Goal: Task Accomplishment & Management: Complete application form

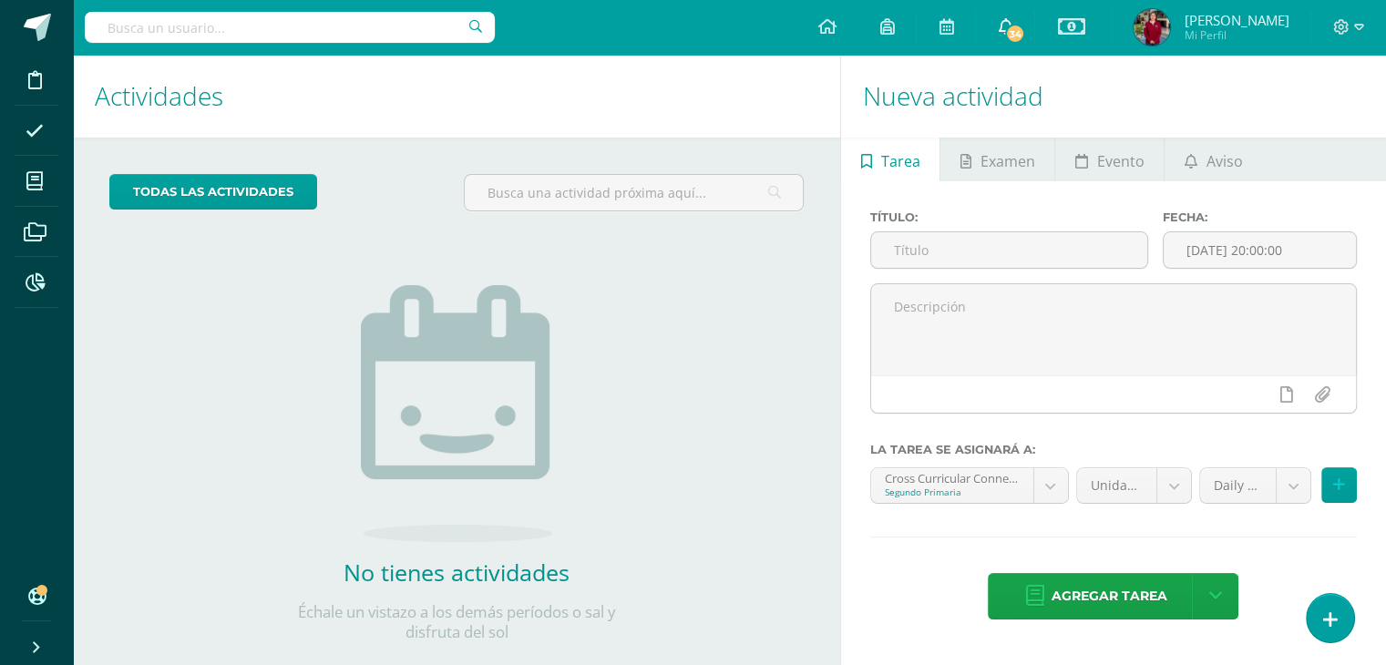
click at [1025, 26] on span "34" at bounding box center [1015, 34] width 20 height 20
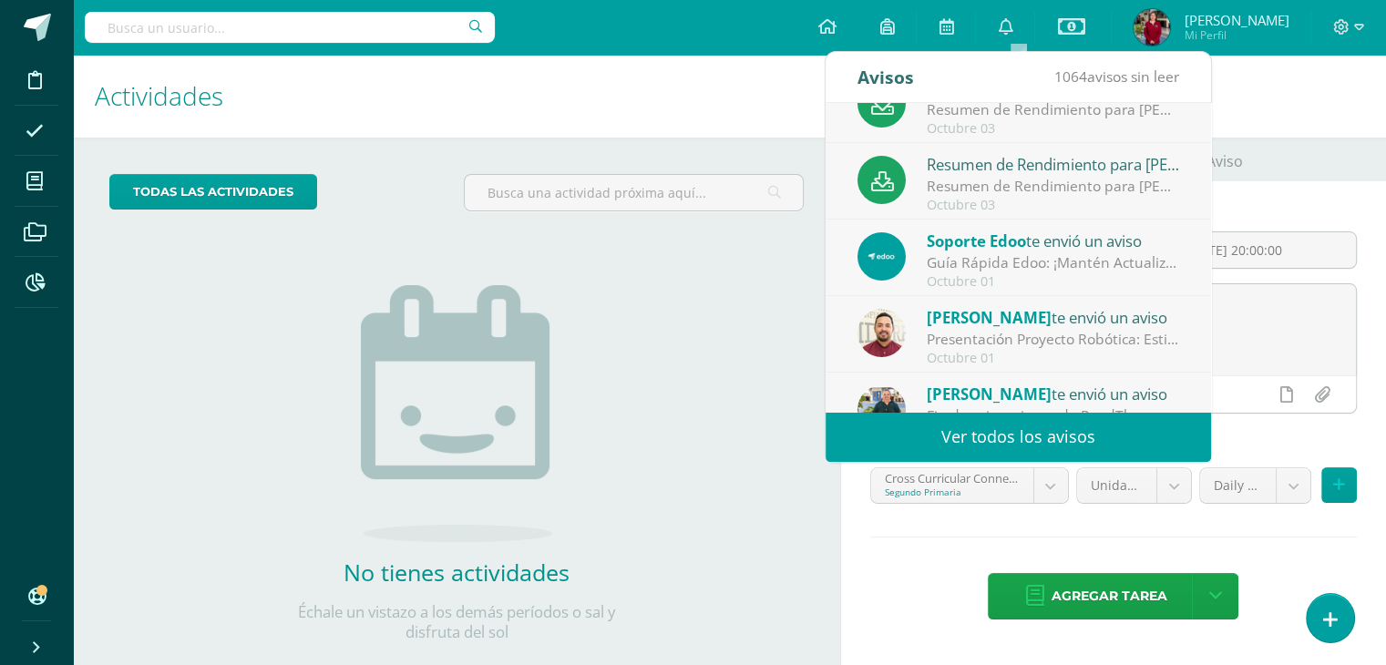
scroll to position [186, 0]
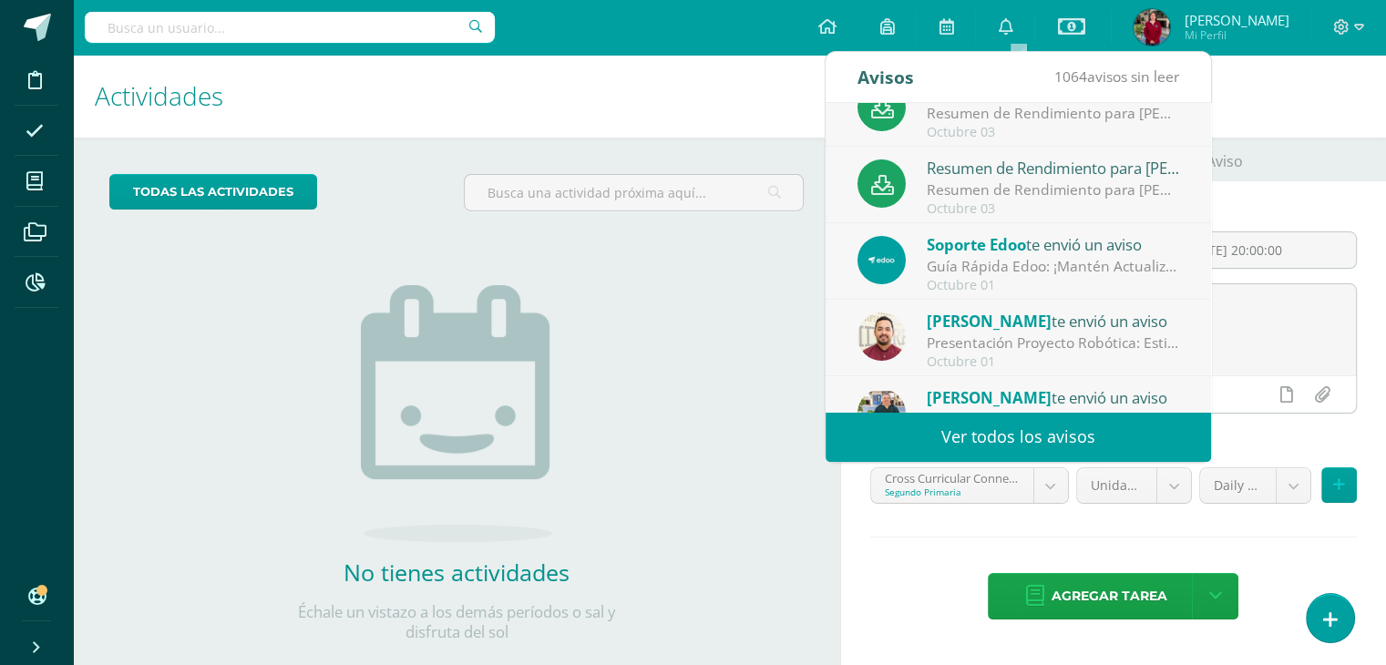
click at [1283, 100] on h1 "Nueva actividad" at bounding box center [1113, 96] width 501 height 83
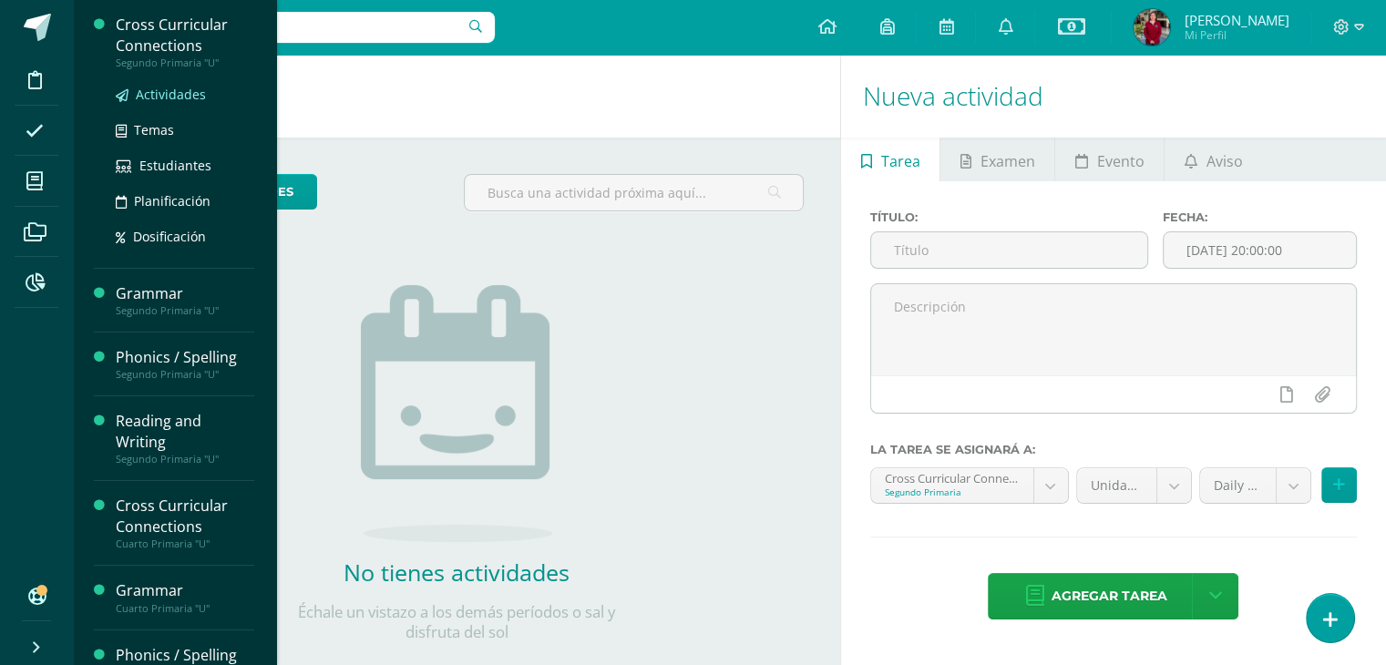
click at [165, 101] on span "Actividades" at bounding box center [171, 94] width 70 height 17
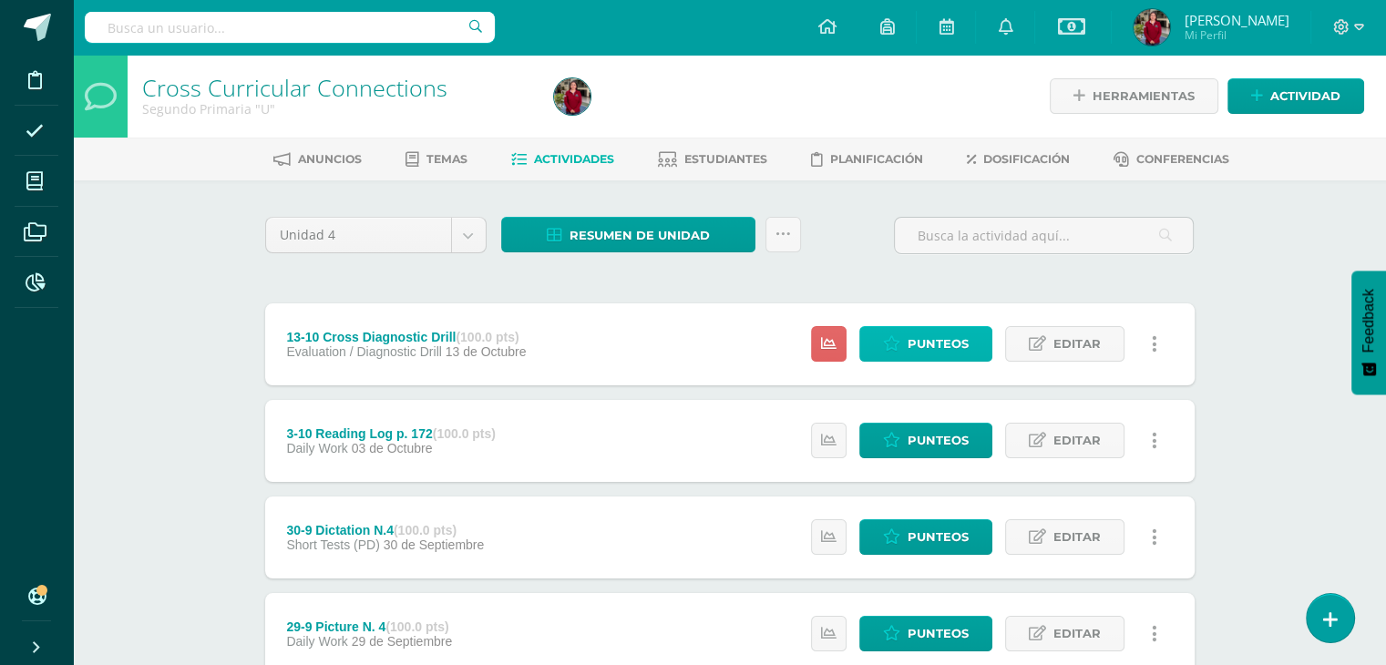
click at [942, 340] on span "Punteos" at bounding box center [938, 344] width 61 height 34
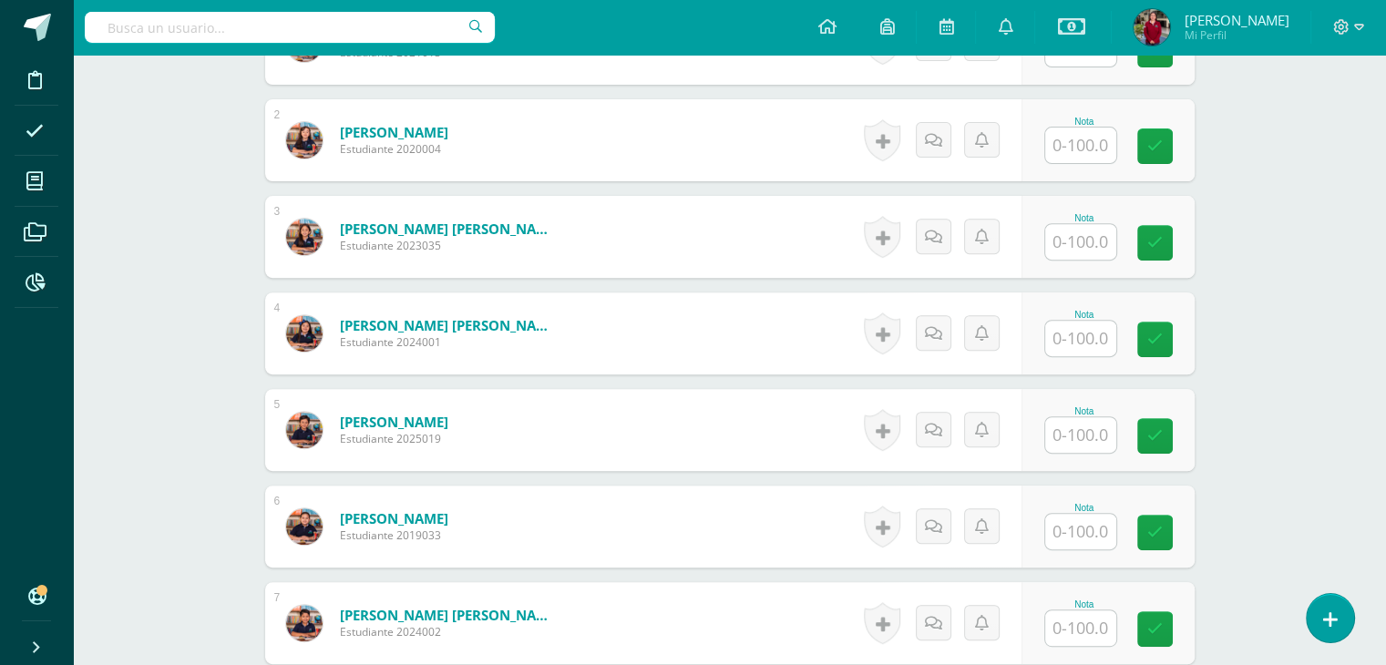
scroll to position [655, 0]
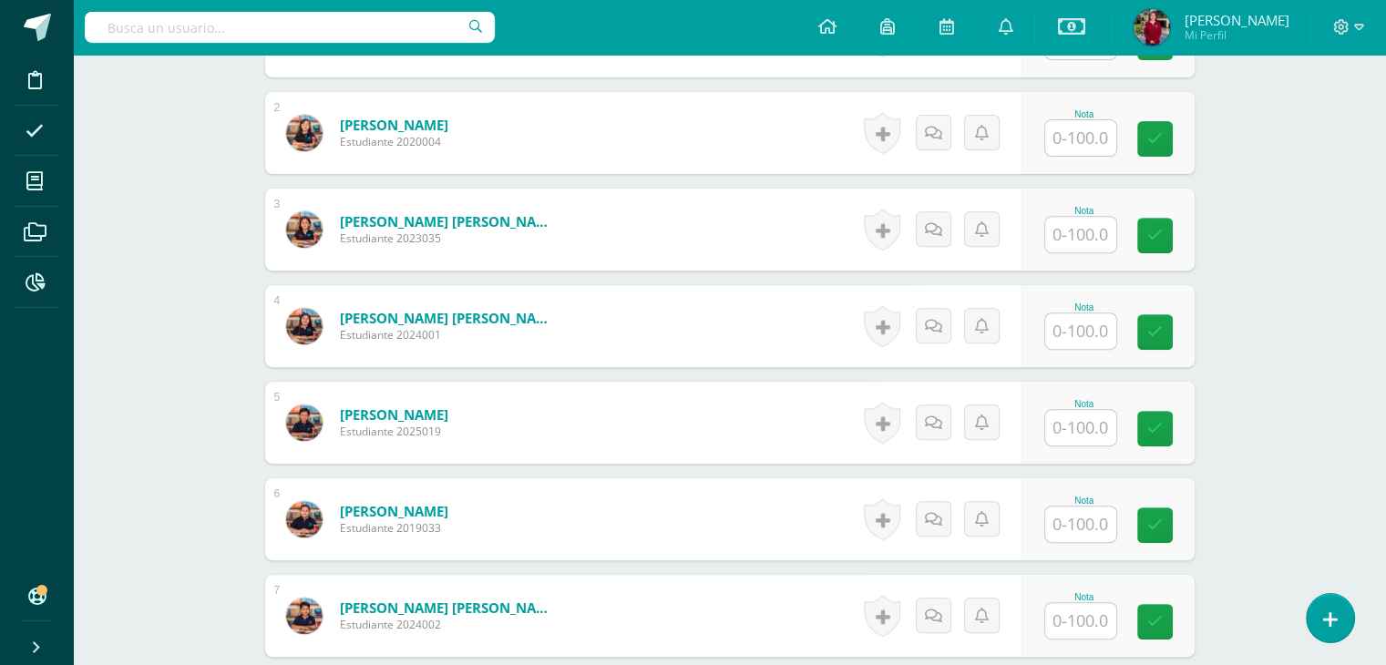
click at [1061, 342] on input "text" at bounding box center [1080, 331] width 71 height 36
type input "60"
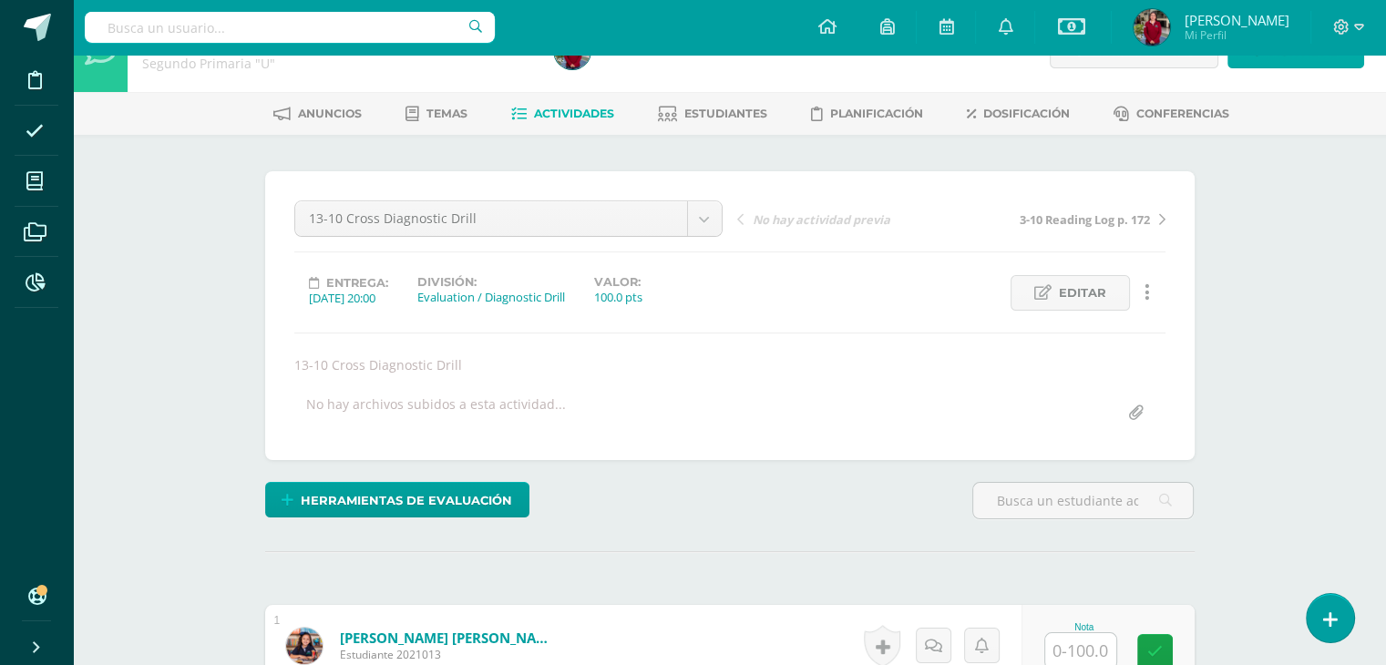
scroll to position [0, 0]
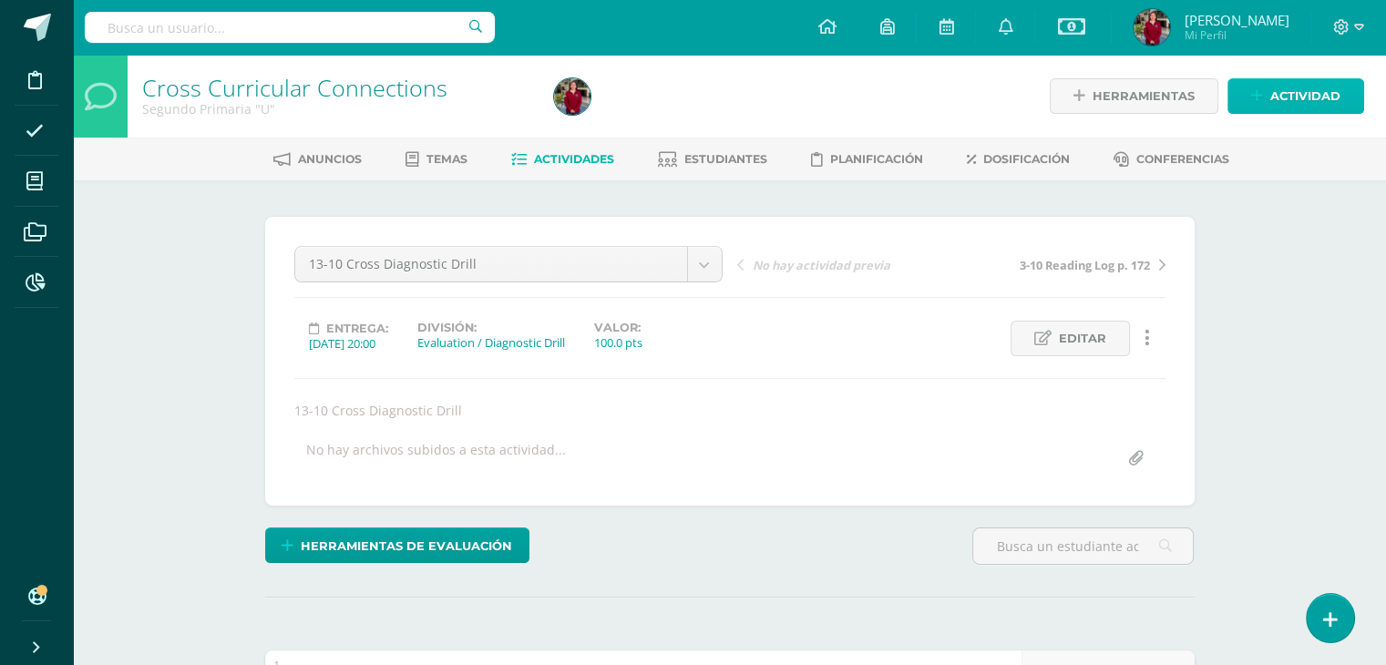
click at [1268, 94] on link "Actividad" at bounding box center [1295, 96] width 137 height 36
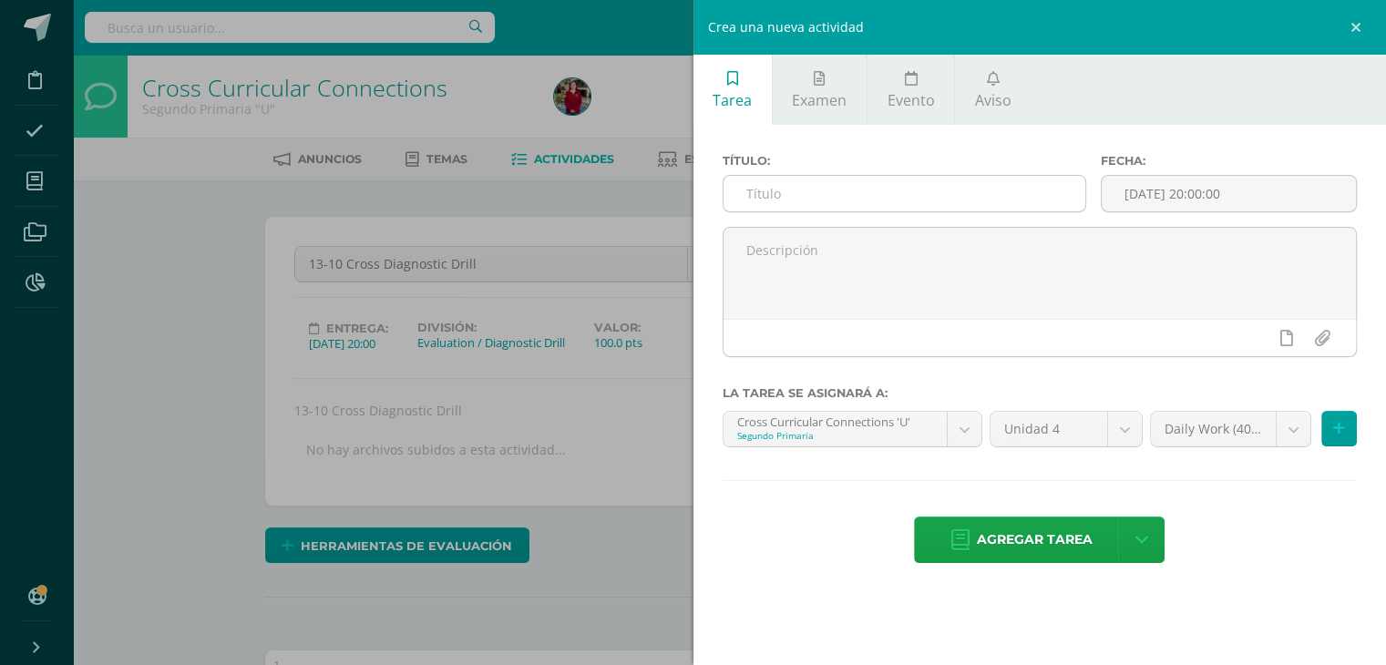
click at [858, 187] on input "text" at bounding box center [905, 194] width 363 height 36
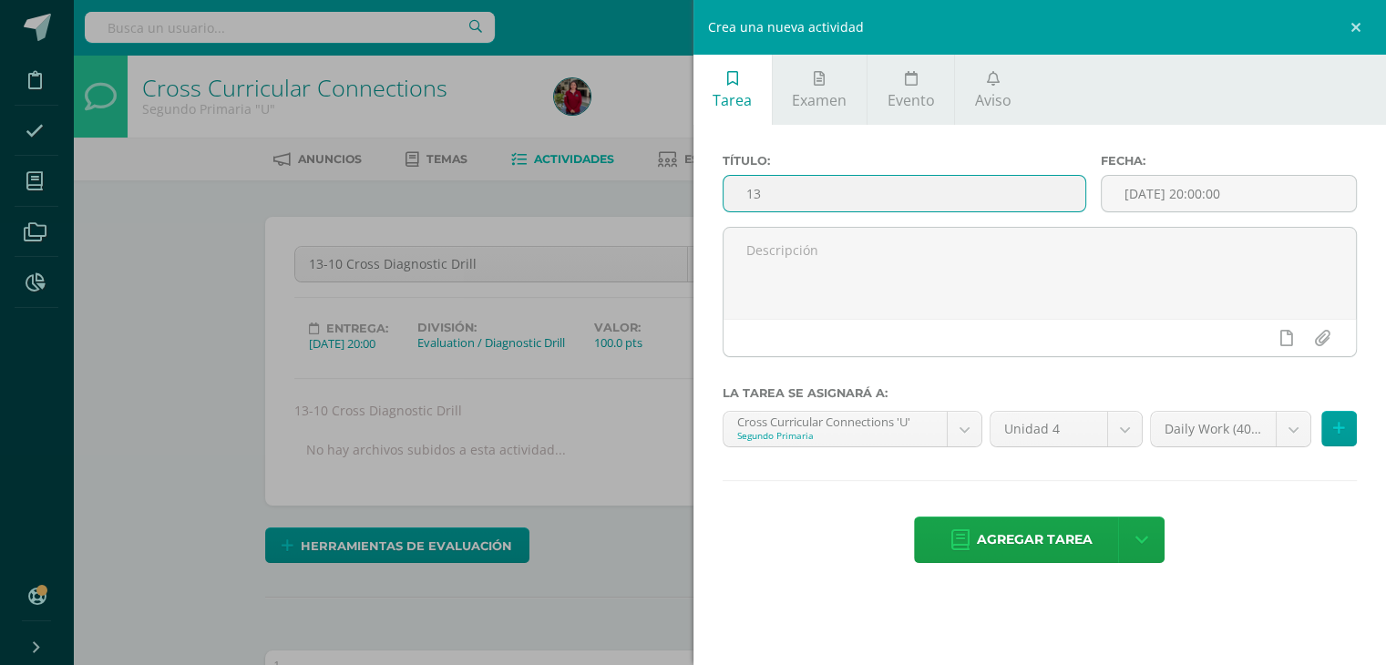
type input "1"
drag, startPoint x: 888, startPoint y: 200, endPoint x: 721, endPoint y: 189, distance: 167.2
click at [721, 189] on div "Título: 6-10 Cross Selfcheck" at bounding box center [904, 190] width 379 height 73
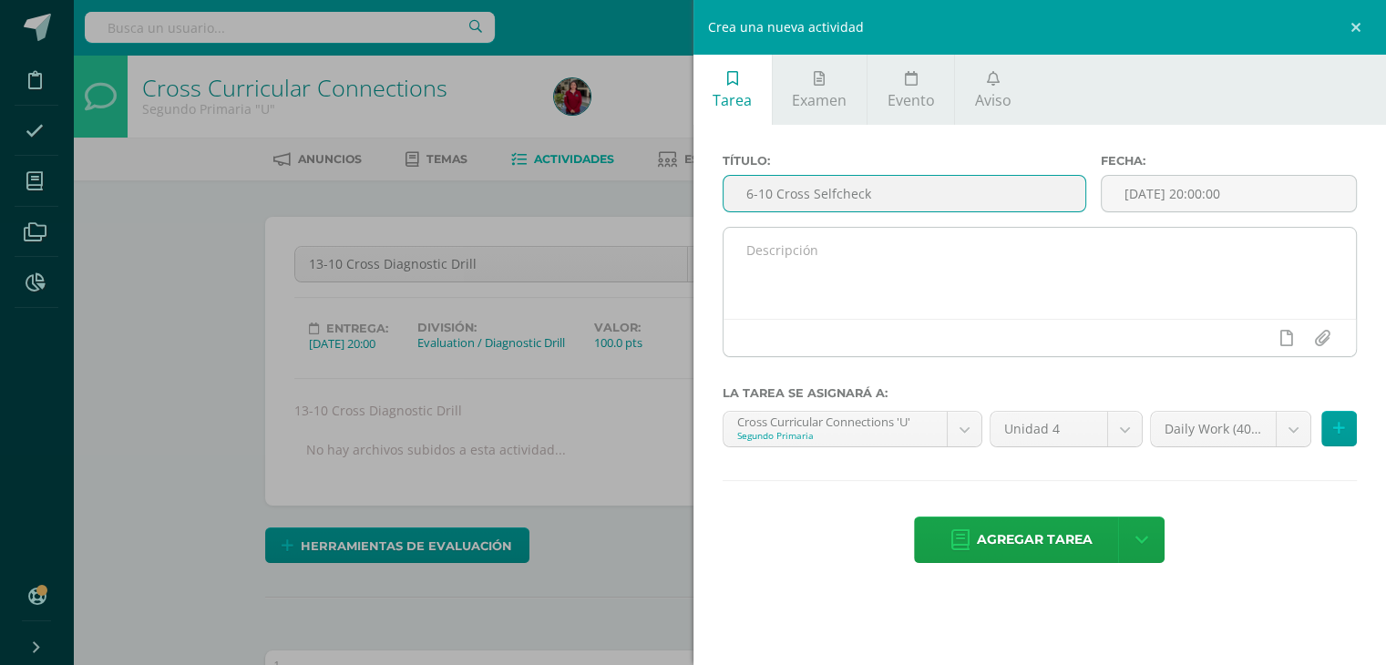
type input "6-10 Cross Selfcheck"
click at [887, 282] on textarea at bounding box center [1040, 273] width 633 height 91
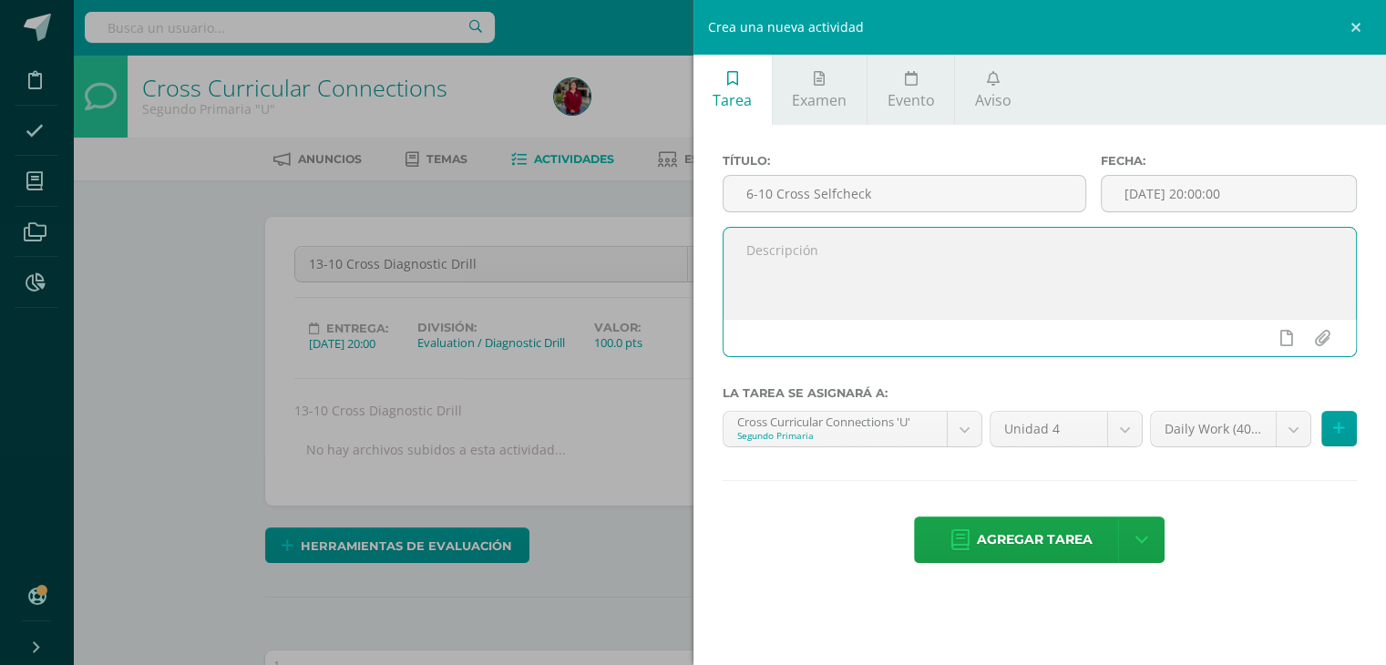
paste textarea "6-10 Cross Selfcheck"
type textarea "6-10 Cross Selfcheck"
click at [1131, 190] on input "[DATE] 20:00:00" at bounding box center [1229, 194] width 254 height 36
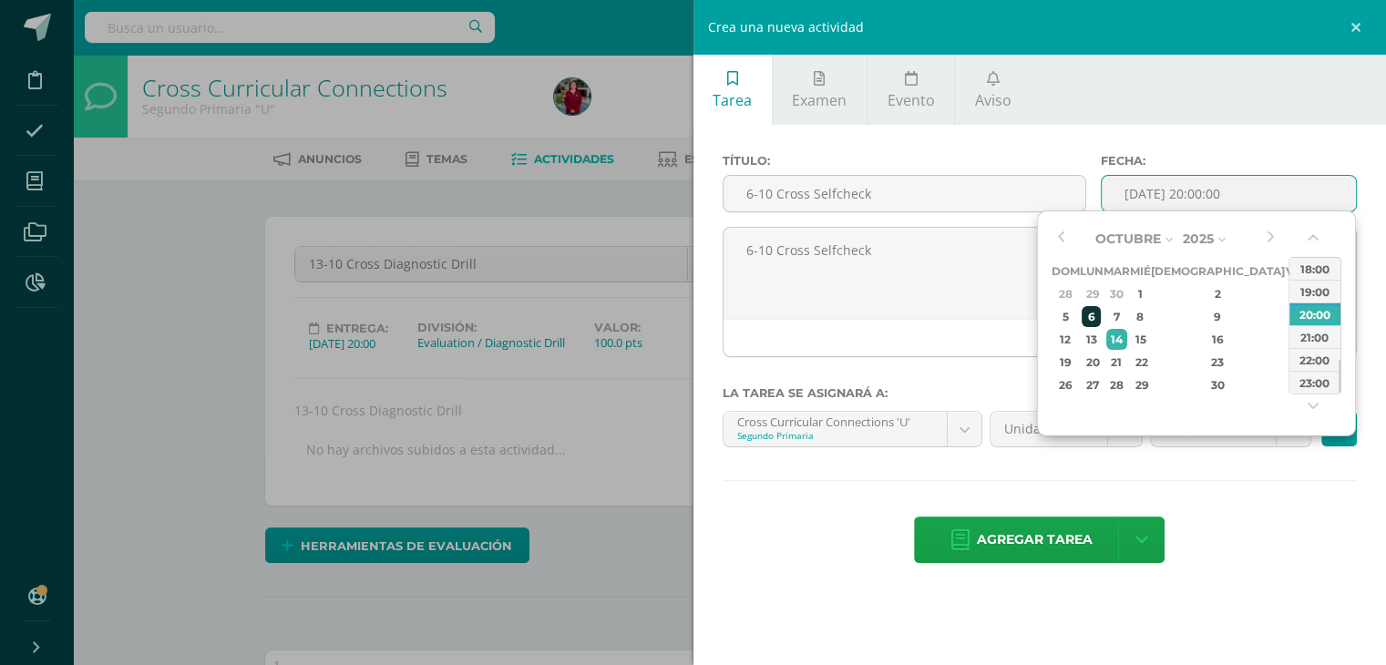
click at [1094, 313] on div "6" at bounding box center [1091, 316] width 19 height 21
type input "2025-10-06 20:00"
click at [1258, 616] on div "Tarea Examen Evento Aviso Título: 6-10 Cross Selfcheck Fecha: 2025-10-06 20:00 …" at bounding box center [1039, 332] width 693 height 665
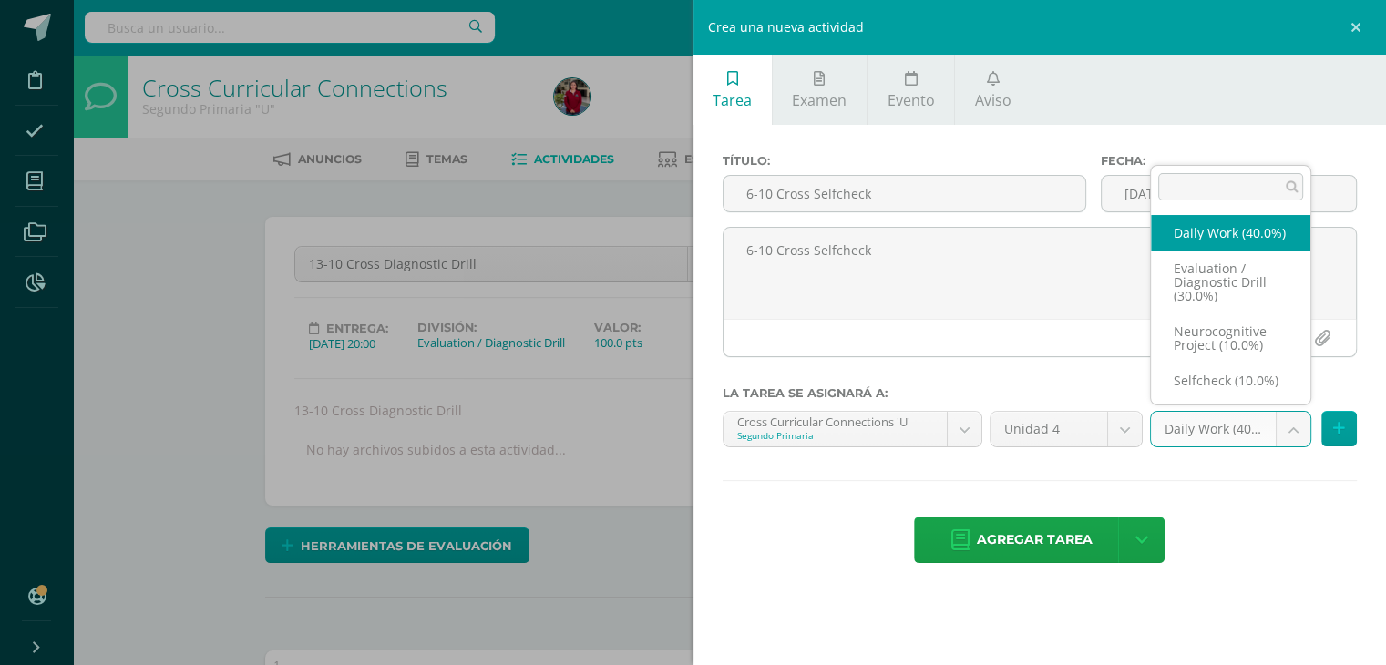
scroll to position [21, 0]
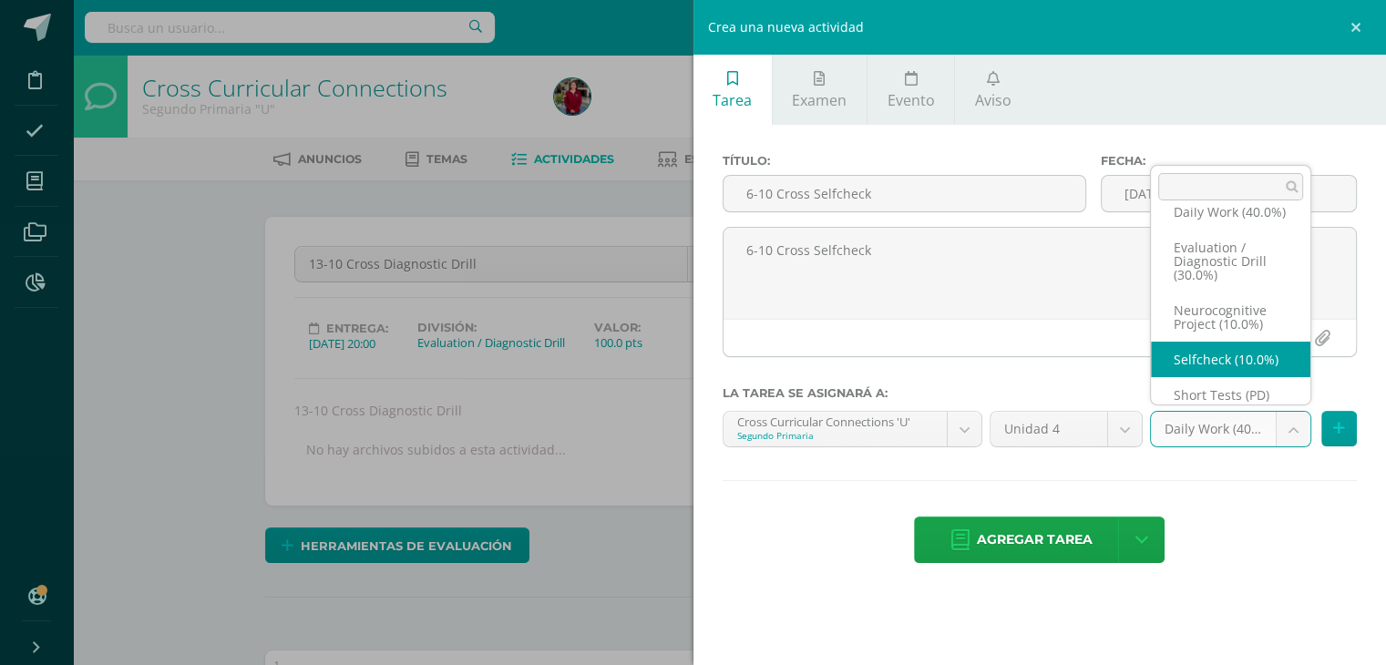
select select "204875"
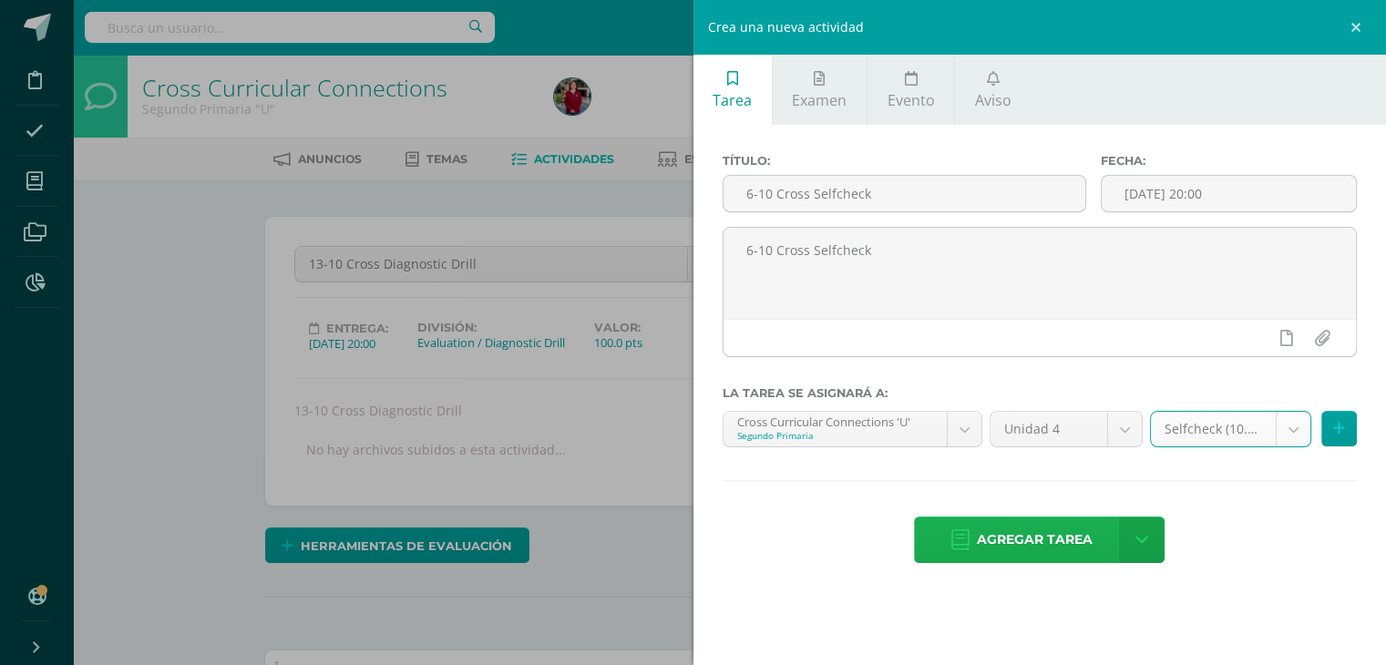
click at [1040, 529] on span "Agregar tarea" at bounding box center [1035, 540] width 116 height 45
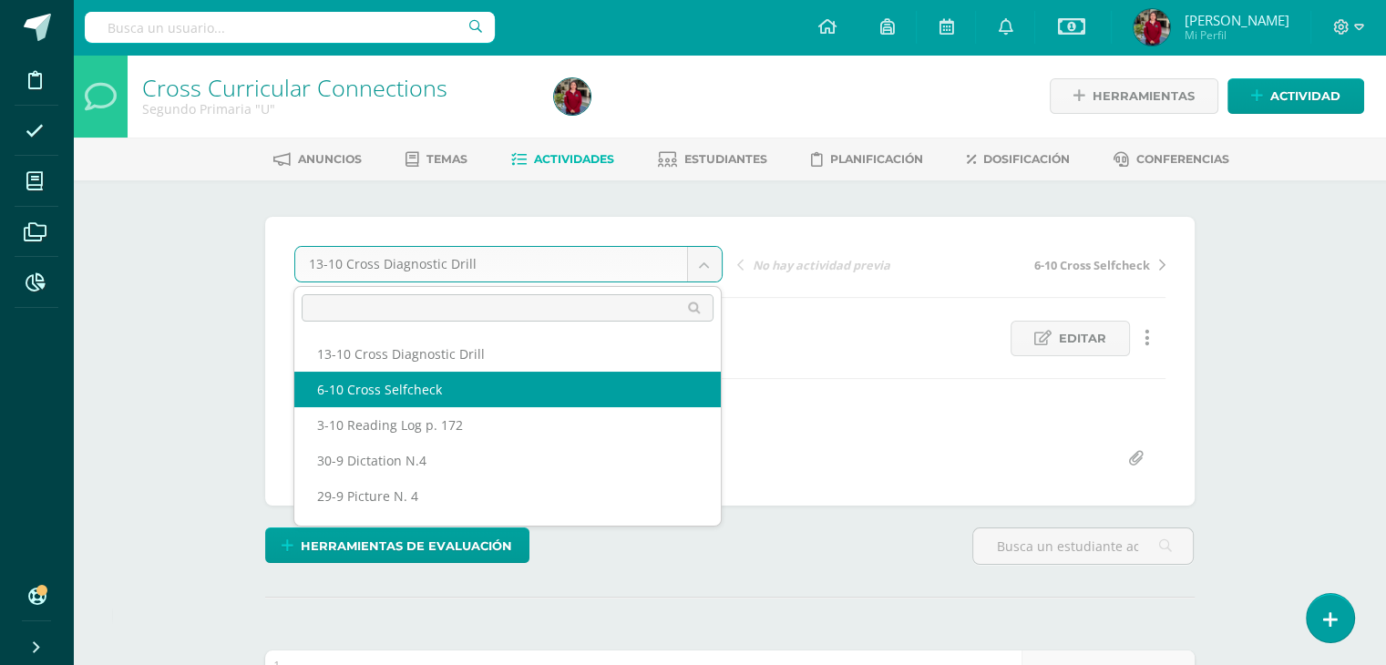
select select "/dashboard/teacher/grade-activity/221952/"
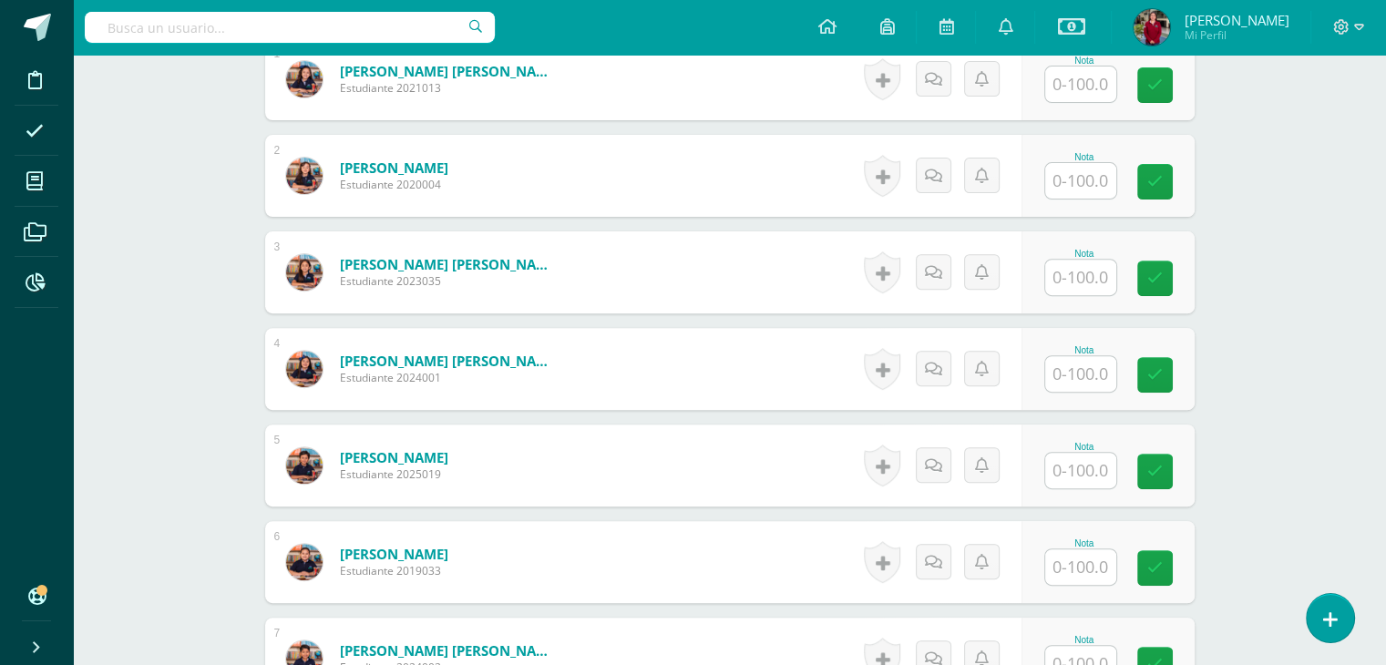
scroll to position [682, 0]
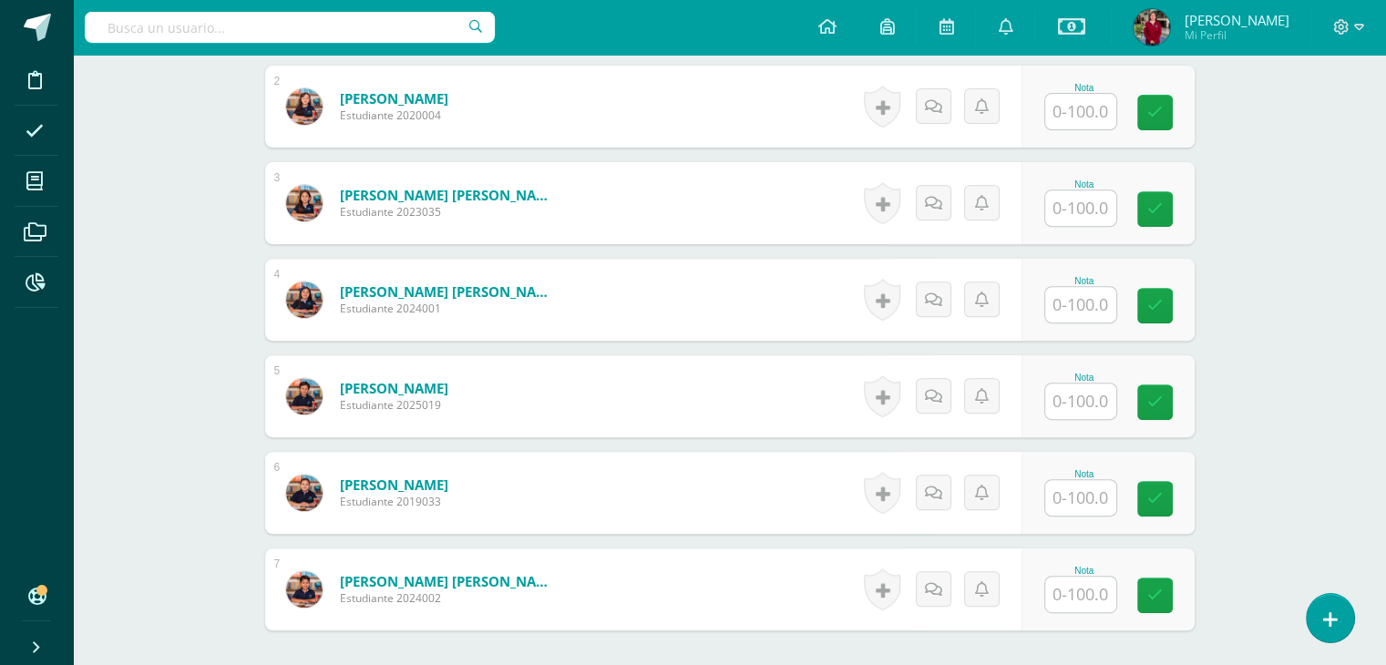
click at [1064, 308] on input "text" at bounding box center [1080, 305] width 71 height 36
type input "100"
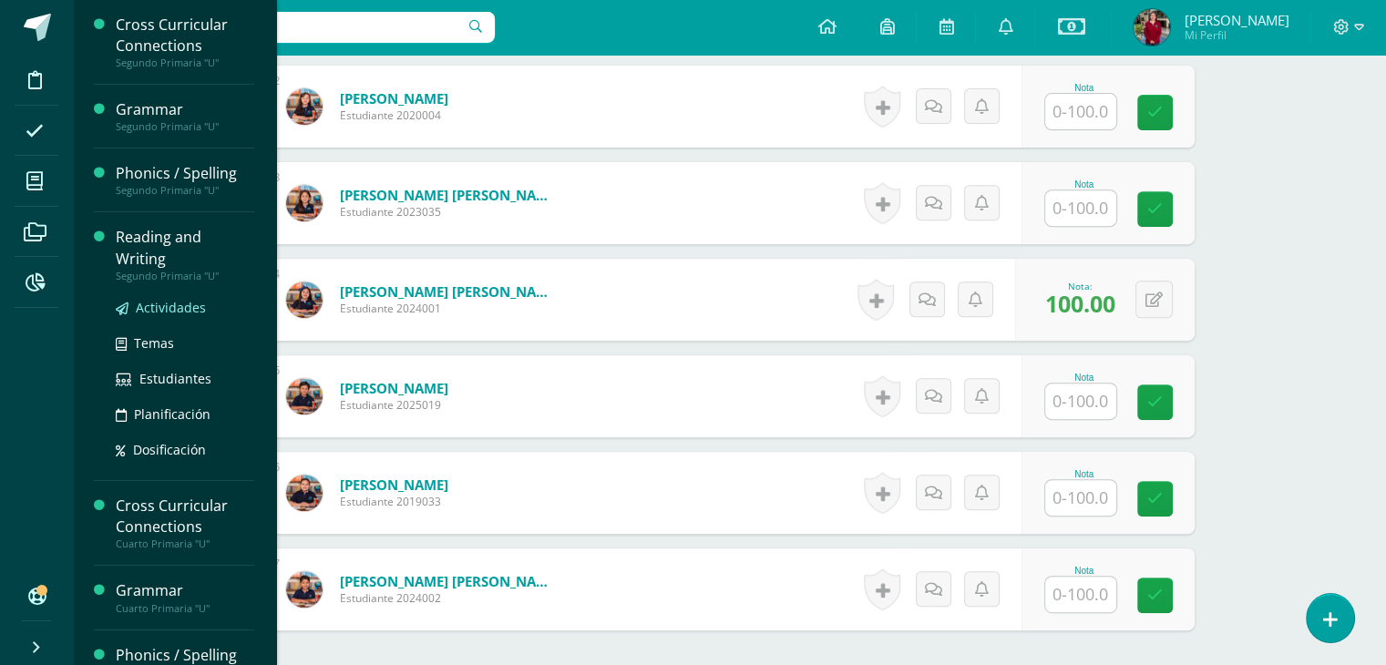
click at [155, 309] on span "Actividades" at bounding box center [171, 307] width 70 height 17
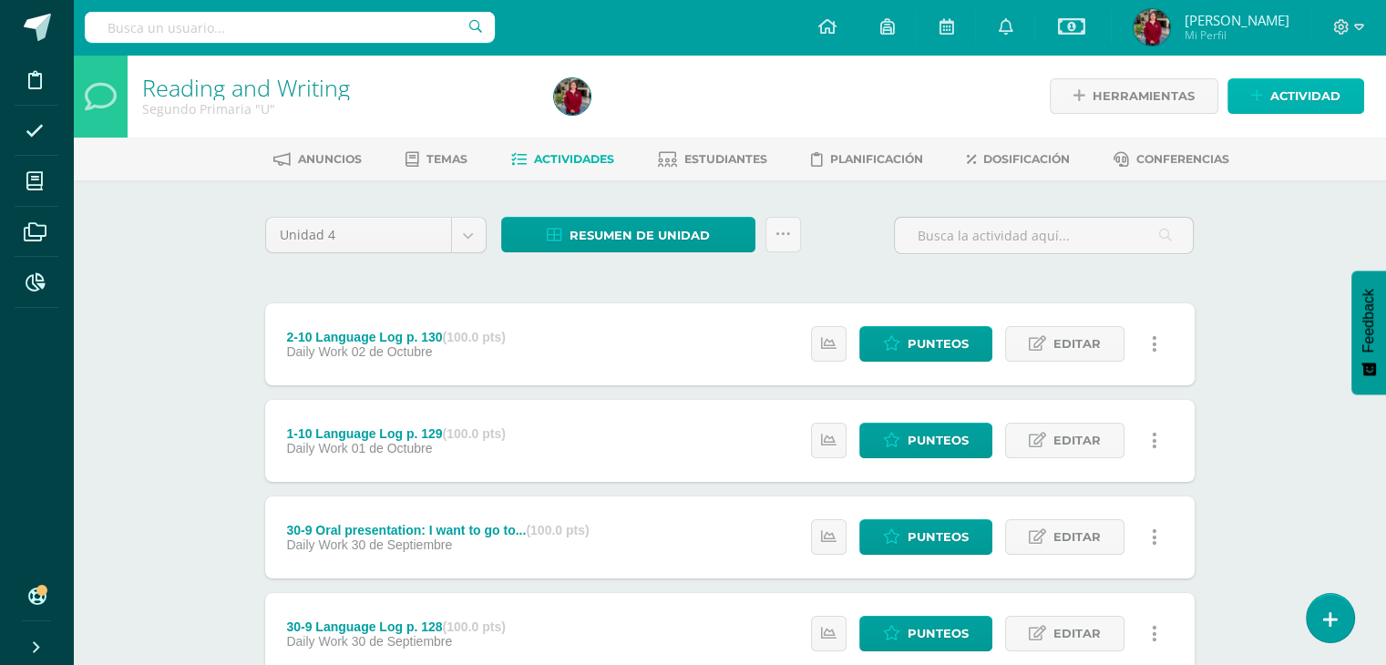
click at [1248, 94] on link "Actividad" at bounding box center [1295, 96] width 137 height 36
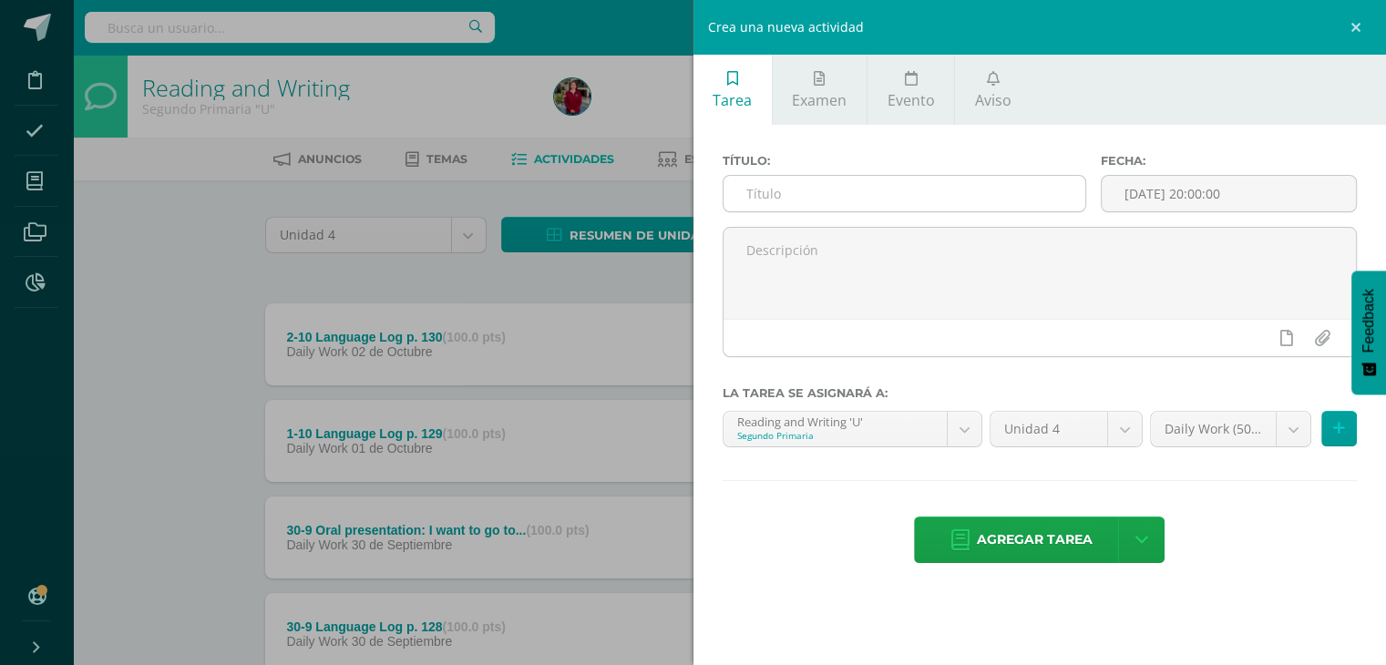
click at [918, 196] on input "text" at bounding box center [905, 194] width 363 height 36
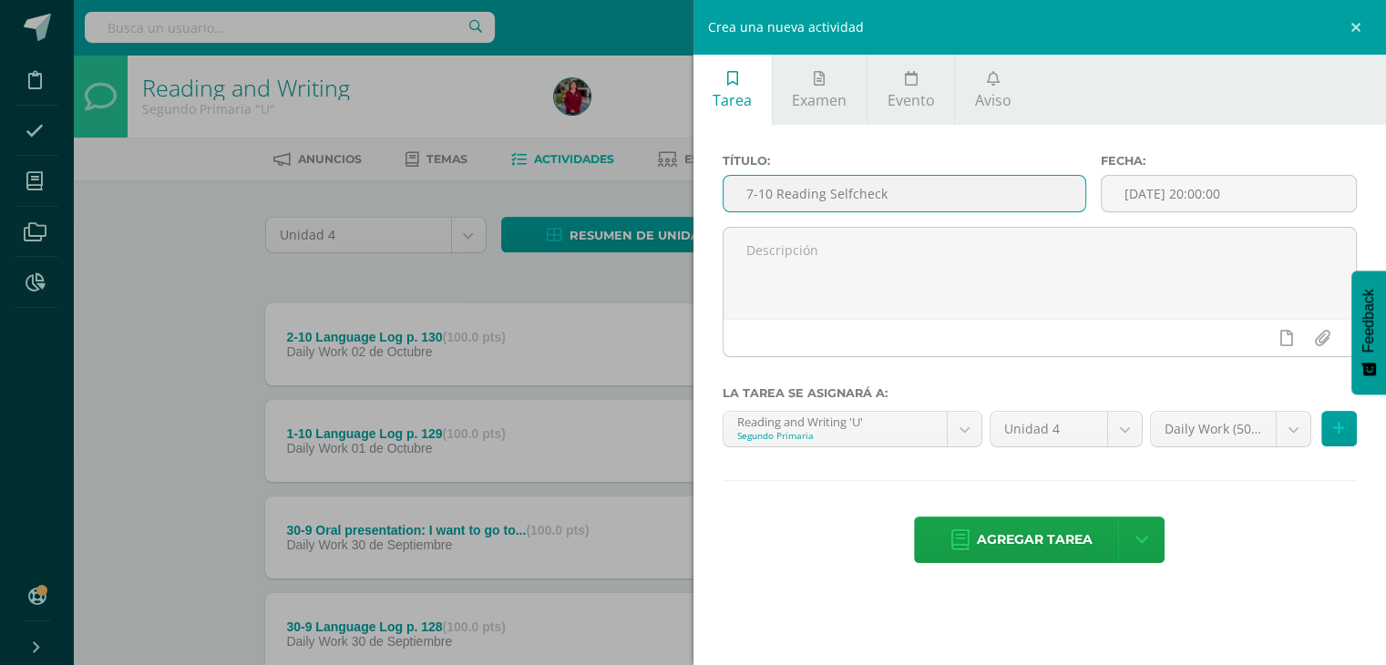
drag, startPoint x: 918, startPoint y: 196, endPoint x: 730, endPoint y: 190, distance: 187.8
click at [730, 190] on input "7-10 Reading Selfcheck" at bounding box center [905, 194] width 363 height 36
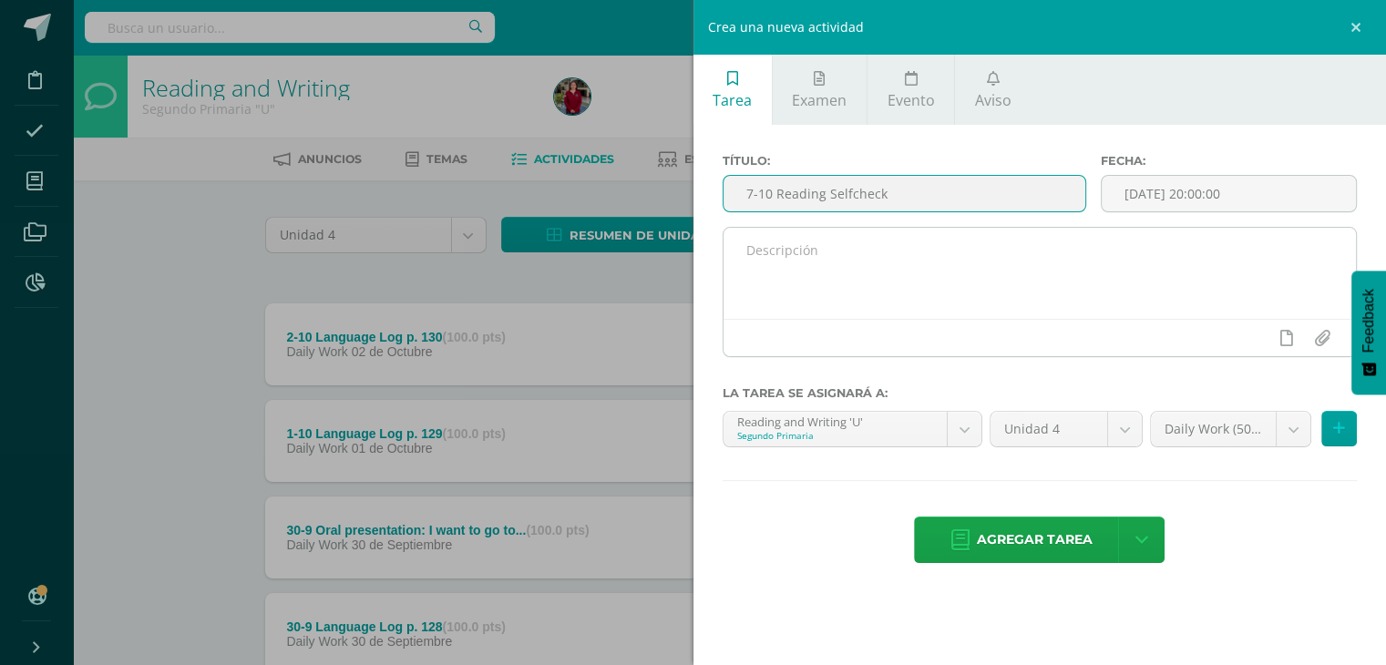
type input "7-10 Reading Selfcheck"
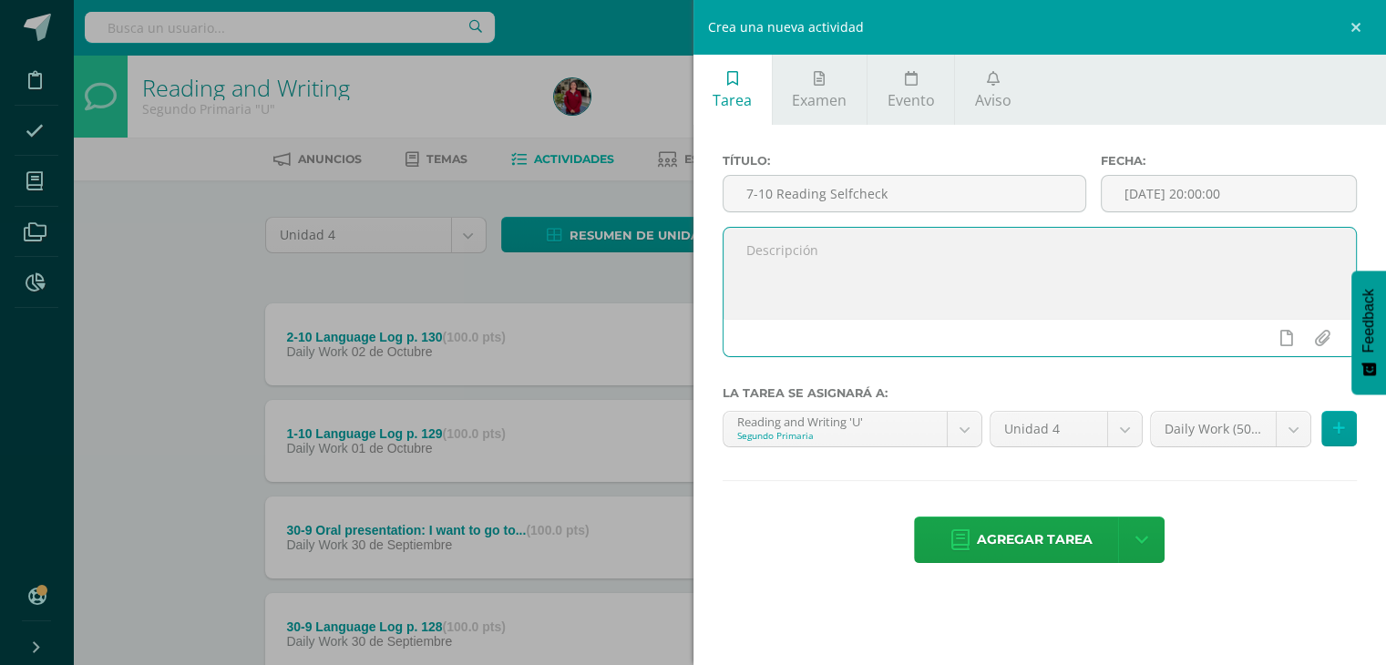
click at [780, 262] on textarea at bounding box center [1040, 273] width 633 height 91
paste textarea "7-10 Reading Selfcheck"
type textarea "7-10 Reading Selfcheck"
click at [1155, 198] on input "[DATE] 20:00:00" at bounding box center [1229, 194] width 254 height 36
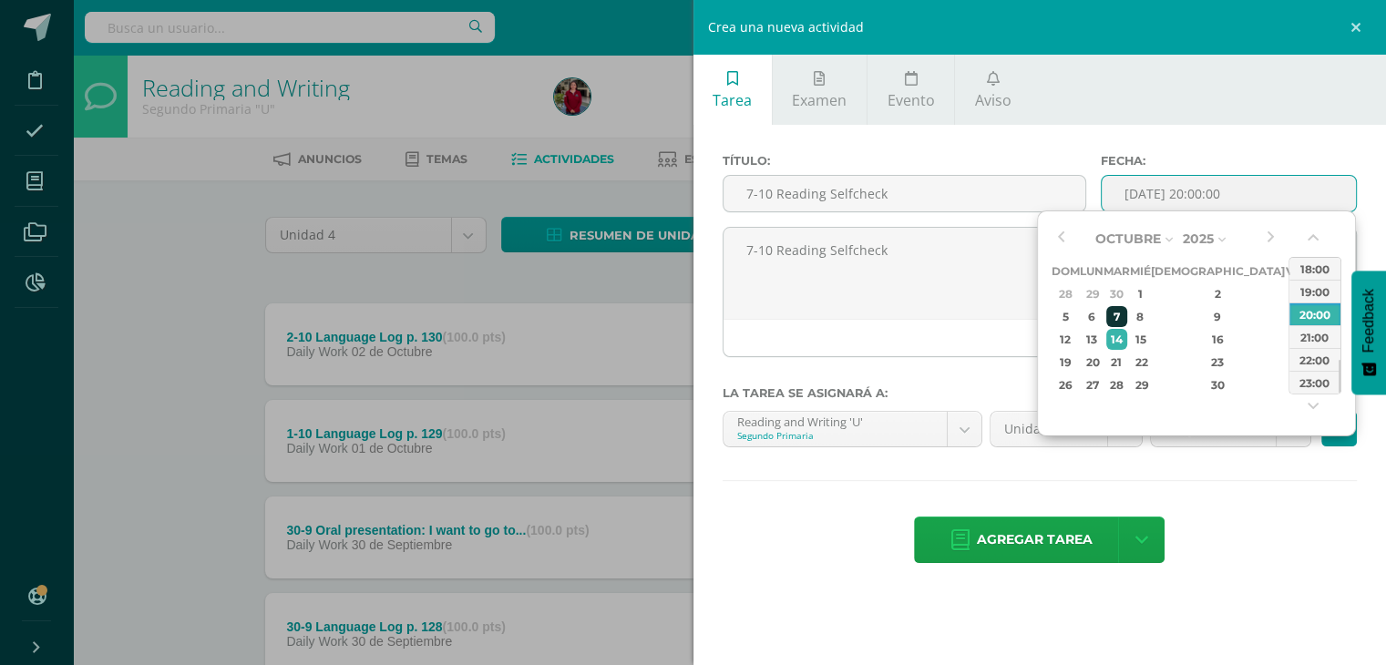
click at [1127, 316] on div "7" at bounding box center [1116, 316] width 21 height 21
type input "2025-10-07 20:00"
click at [1232, 523] on div "Agregar tarea Agregar tarea y ocultar" at bounding box center [1040, 542] width 635 height 50
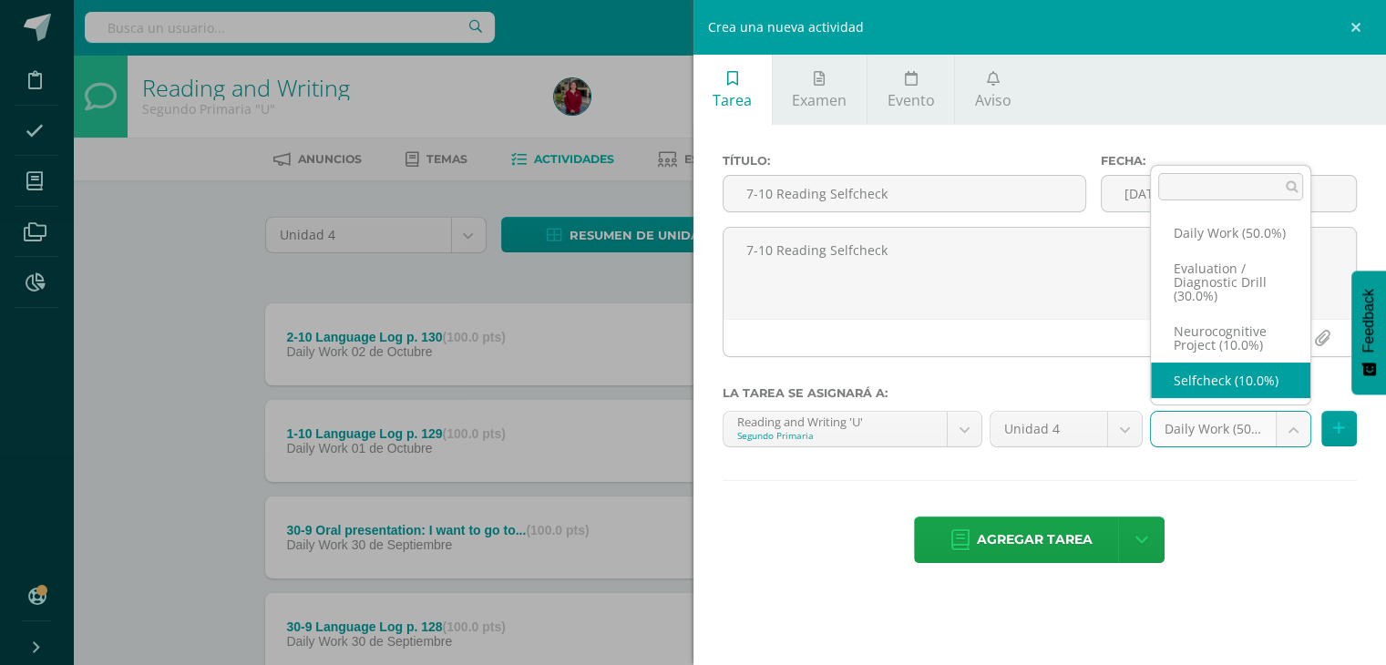
scroll to position [21, 0]
select select "204825"
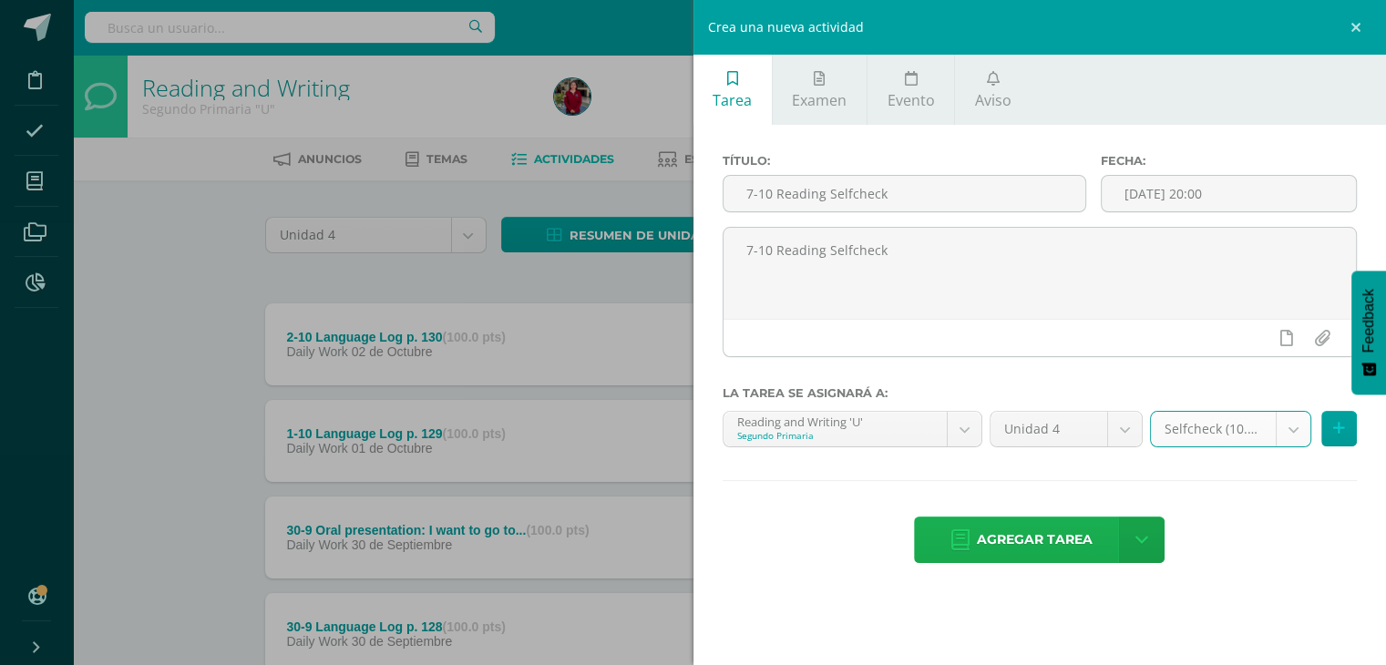
click at [977, 532] on span "Agregar tarea" at bounding box center [1035, 540] width 116 height 45
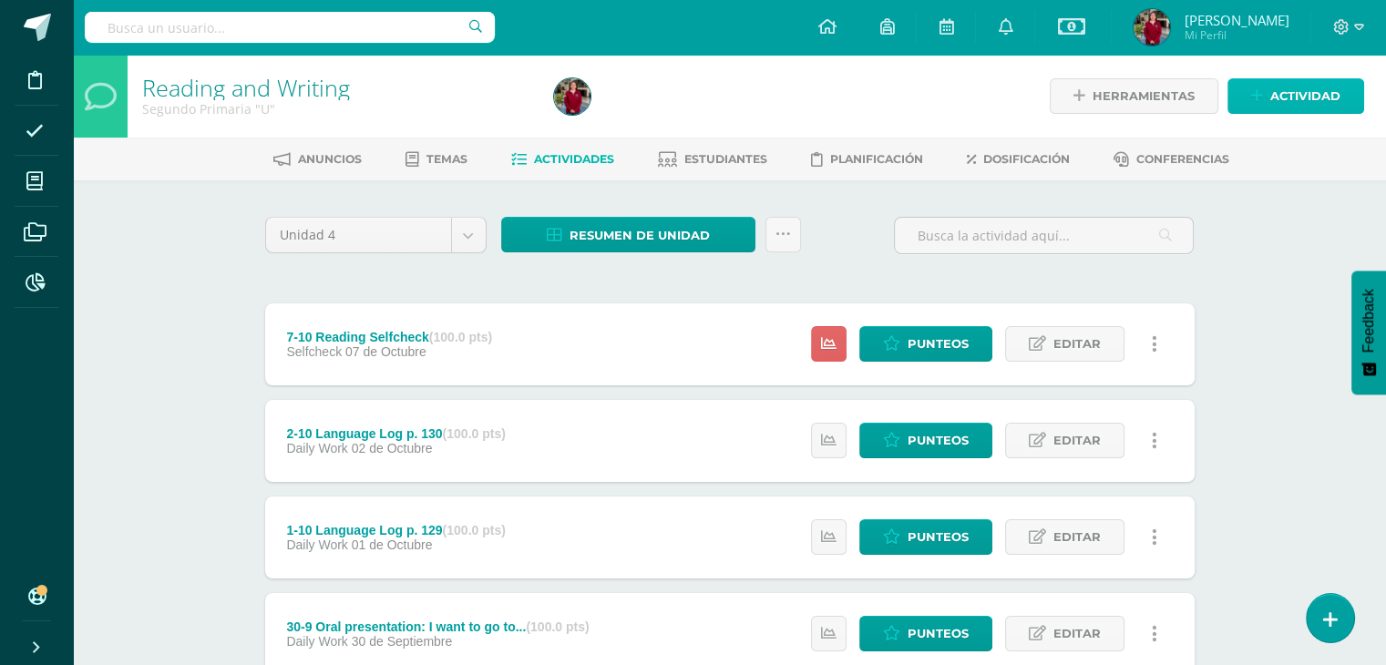
click at [1314, 102] on span "Actividad" at bounding box center [1305, 96] width 70 height 34
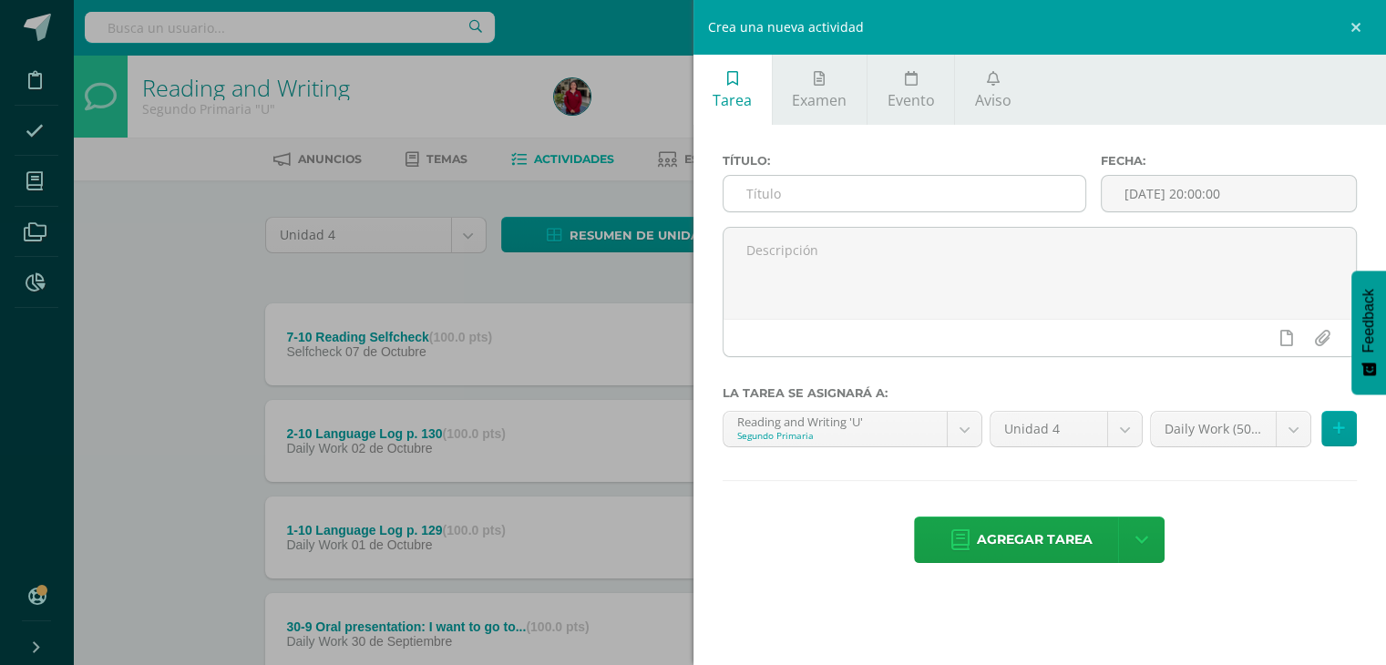
click at [823, 208] on input "text" at bounding box center [905, 194] width 363 height 36
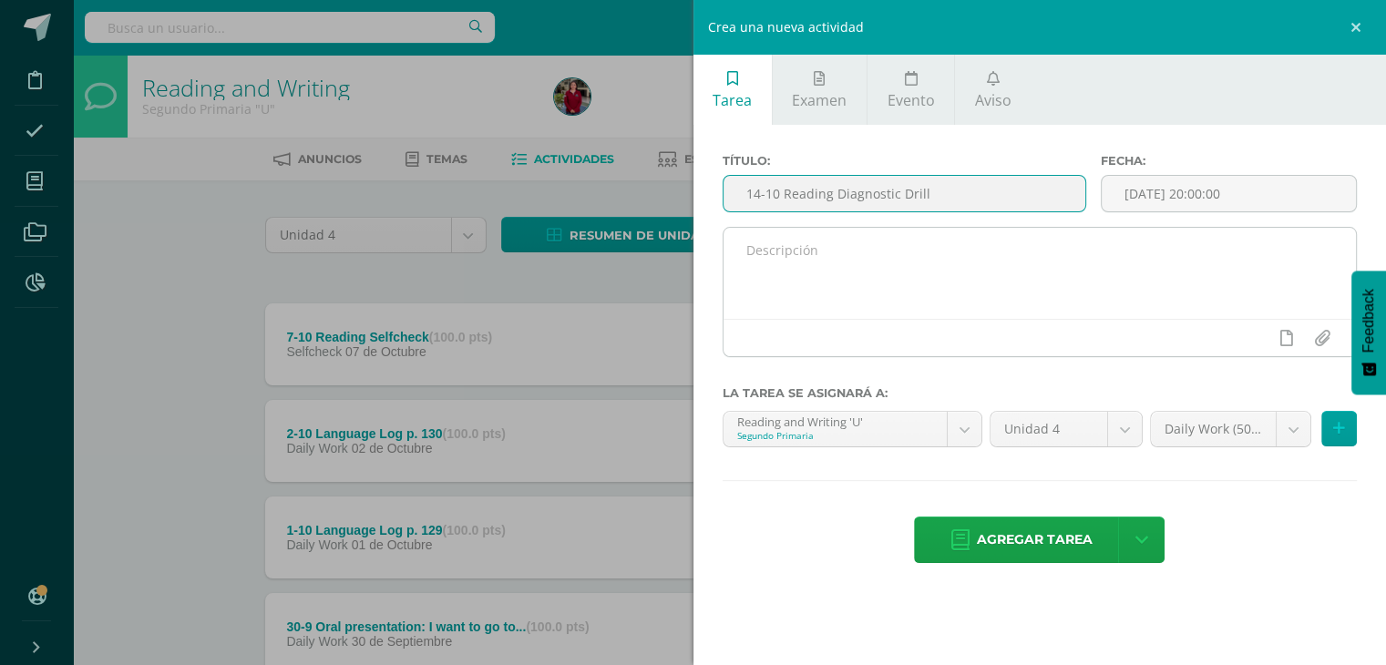
type input "14-10 Reading Diagnostic Drill"
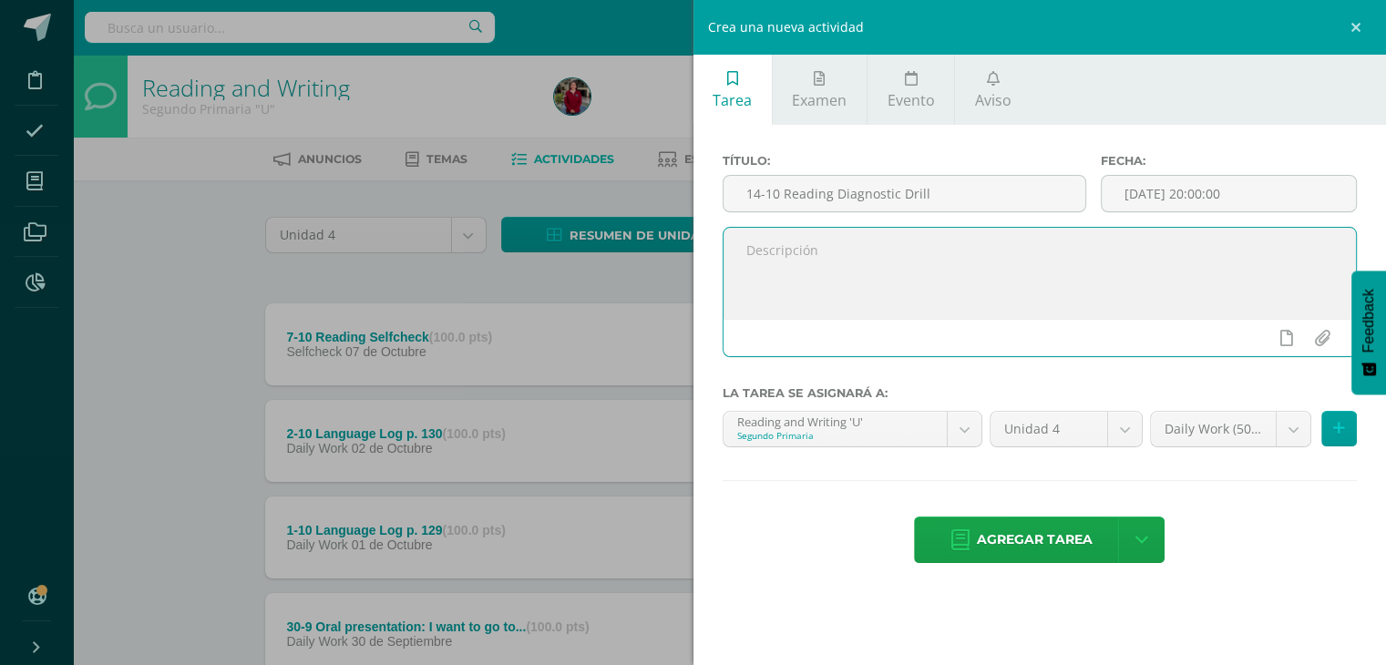
click at [838, 282] on textarea at bounding box center [1040, 273] width 633 height 91
paste textarea "14-10 Reading Diagnostic Drill"
type textarea "14-10 Reading Diagnostic Drill"
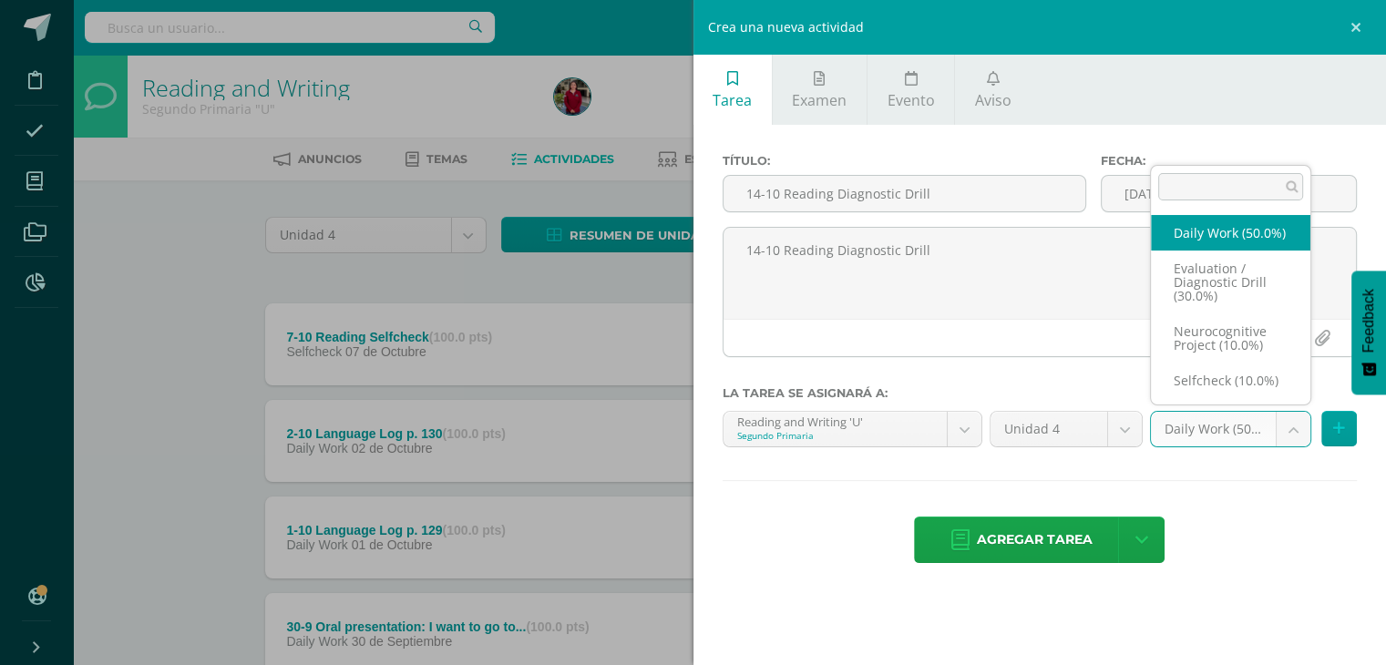
scroll to position [21, 0]
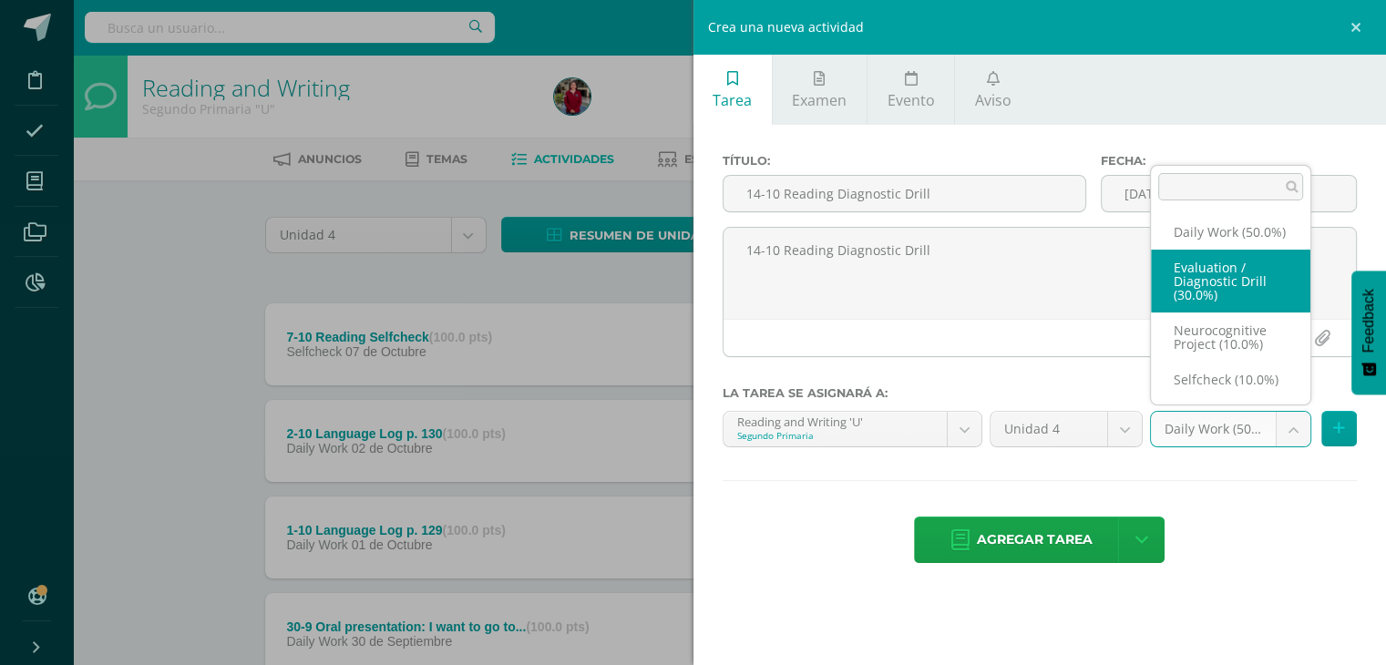
select select "204824"
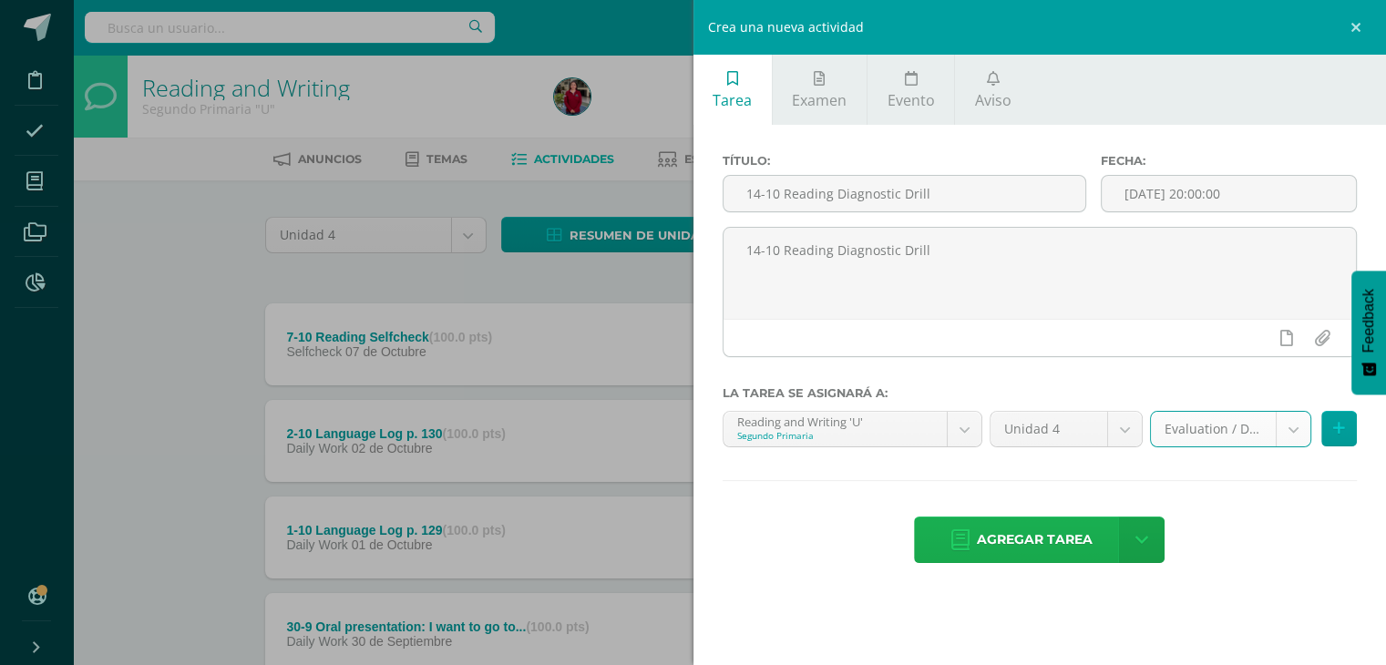
click at [1000, 537] on span "Agregar tarea" at bounding box center [1035, 540] width 116 height 45
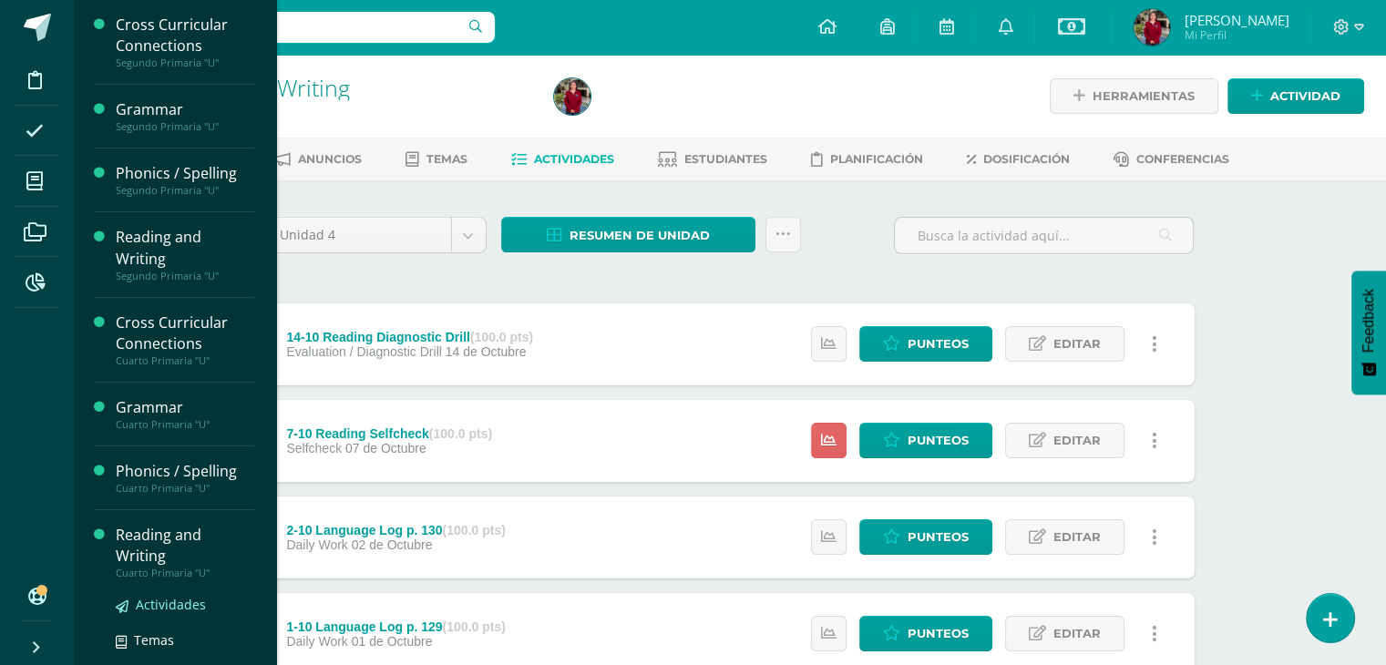
click at [168, 613] on link "Actividades" at bounding box center [185, 604] width 139 height 21
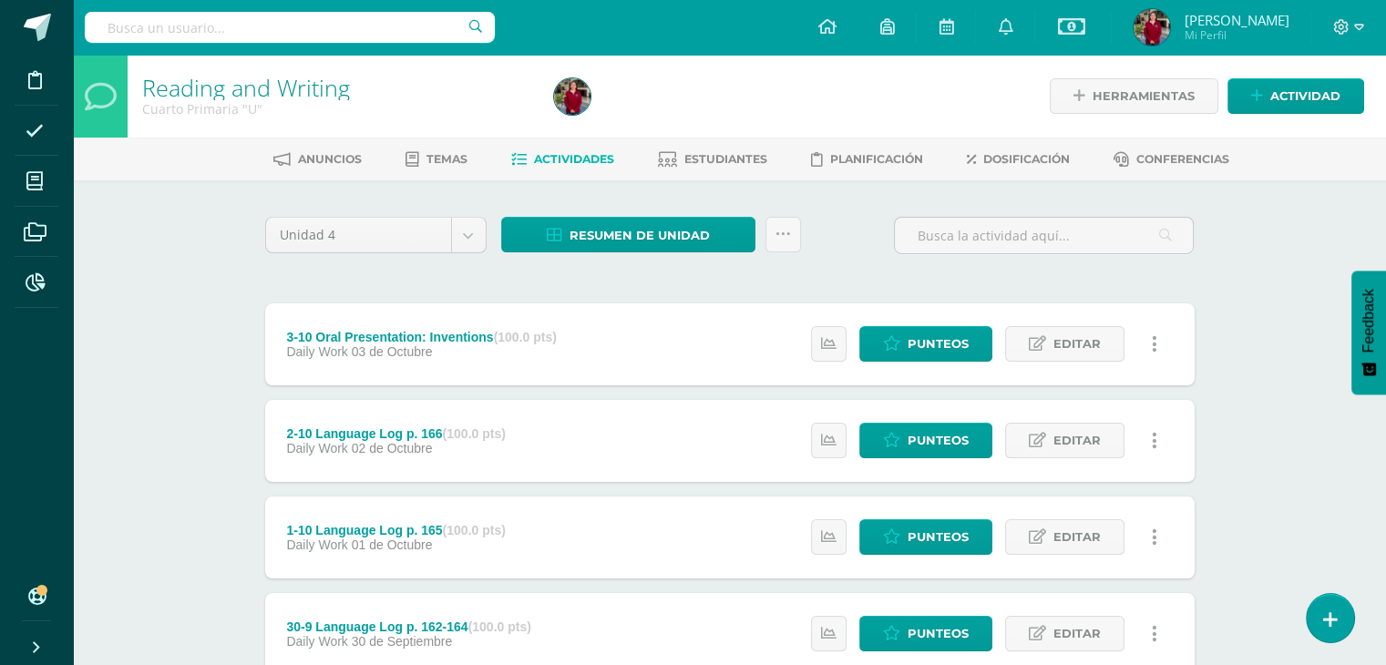
click at [806, 110] on div at bounding box center [756, 96] width 419 height 83
click at [1284, 100] on span "Actividad" at bounding box center [1305, 96] width 70 height 34
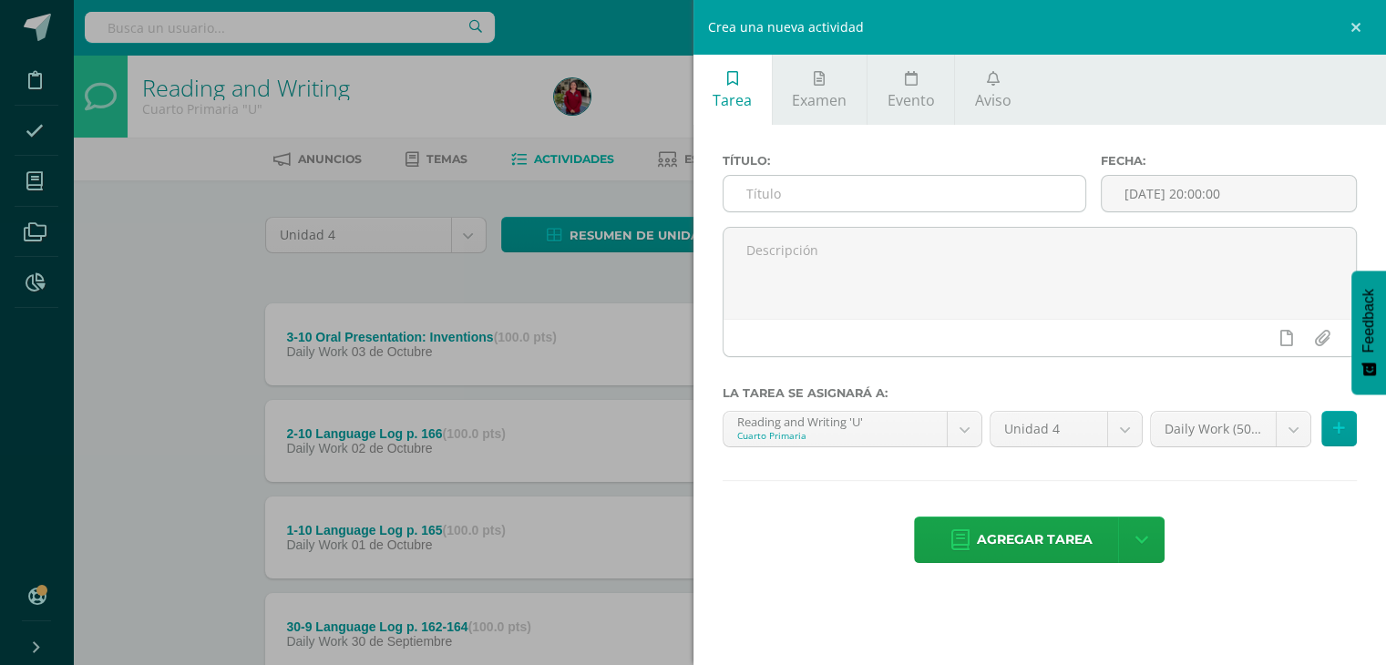
click at [944, 187] on input "text" at bounding box center [905, 194] width 363 height 36
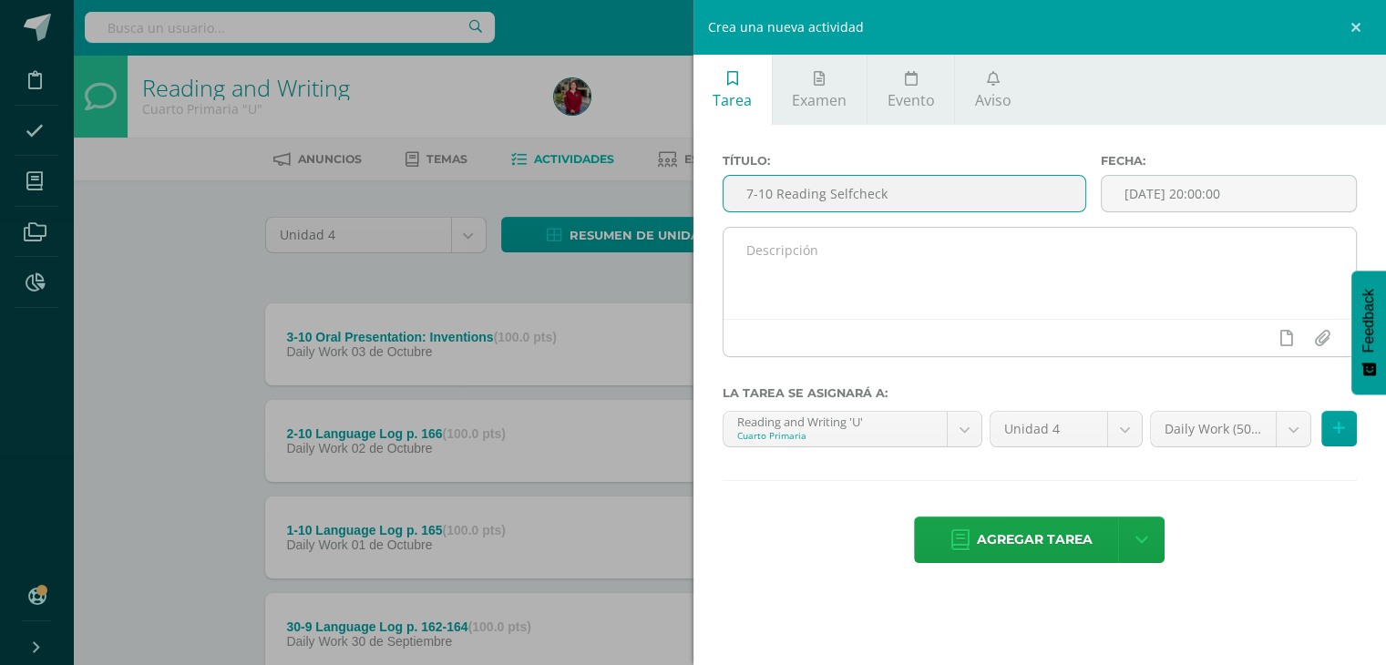
type input "7-10 Reading Selfcheck"
click at [954, 260] on textarea at bounding box center [1040, 273] width 633 height 91
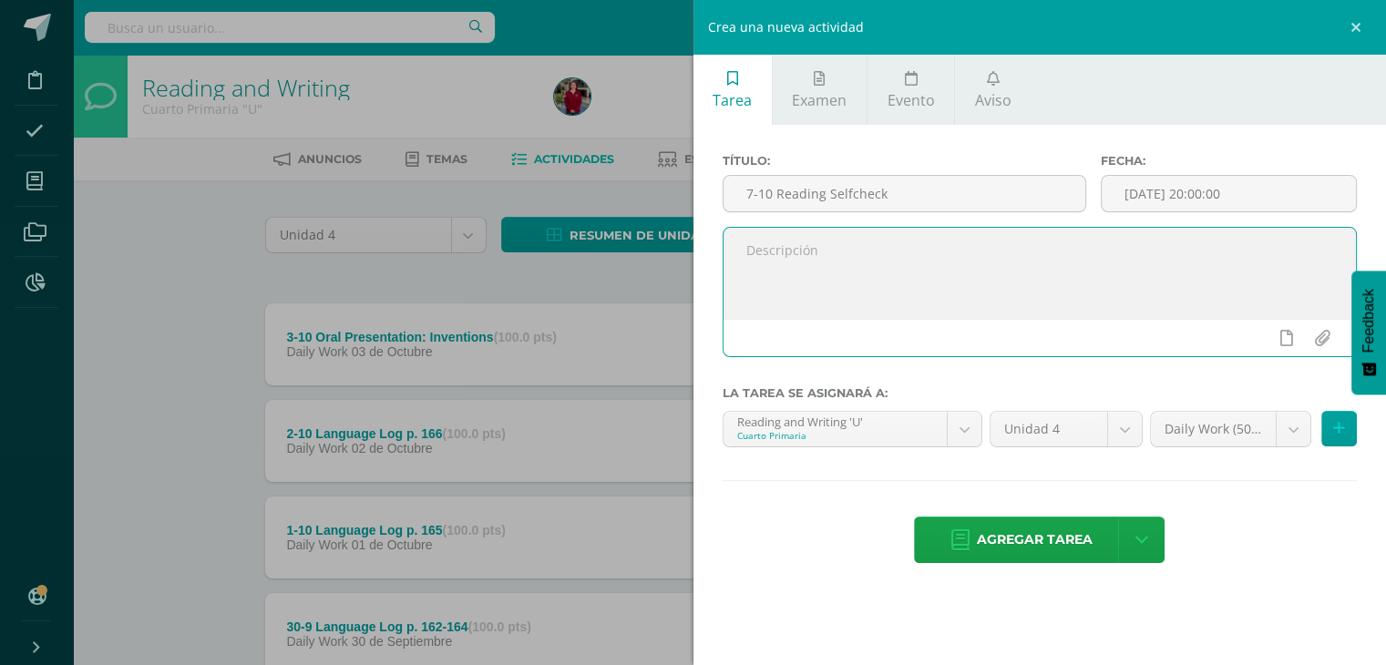
paste textarea "7-10 Reading Selfcheck"
type textarea "7-10 Reading Selfcheck"
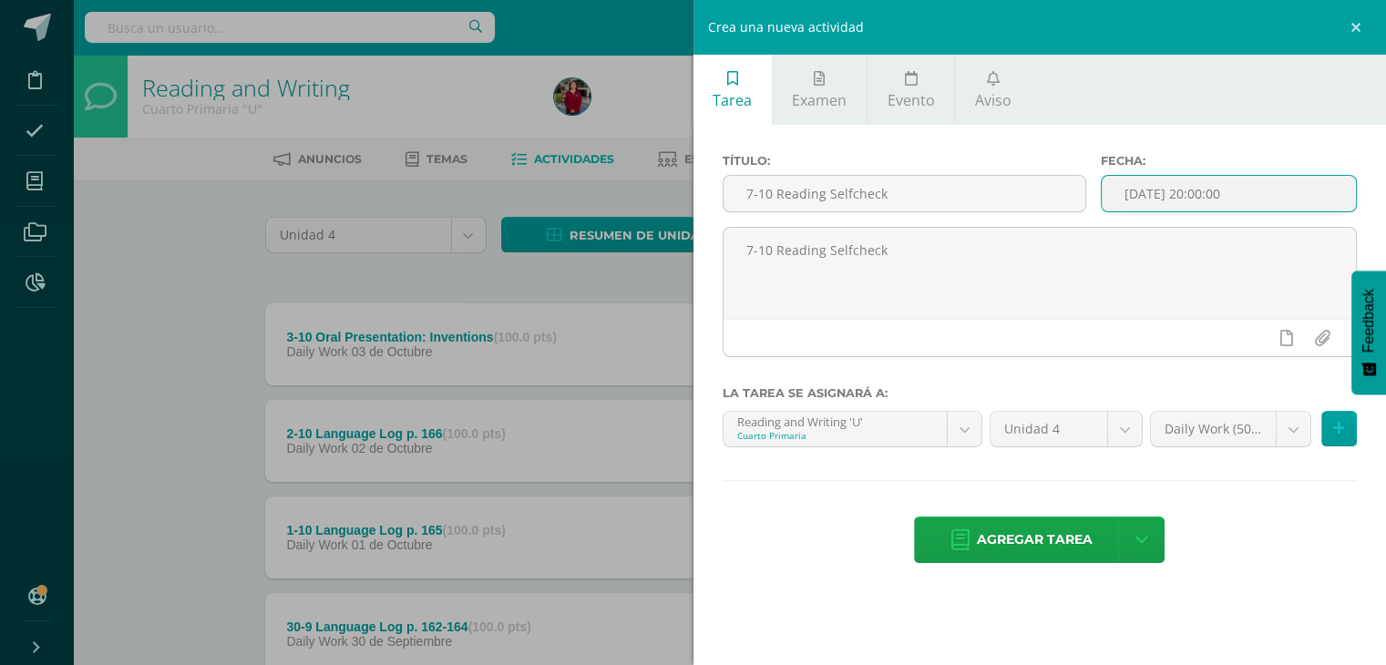
click at [1154, 185] on input "[DATE] 20:00:00" at bounding box center [1229, 194] width 254 height 36
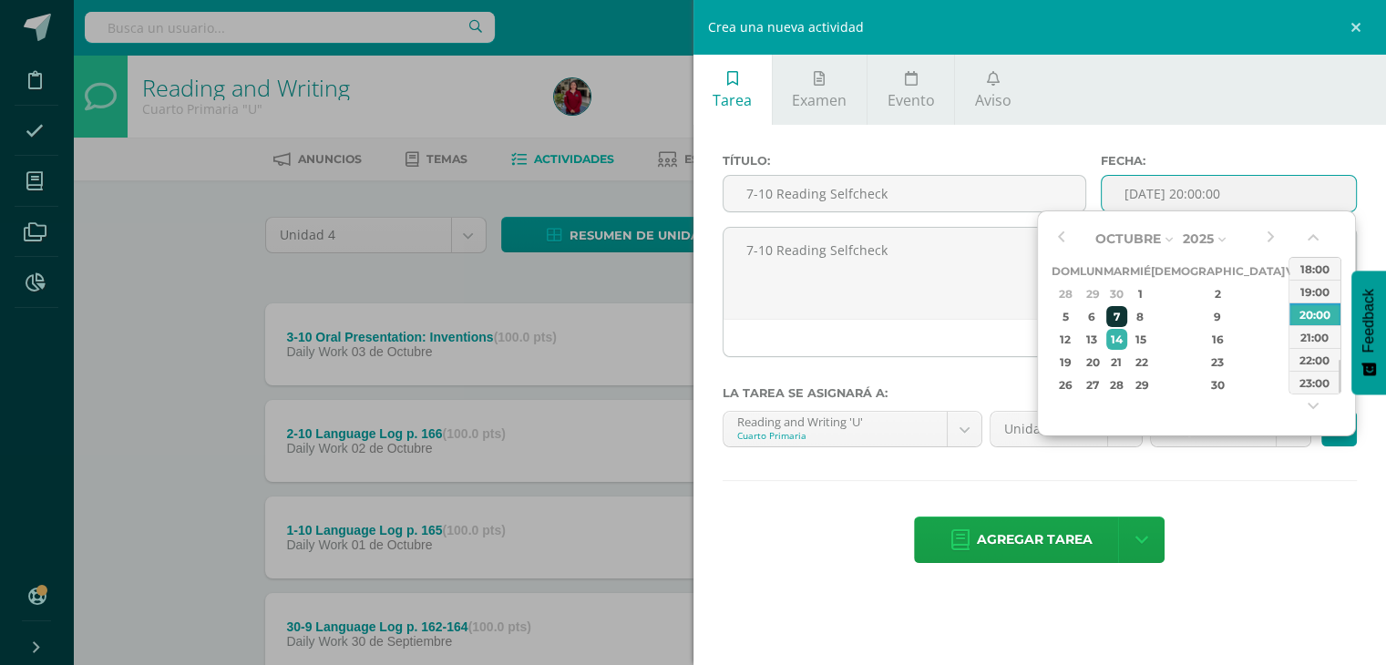
click at [1127, 314] on div "7" at bounding box center [1116, 316] width 21 height 21
type input "2025-10-07 20:00"
click at [1268, 624] on div "Tarea Examen Evento Aviso Título: 7-10 Reading Selfcheck Fecha: 2025-10-07 20:0…" at bounding box center [1039, 332] width 693 height 665
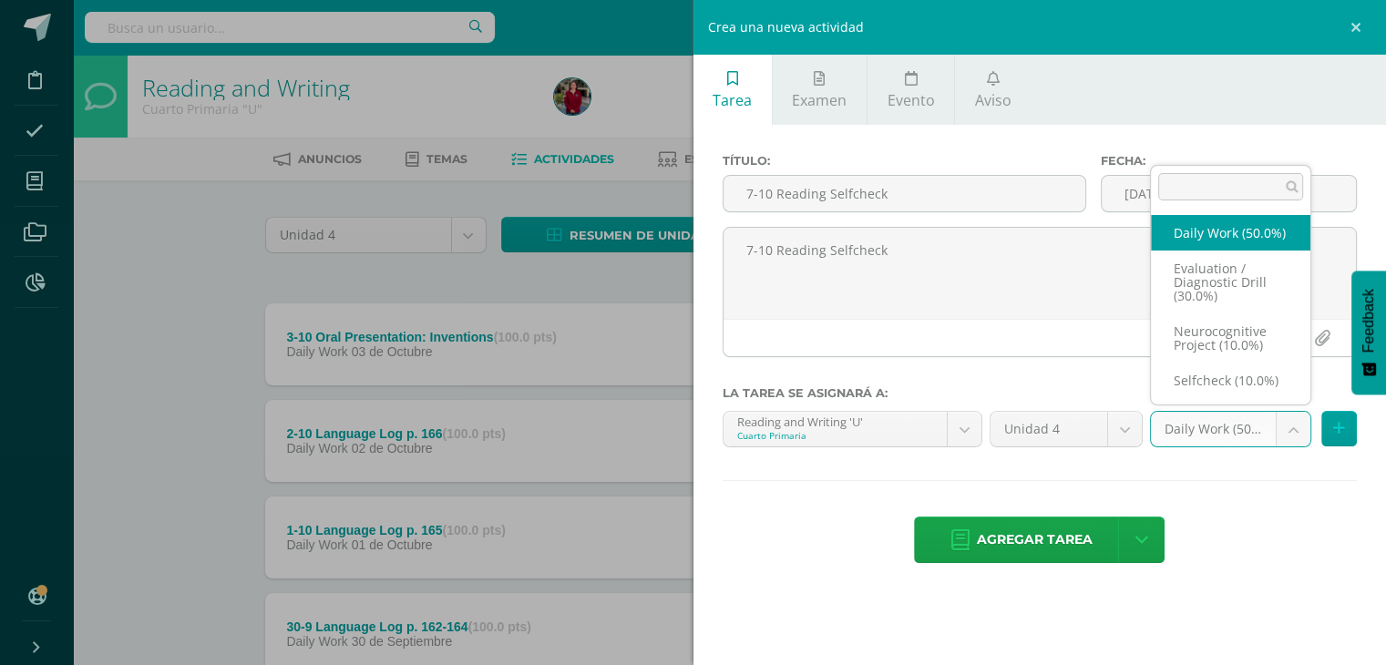
scroll to position [21, 0]
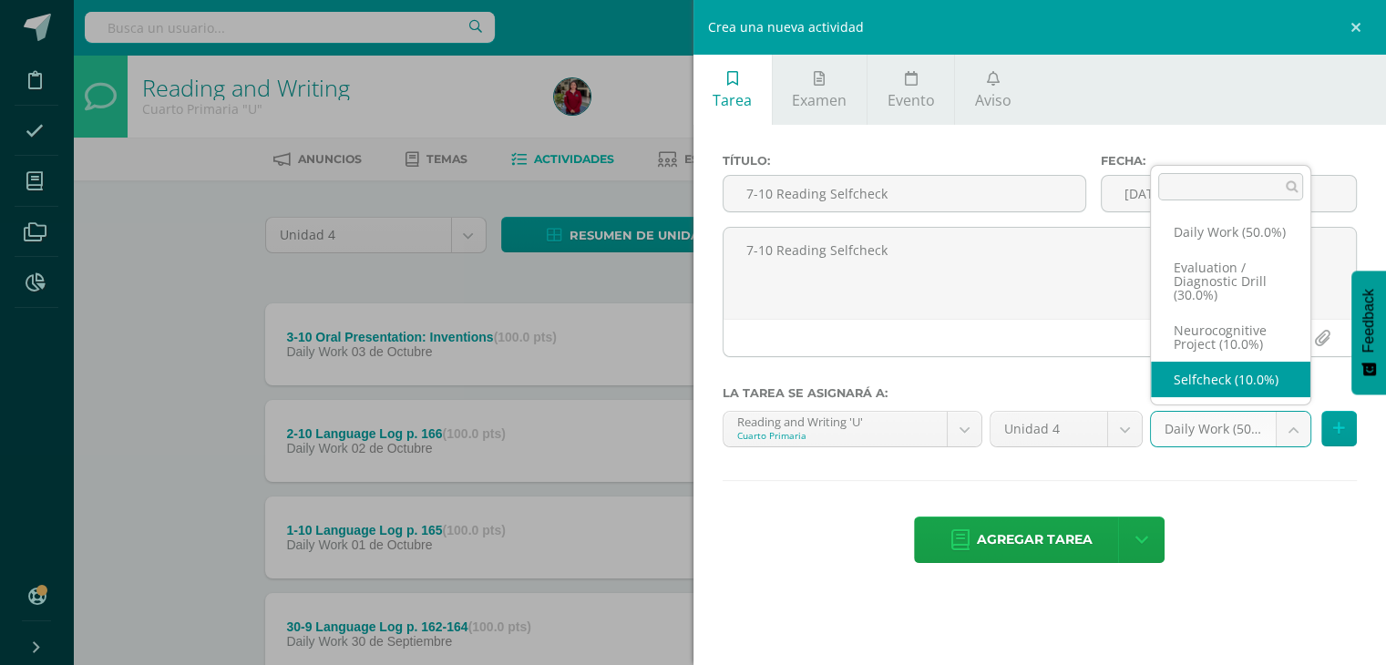
select select "205117"
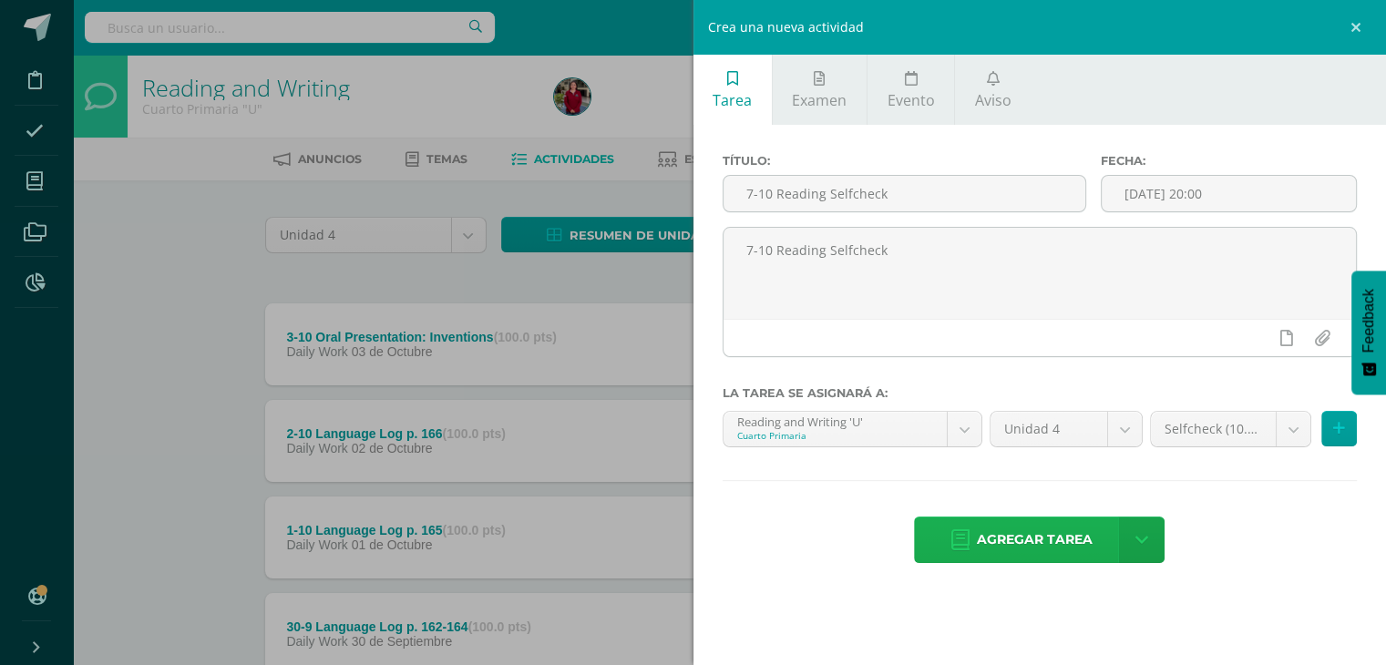
click at [955, 539] on icon at bounding box center [960, 540] width 18 height 20
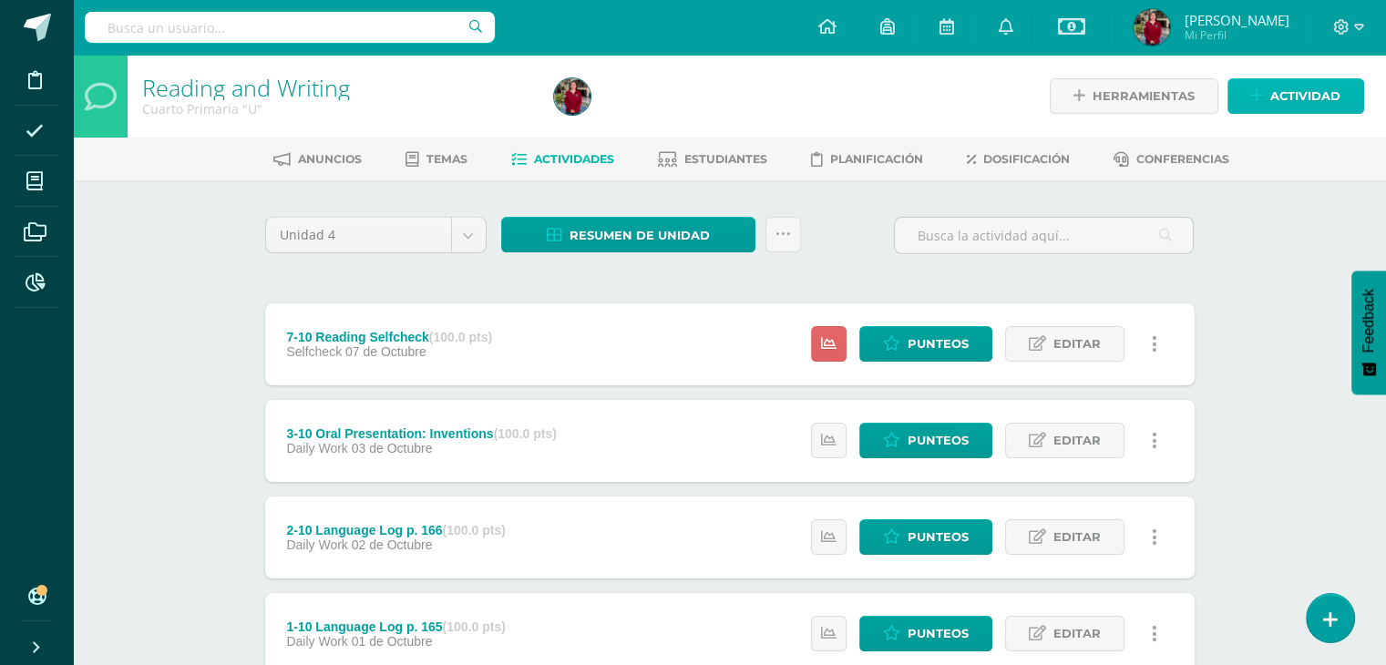
click at [1251, 92] on icon at bounding box center [1257, 95] width 12 height 15
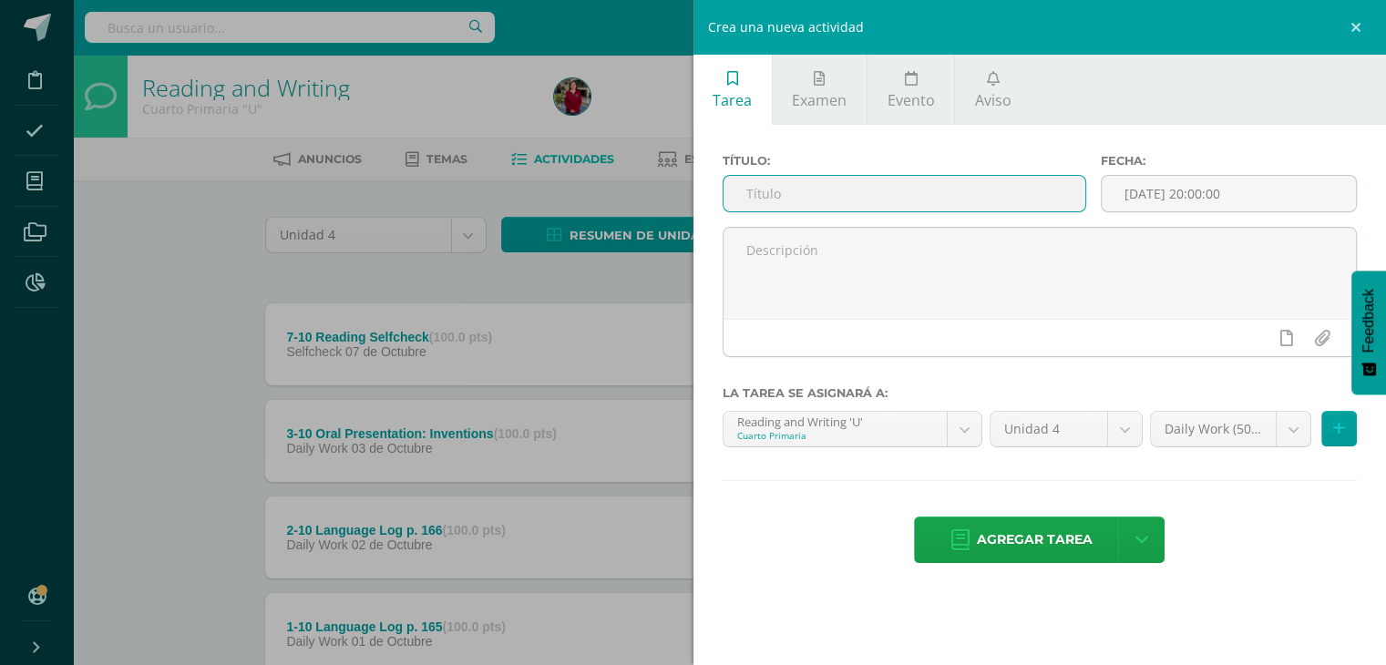
click at [838, 187] on input "text" at bounding box center [905, 194] width 363 height 36
drag, startPoint x: 973, startPoint y: 201, endPoint x: 740, endPoint y: 208, distance: 233.4
click at [740, 208] on input "14-10 Reading Diagnostic Drill" at bounding box center [905, 194] width 363 height 36
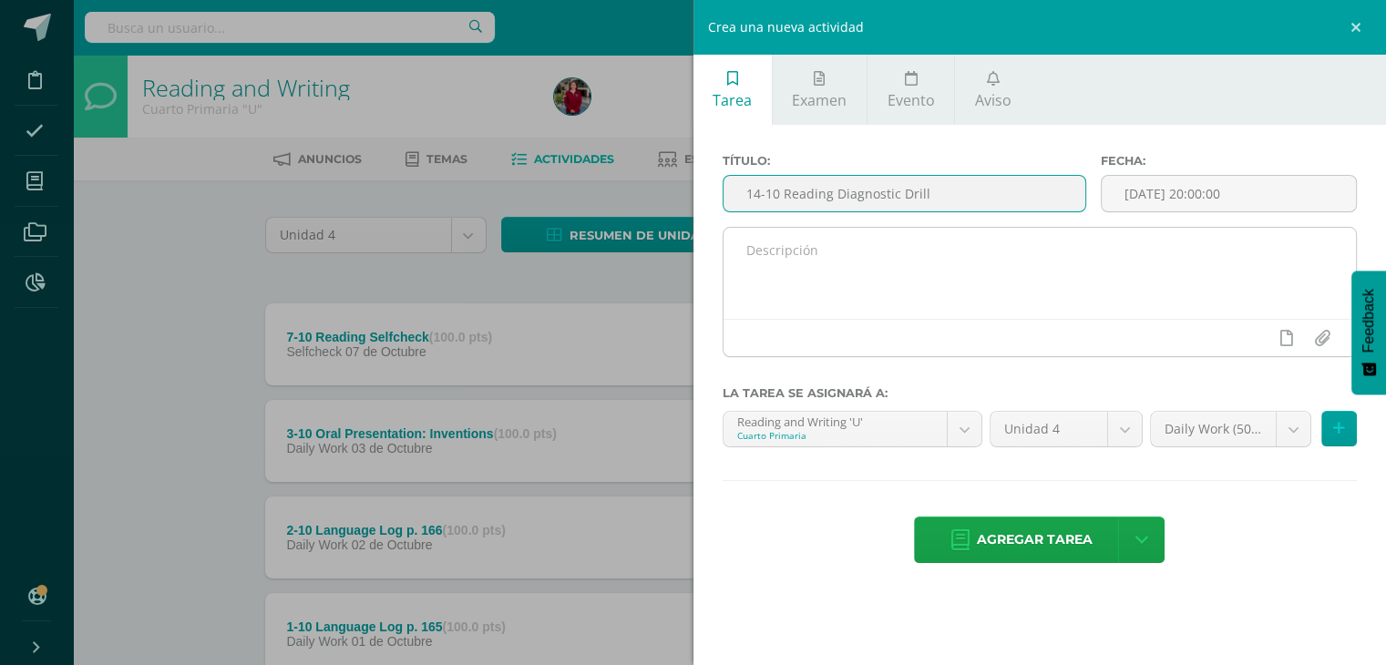
type input "14-10 Reading Diagnostic Drill"
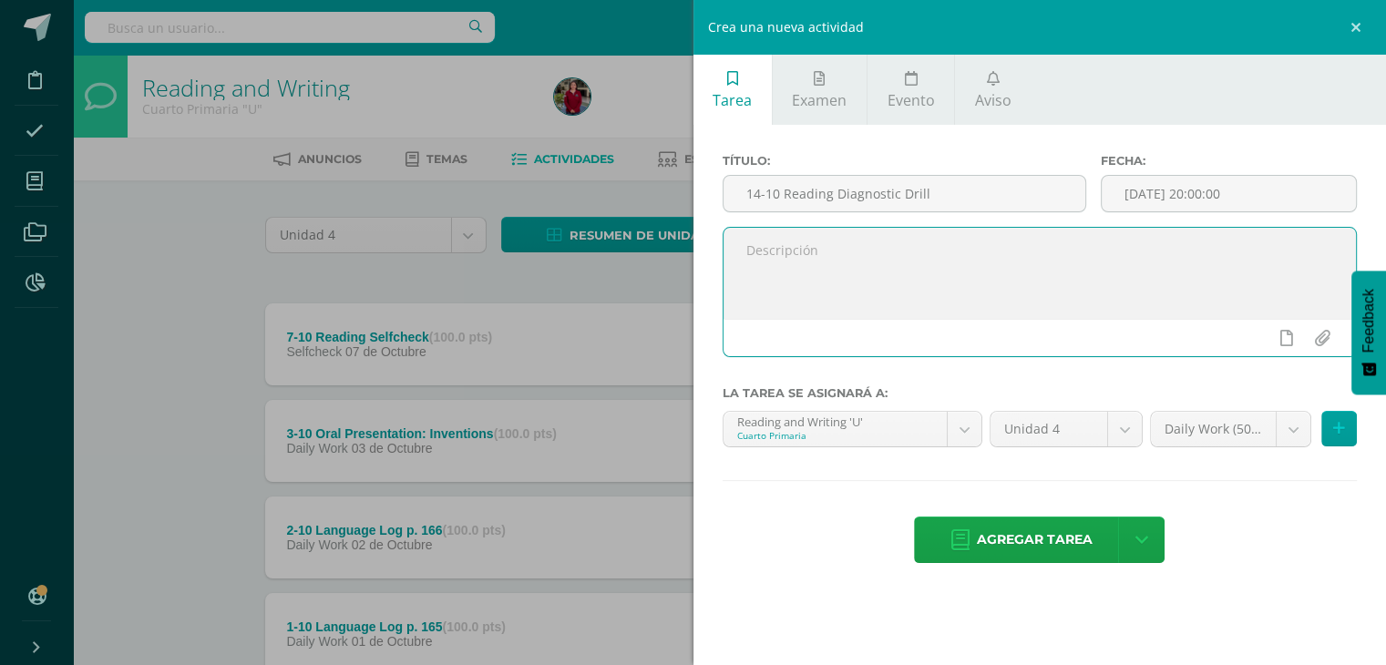
click at [778, 288] on textarea at bounding box center [1040, 273] width 633 height 91
paste textarea "14-10 Reading Diagnostic Drill"
type textarea "14-10 Reading Diagnostic Drill"
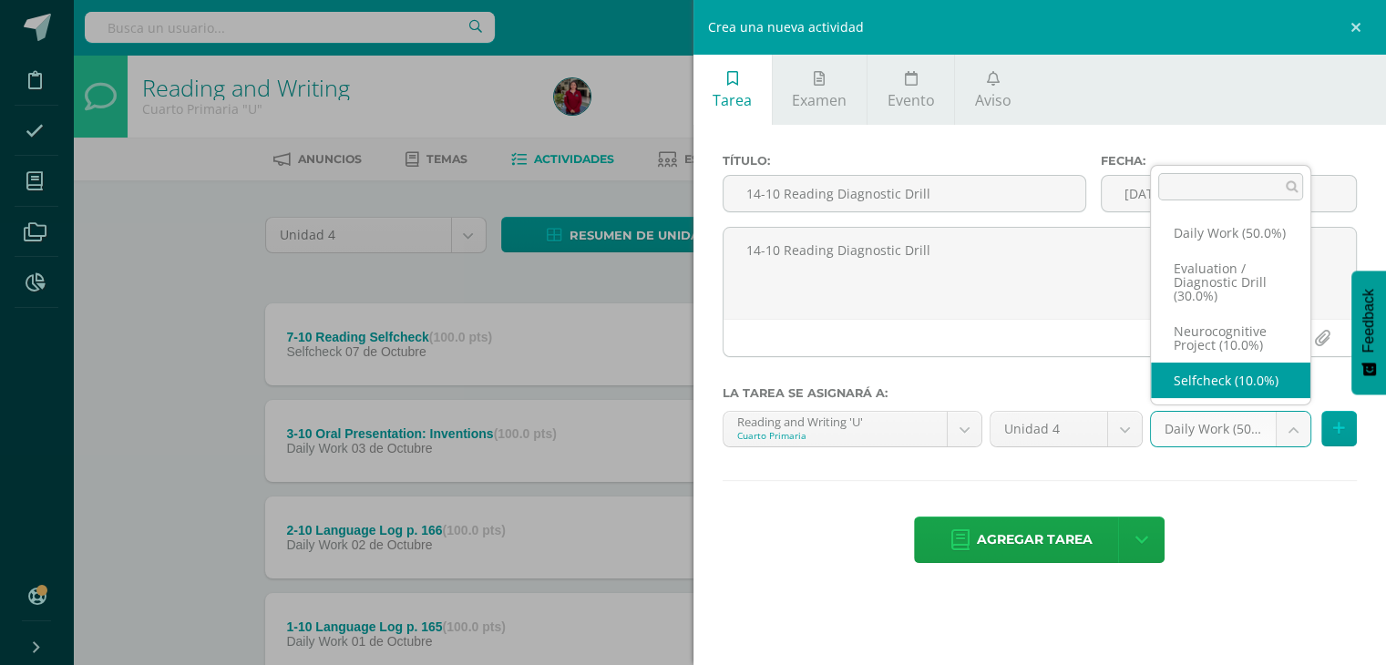
scroll to position [21, 0]
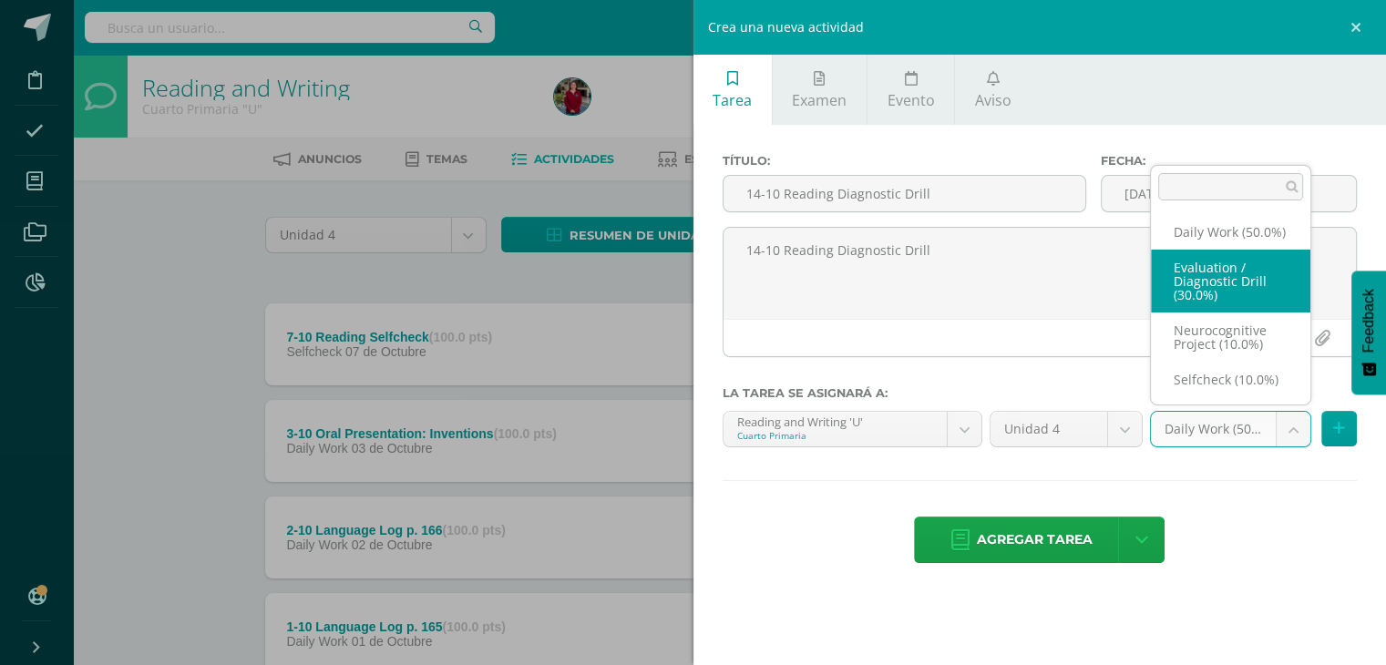
select select "205118"
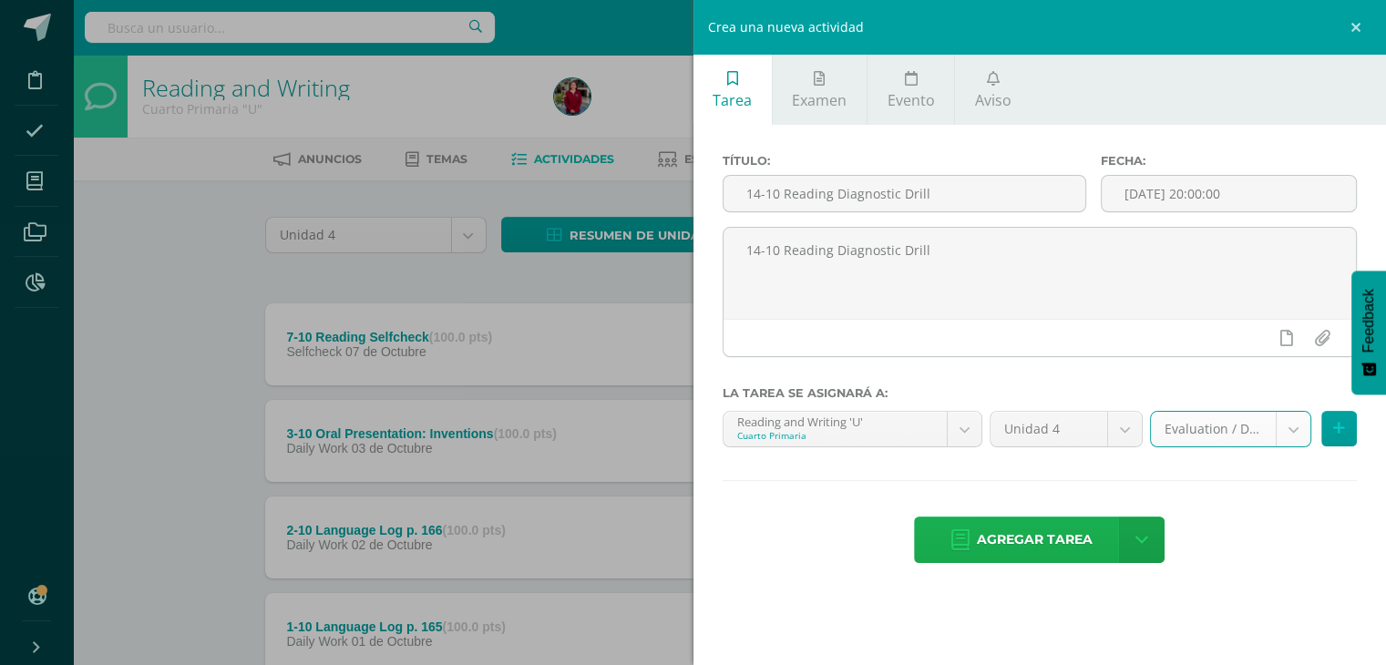
click at [1017, 550] on span "Agregar tarea" at bounding box center [1035, 540] width 116 height 45
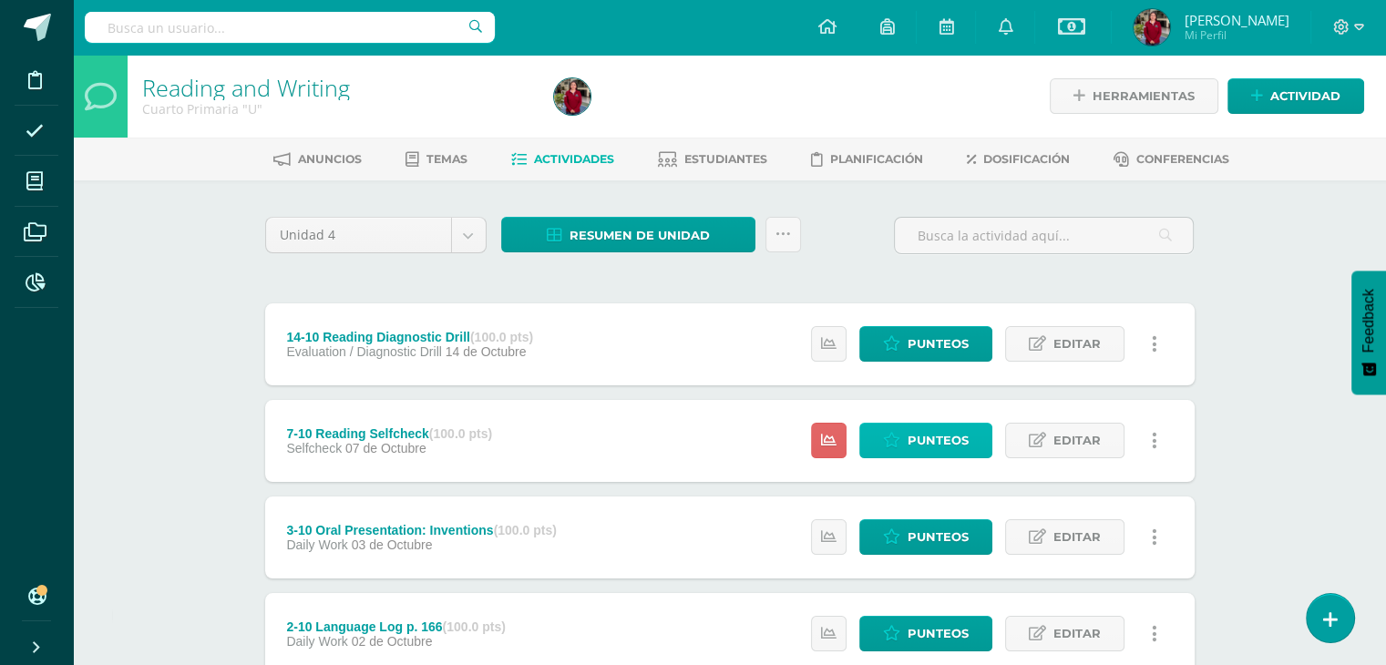
click at [922, 450] on span "Punteos" at bounding box center [938, 441] width 61 height 34
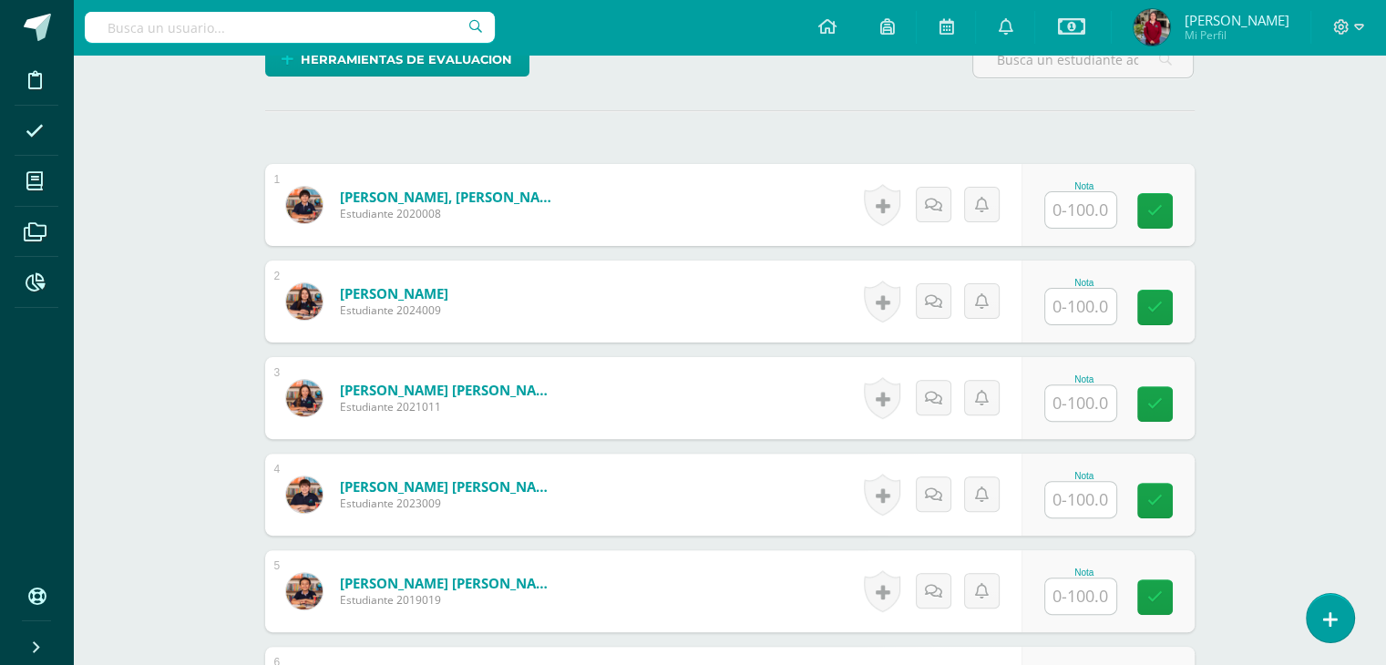
scroll to position [488, 0]
click at [1093, 305] on input "text" at bounding box center [1080, 306] width 71 height 36
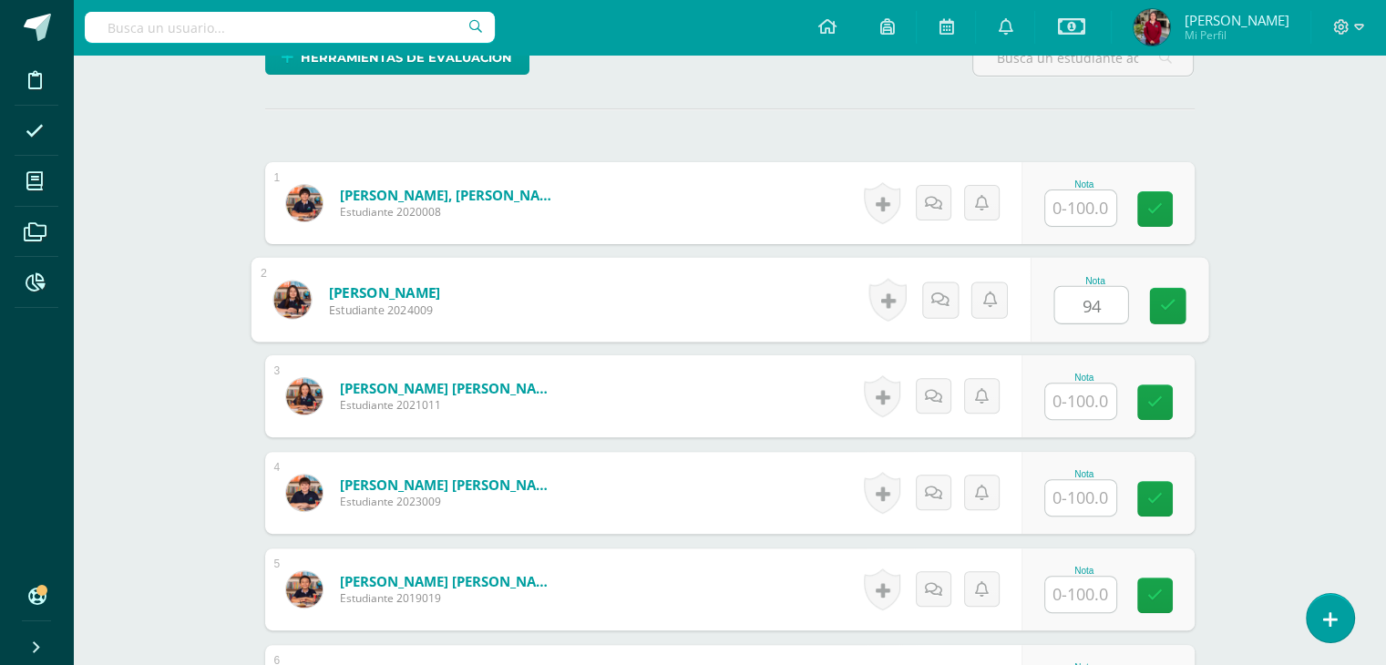
type input "94"
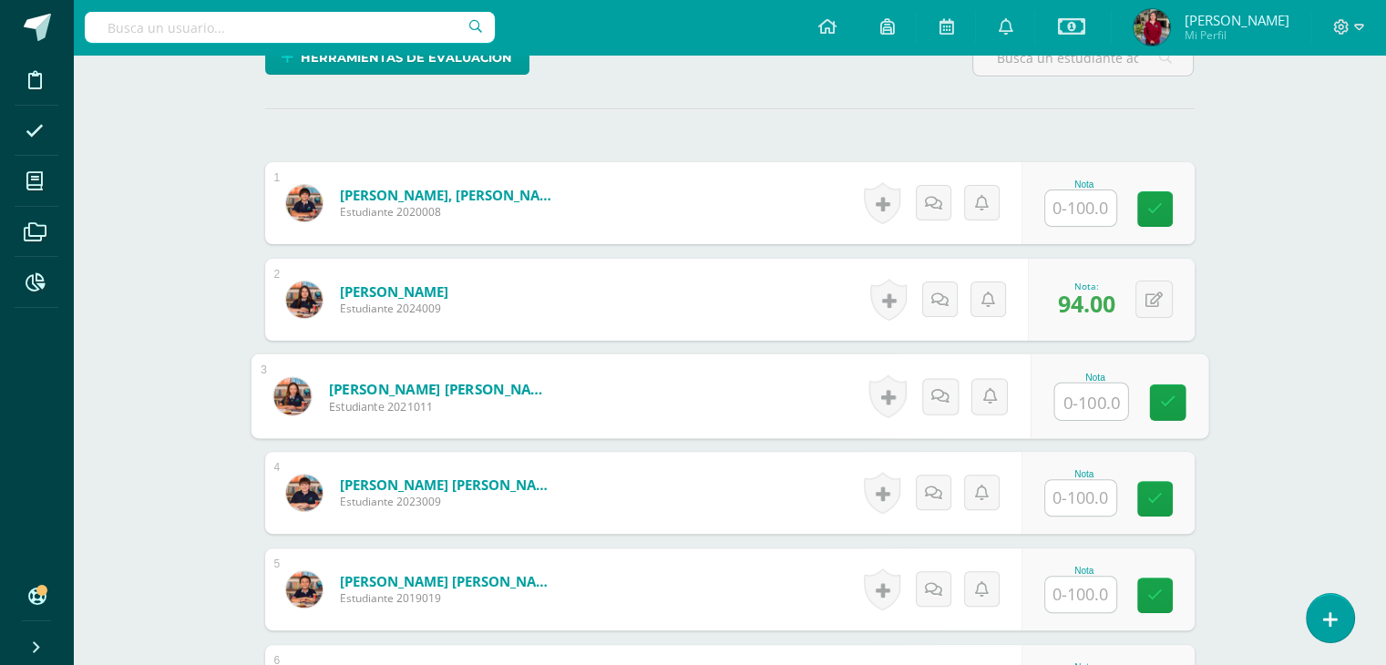
click at [1088, 589] on input "text" at bounding box center [1080, 595] width 71 height 36
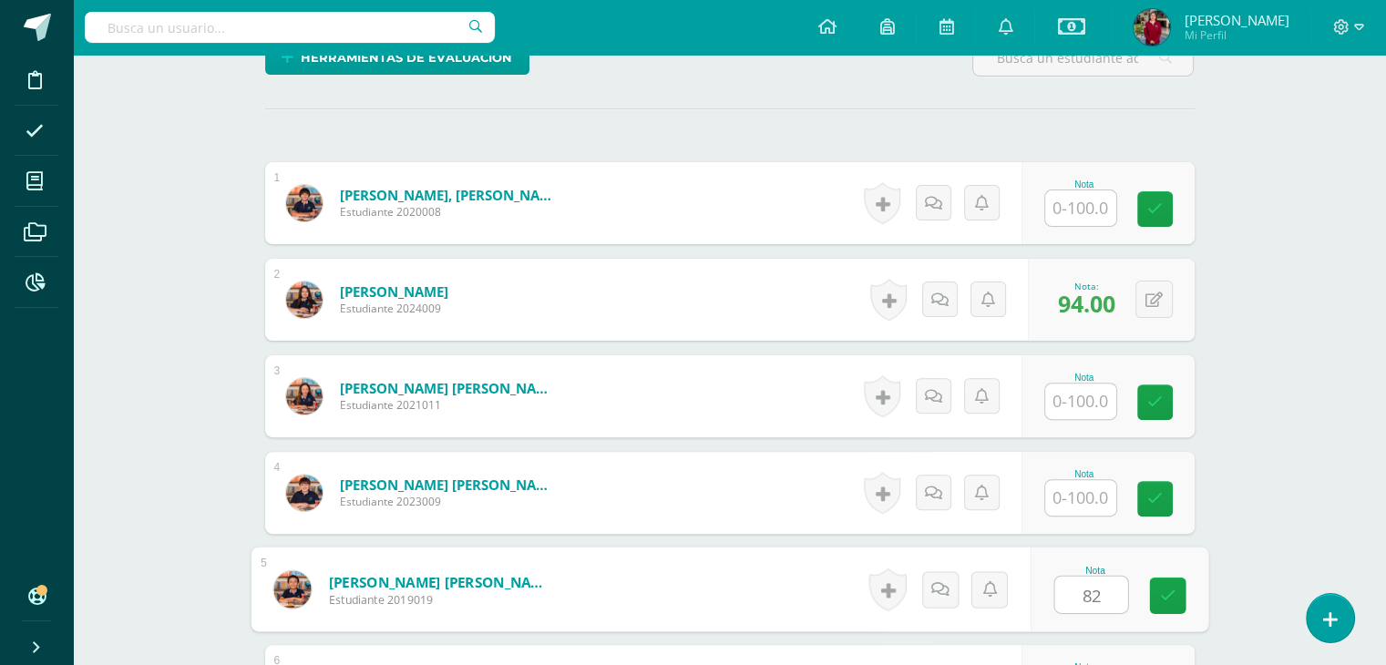
type input "82"
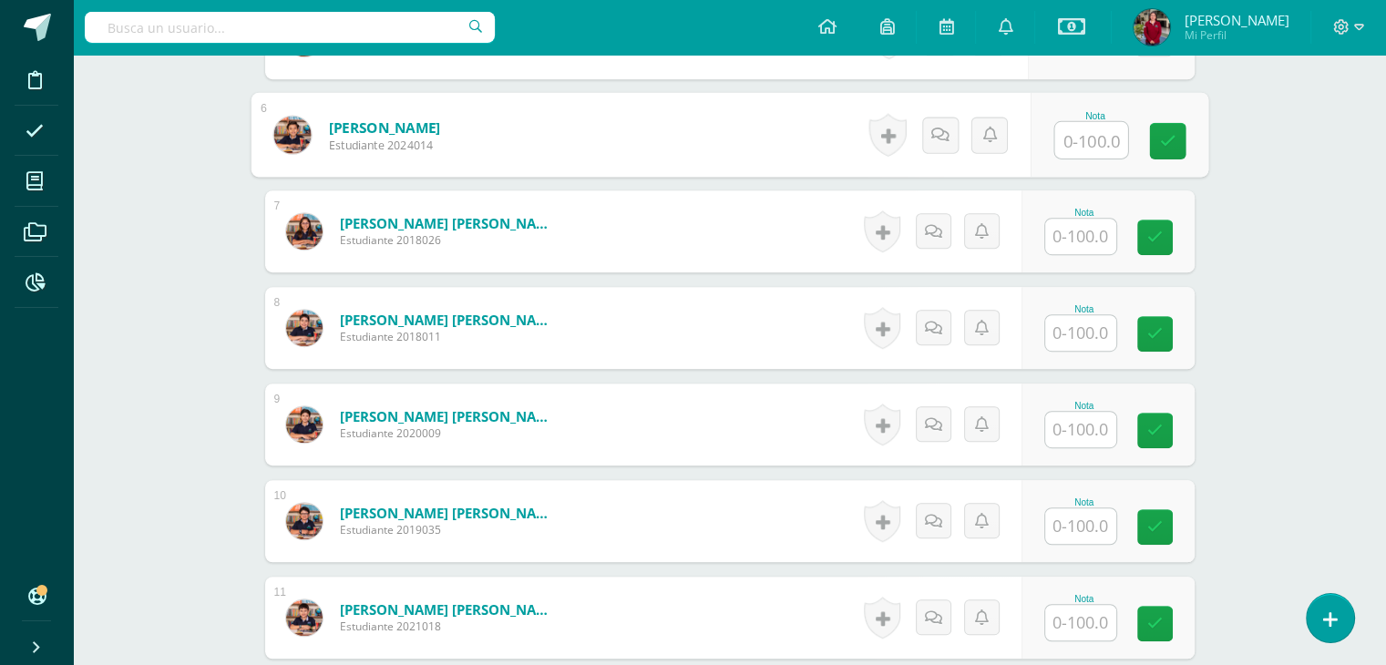
scroll to position [1039, 0]
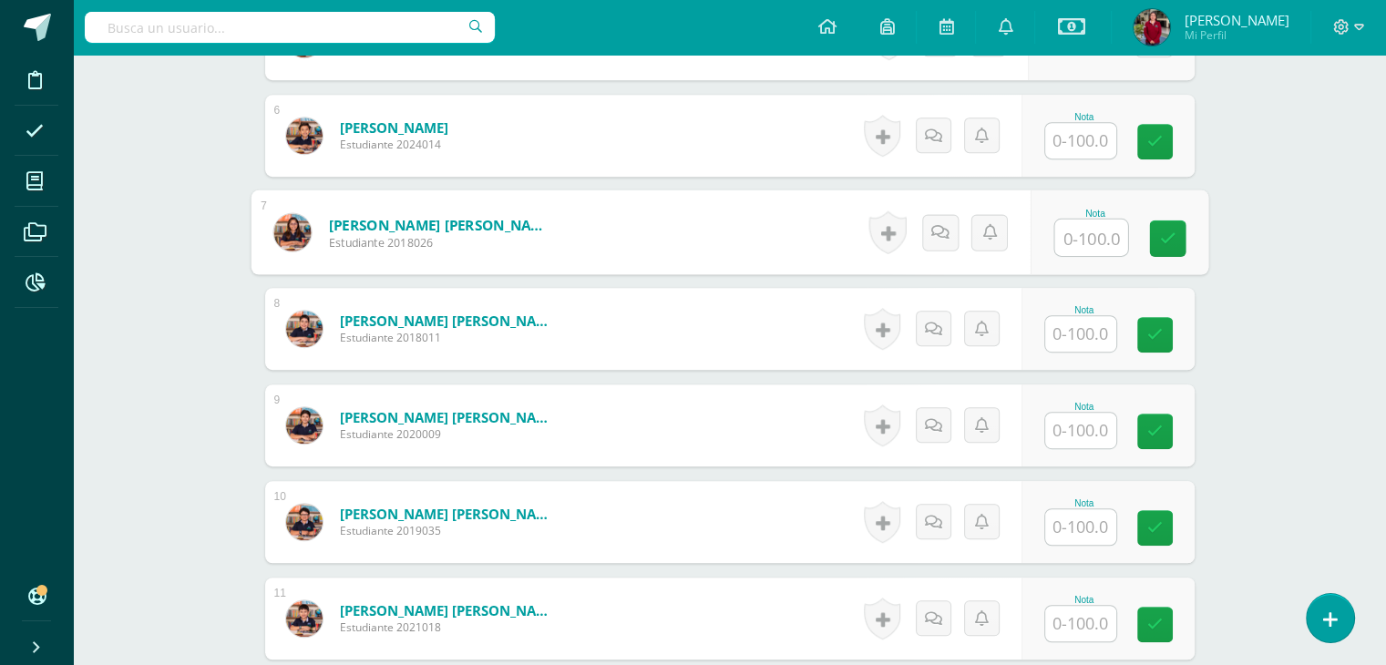
click at [1067, 231] on input "text" at bounding box center [1090, 238] width 73 height 36
type input "98"
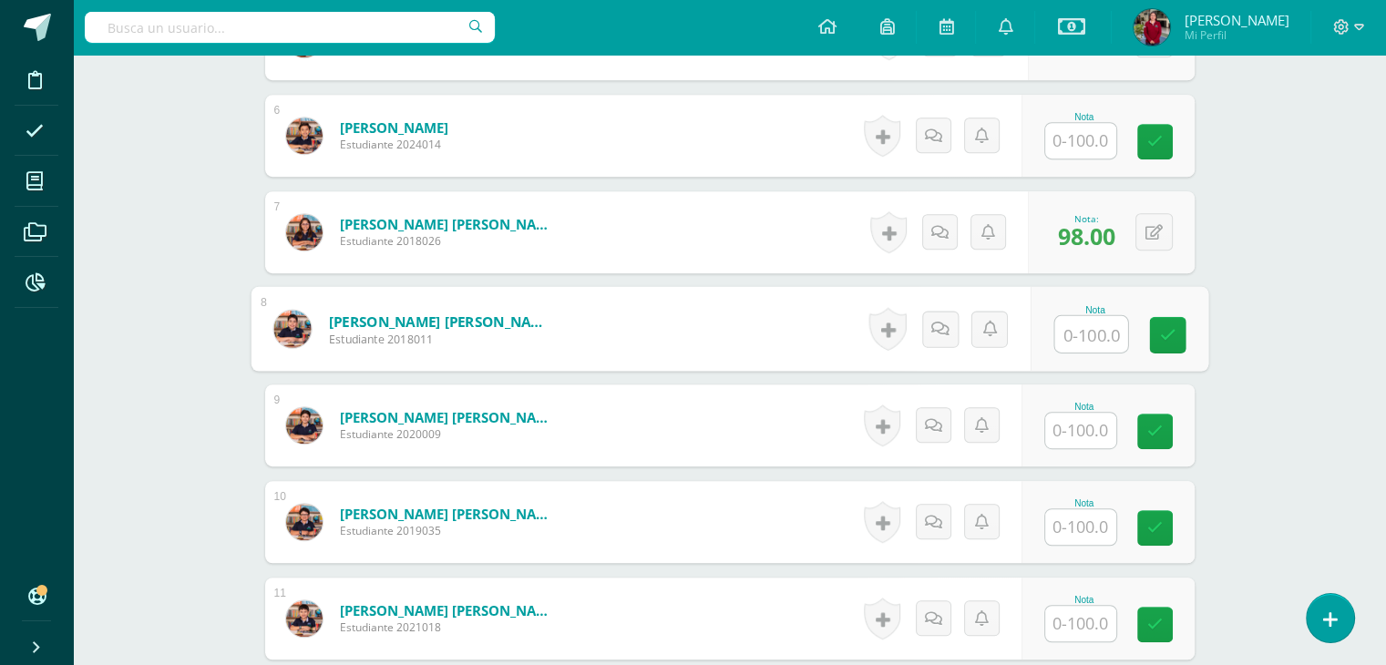
click at [1098, 518] on input "text" at bounding box center [1080, 527] width 71 height 36
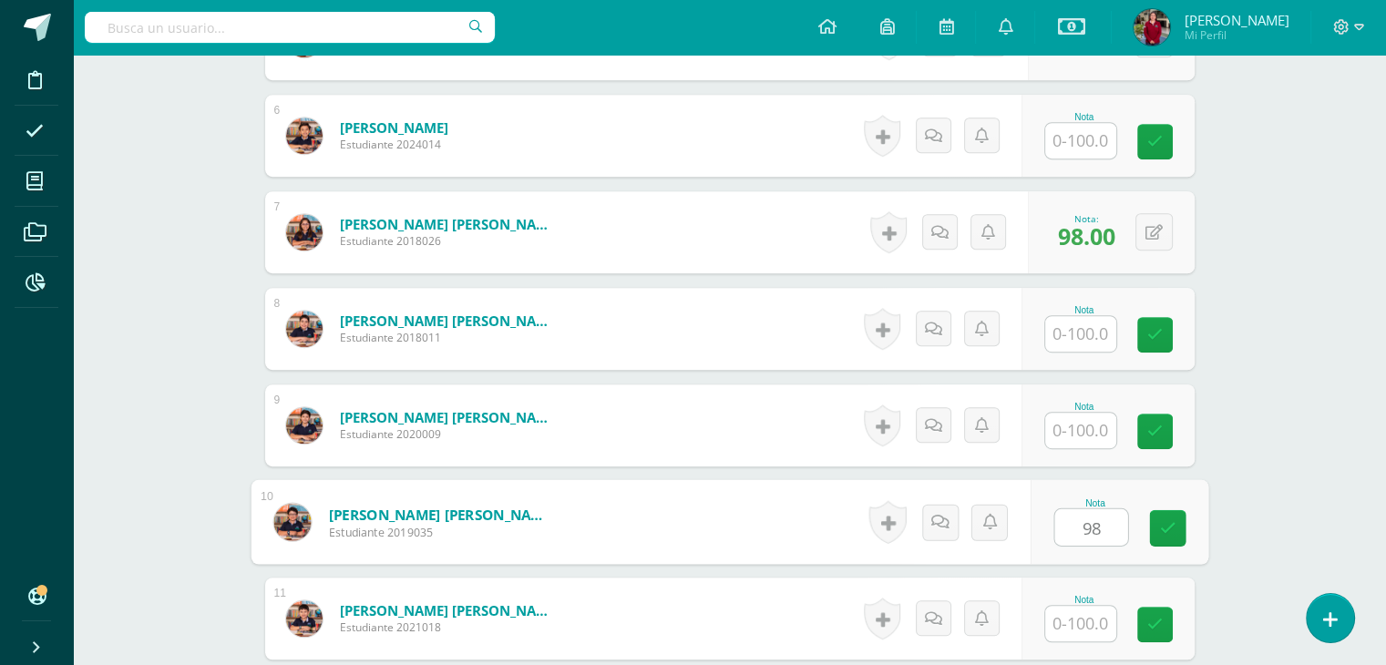
type input "98"
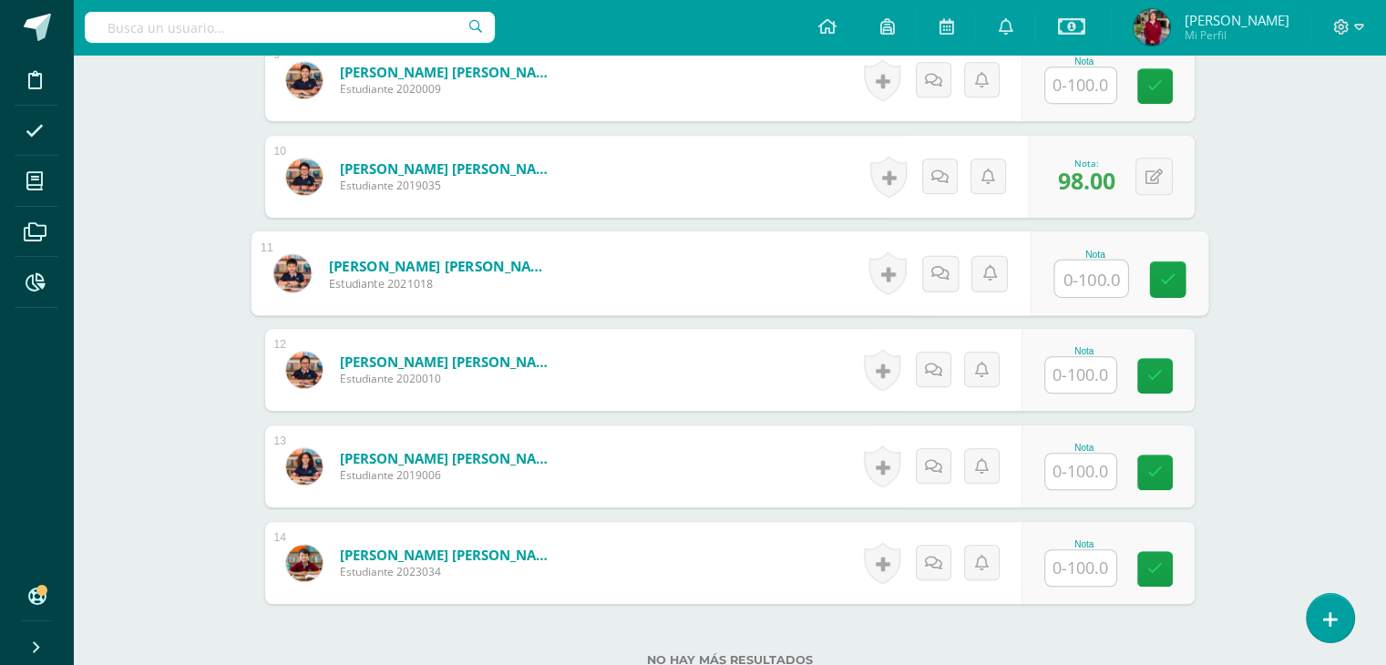
scroll to position [1386, 0]
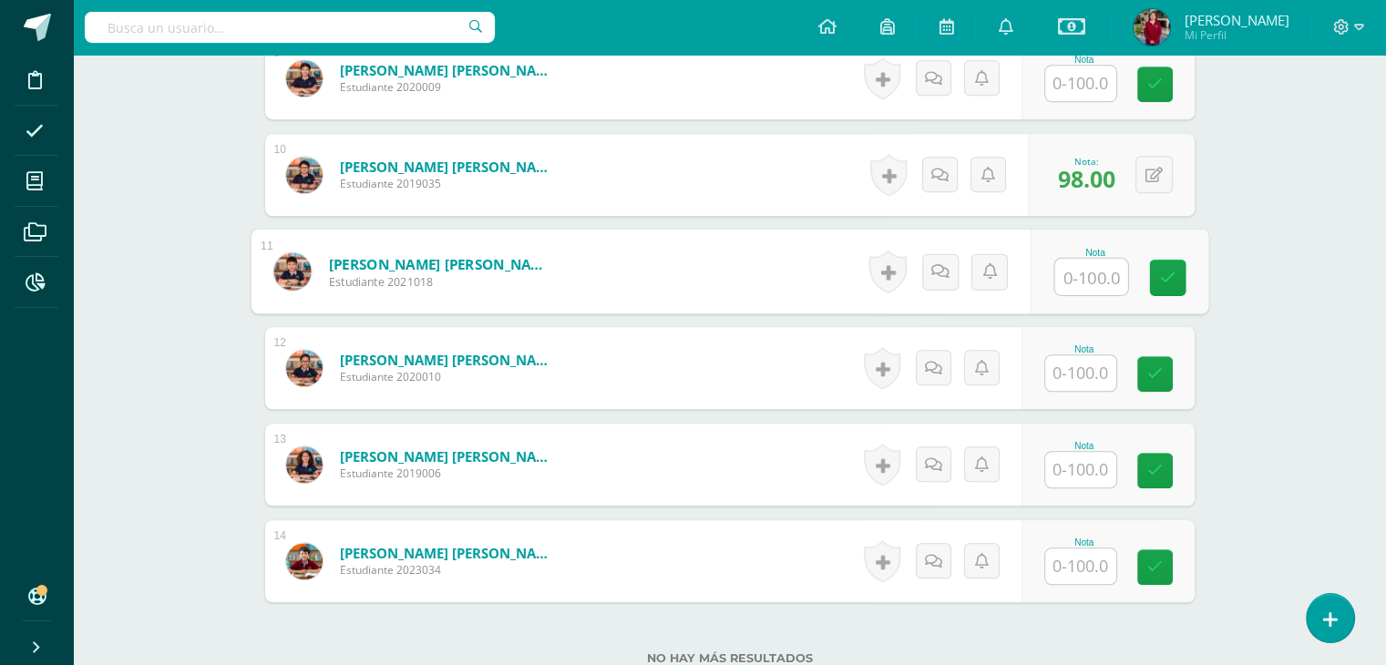
click at [1070, 566] on input "text" at bounding box center [1080, 567] width 71 height 36
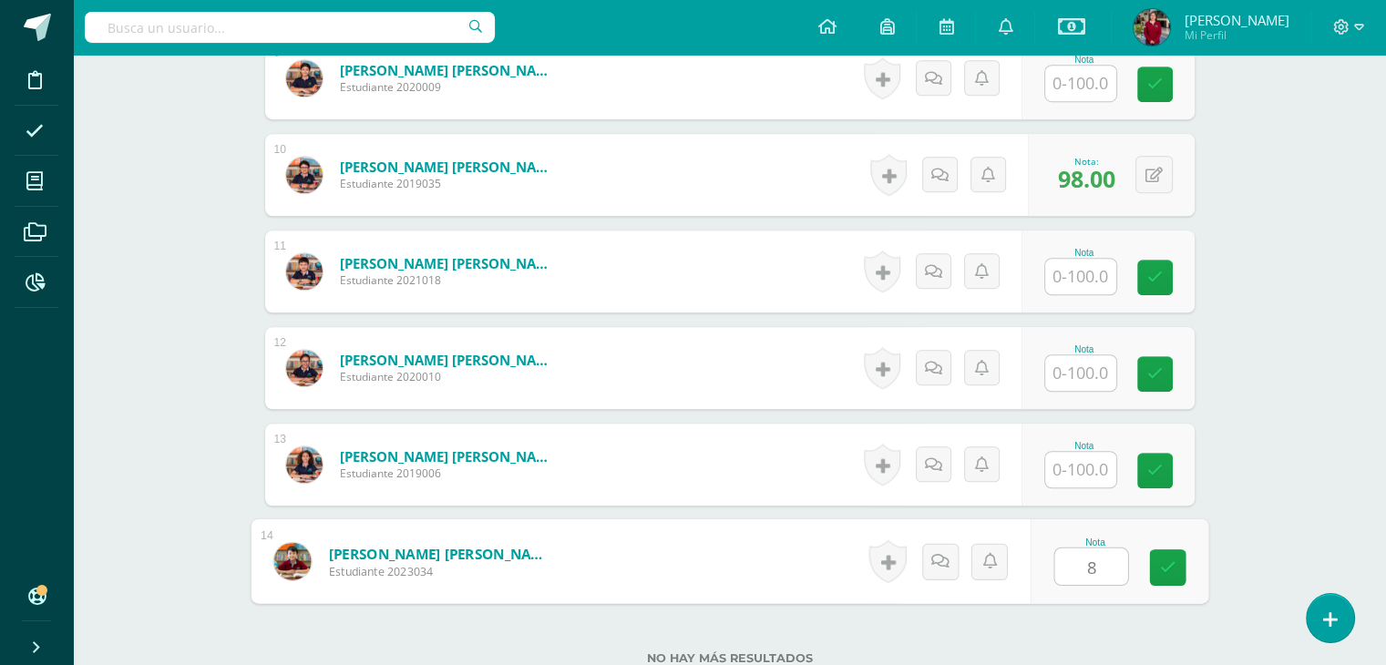
type input "83"
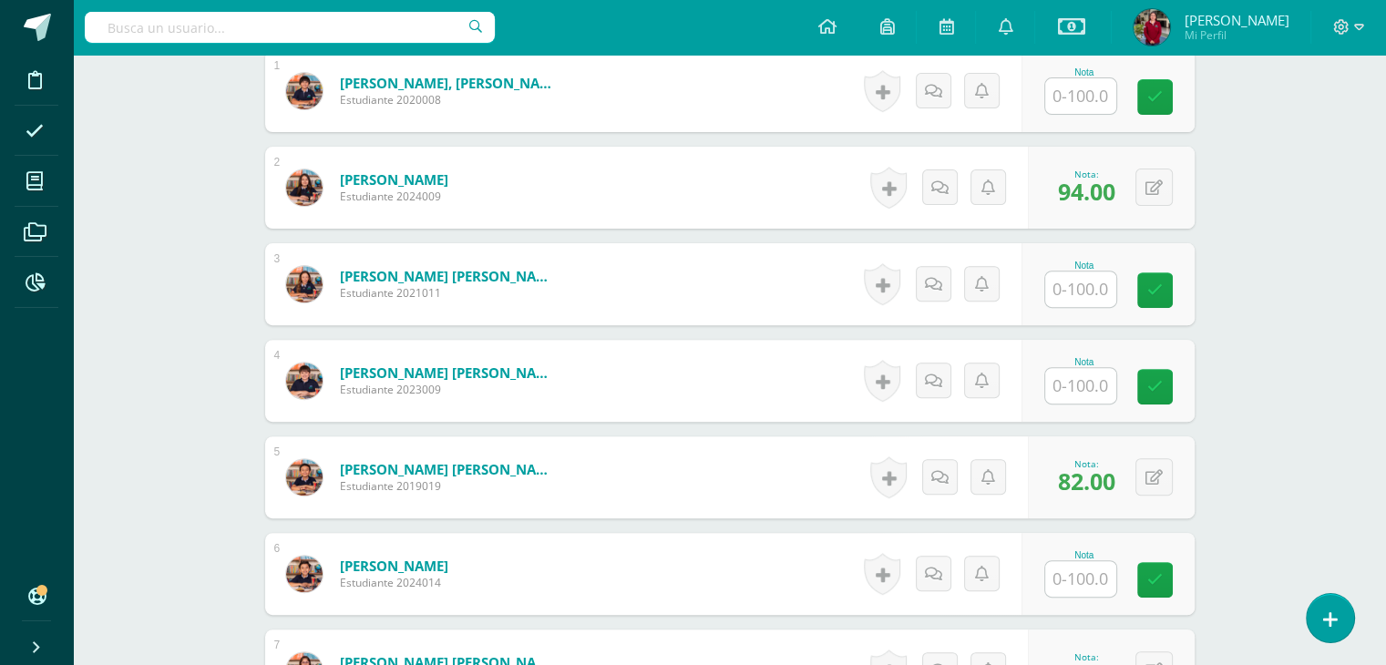
scroll to position [0, 0]
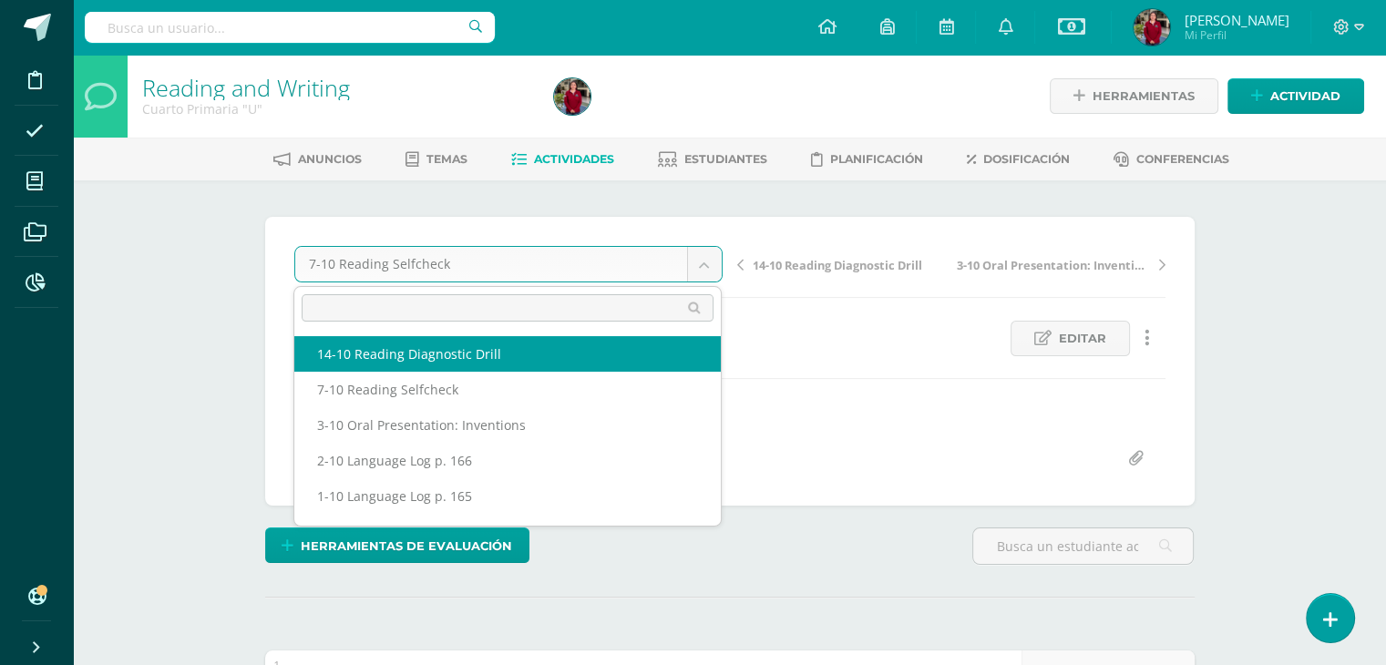
select select "/dashboard/teacher/grade-activity/221956/"
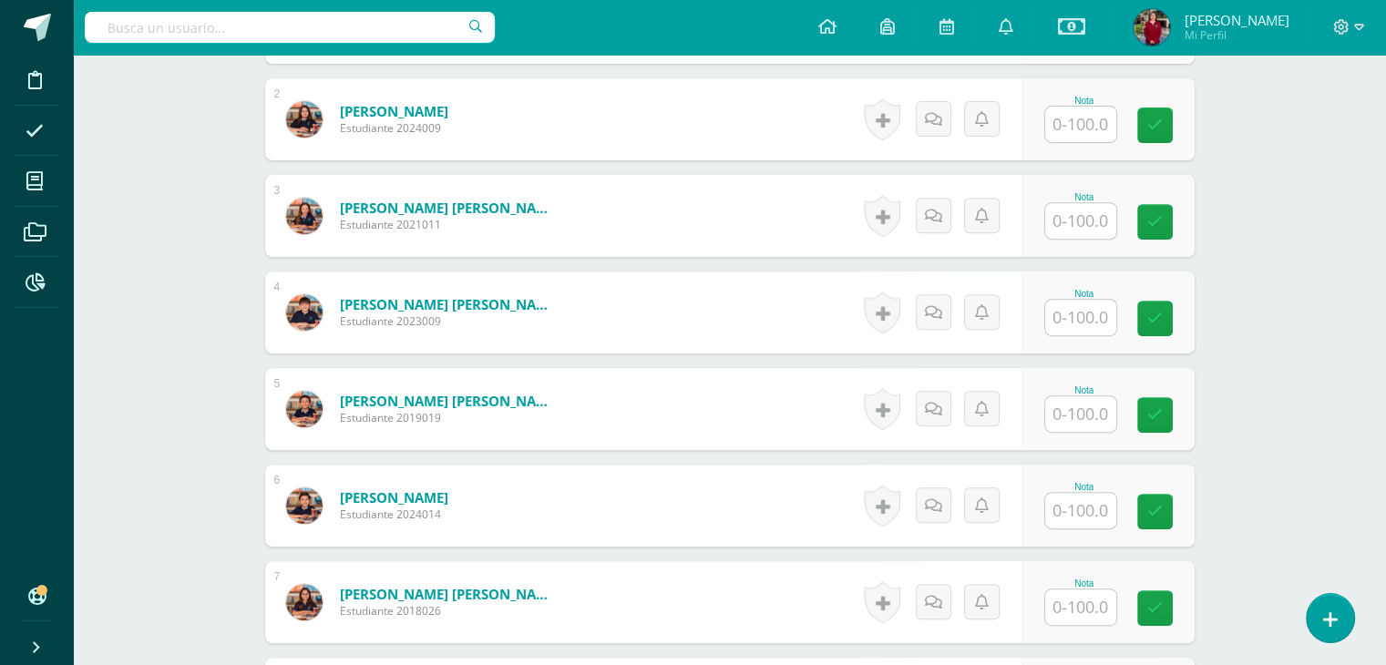
scroll to position [667, 0]
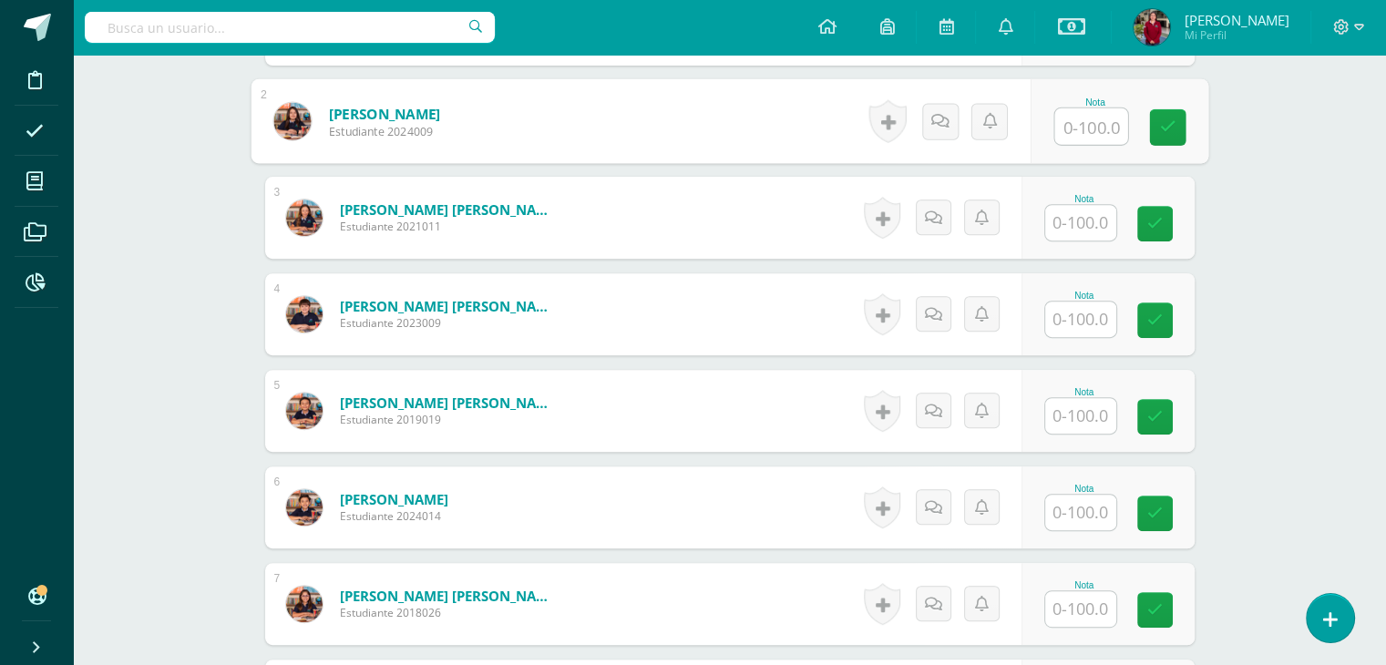
click at [1063, 128] on input "text" at bounding box center [1090, 126] width 73 height 36
type input "83"
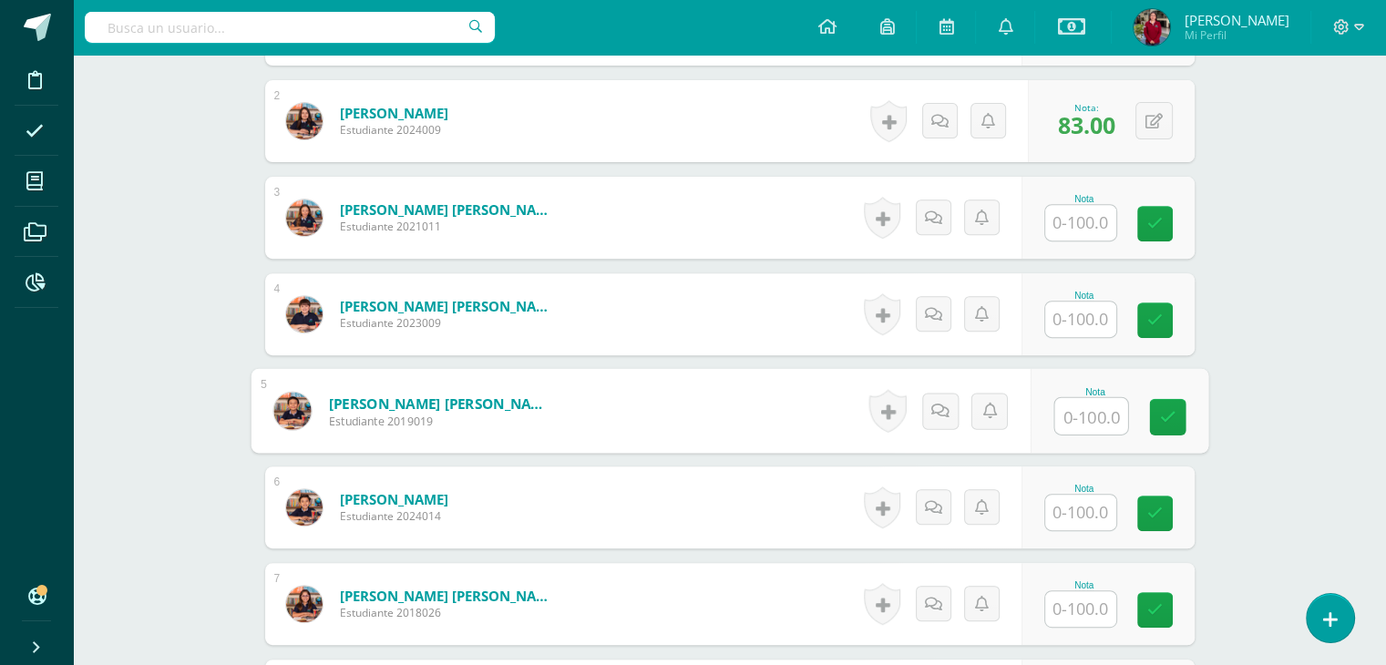
click at [1097, 403] on input "text" at bounding box center [1090, 416] width 73 height 36
type input "83"
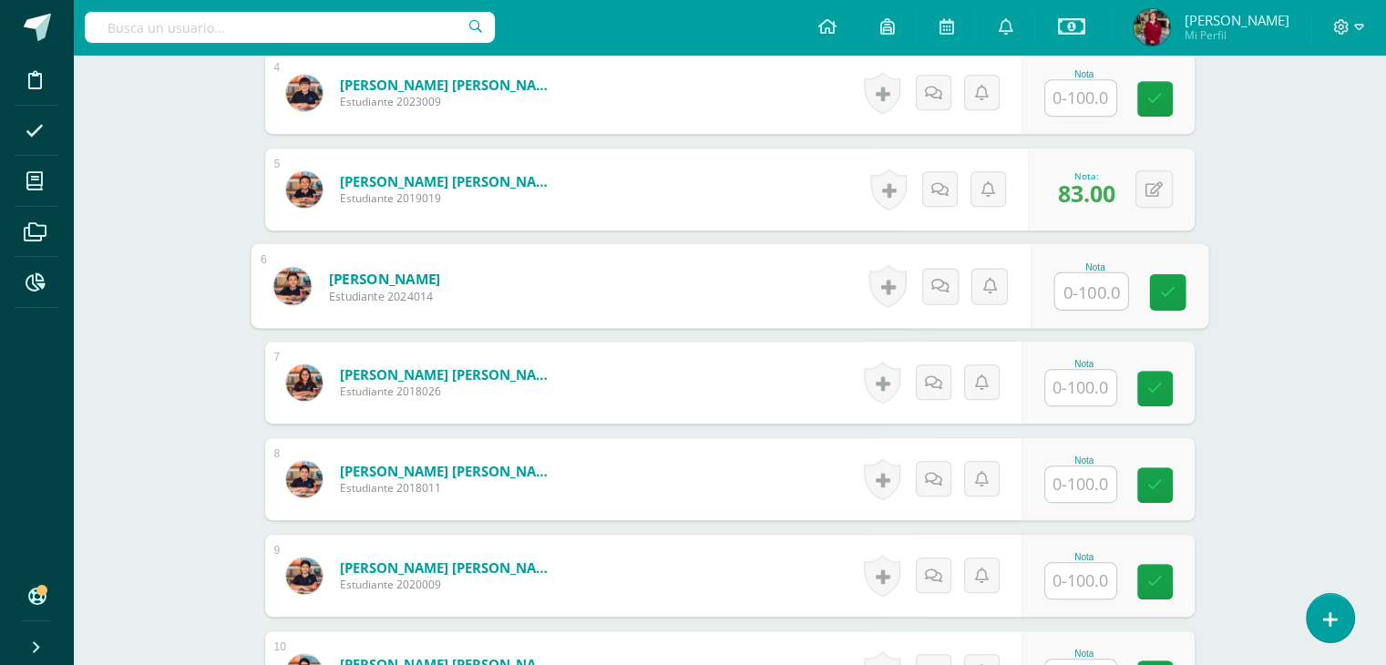
scroll to position [889, 0]
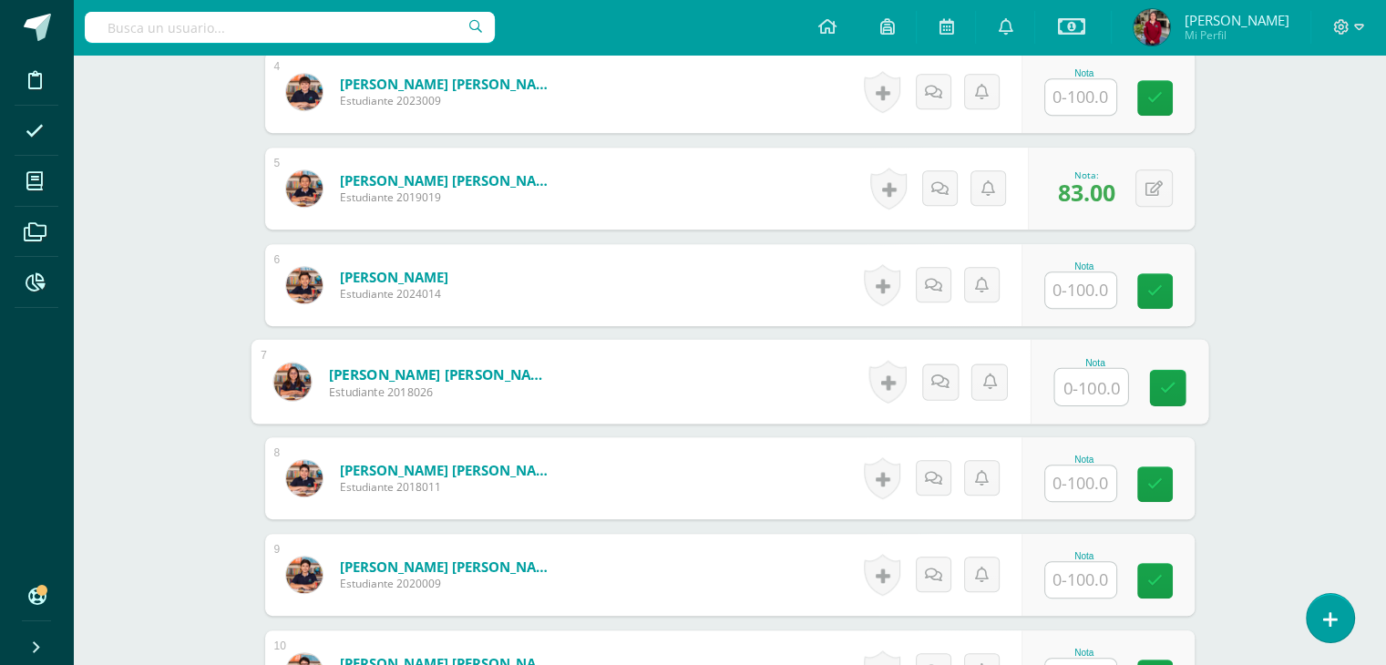
click at [1070, 388] on input "text" at bounding box center [1090, 387] width 73 height 36
type input "66"
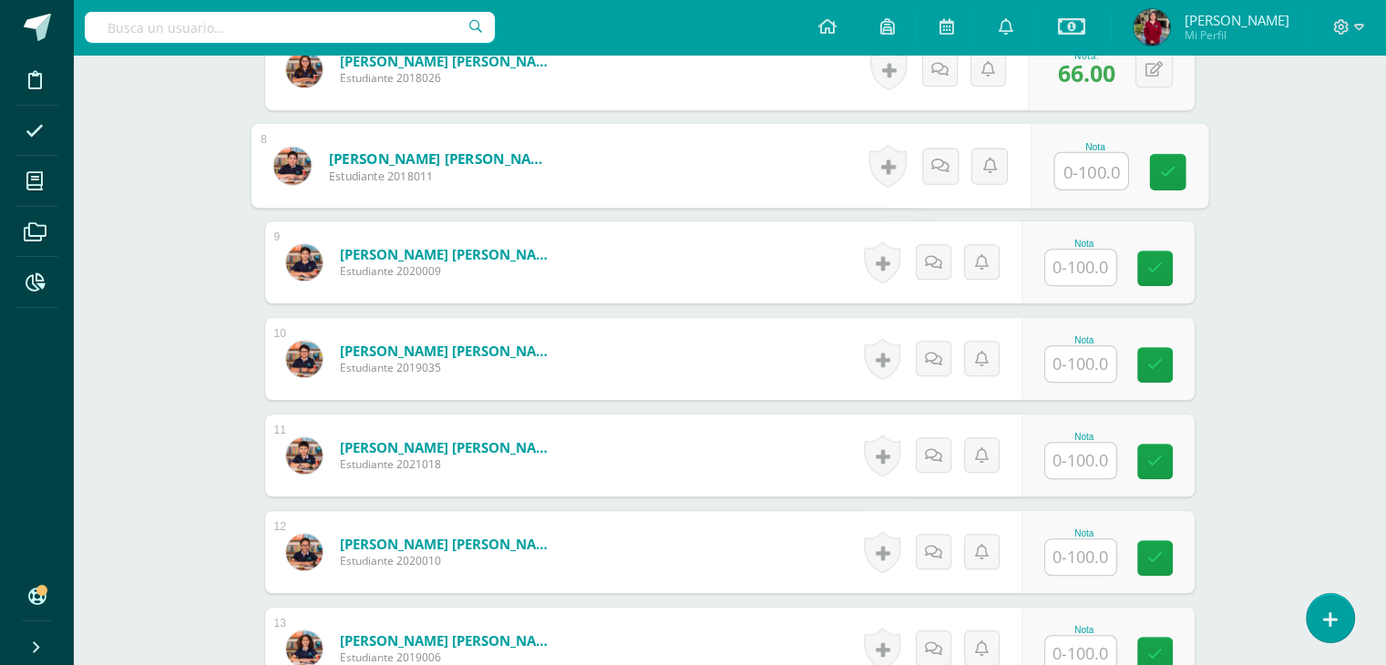
scroll to position [1203, 0]
click at [1090, 359] on input "text" at bounding box center [1080, 363] width 71 height 36
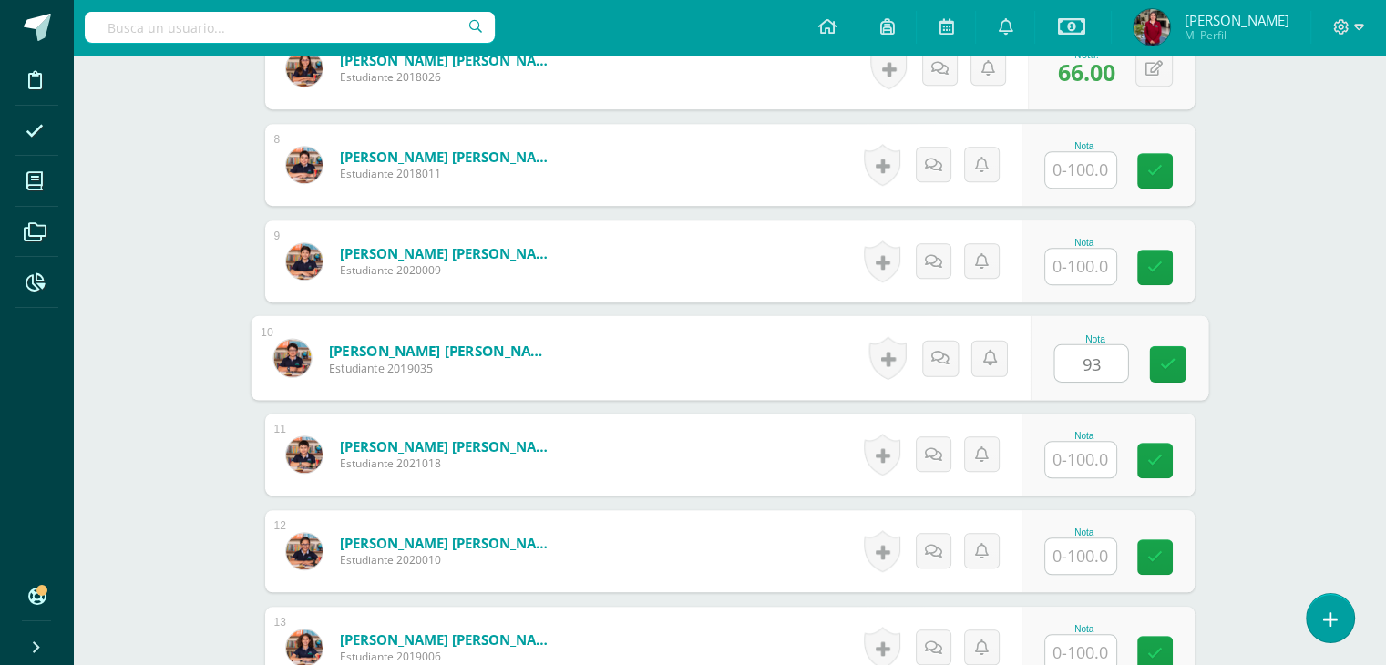
type input "93"
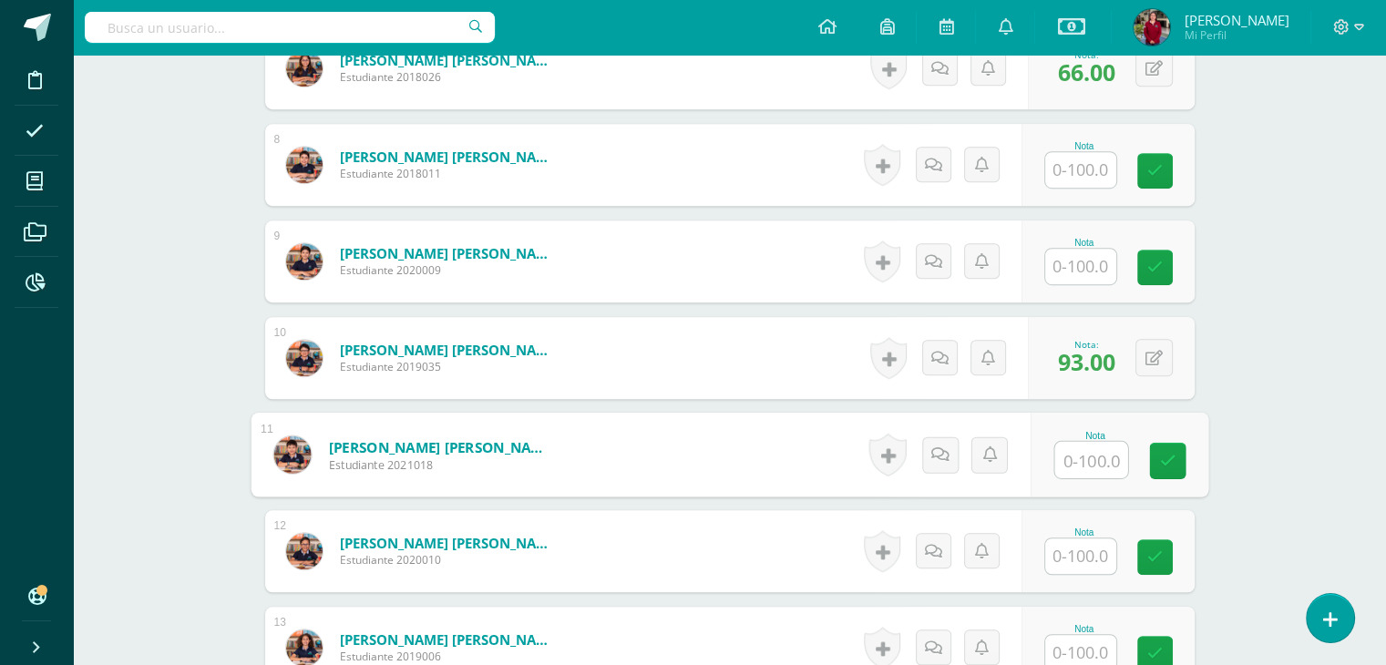
scroll to position [1531, 0]
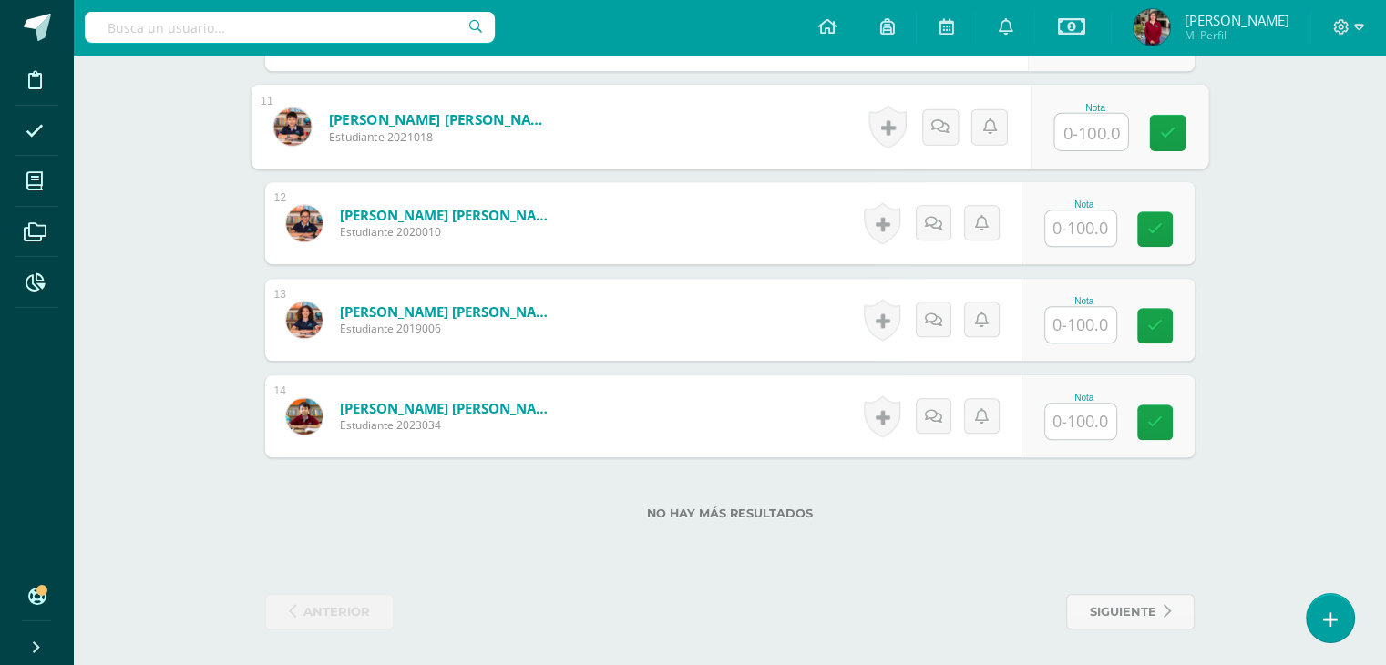
click at [1092, 413] on input "text" at bounding box center [1080, 422] width 71 height 36
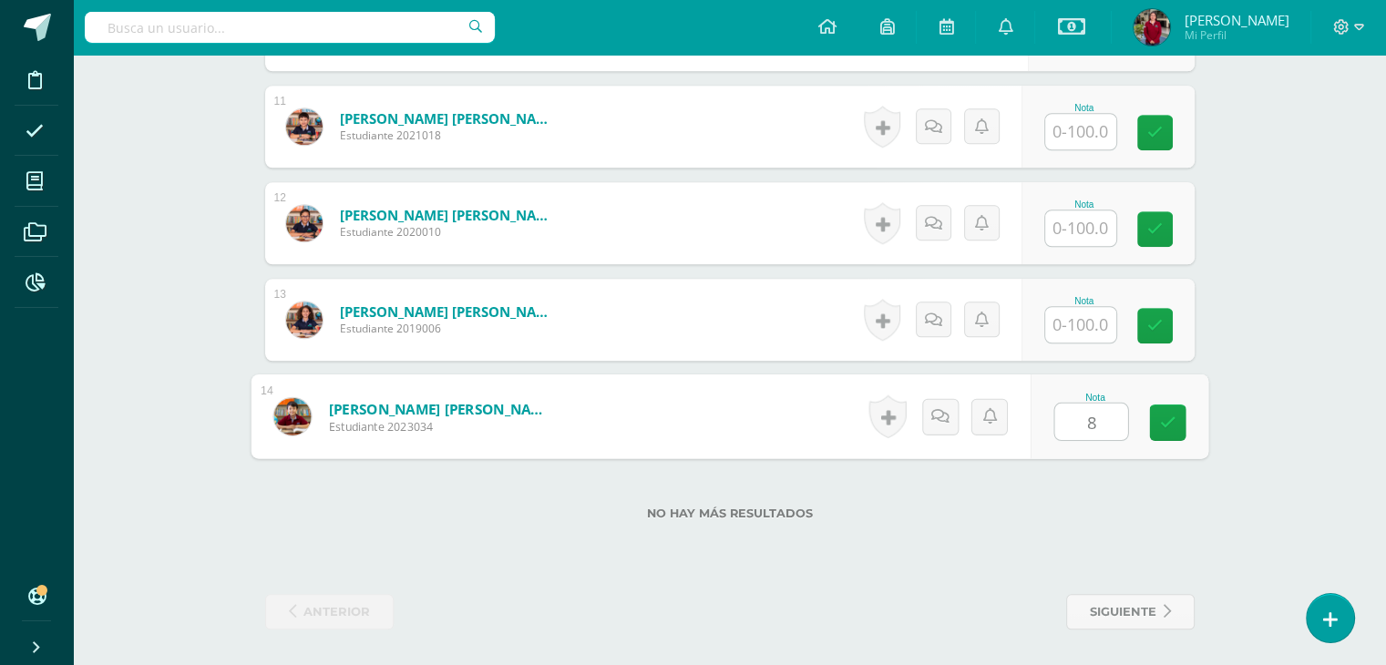
type input "84"
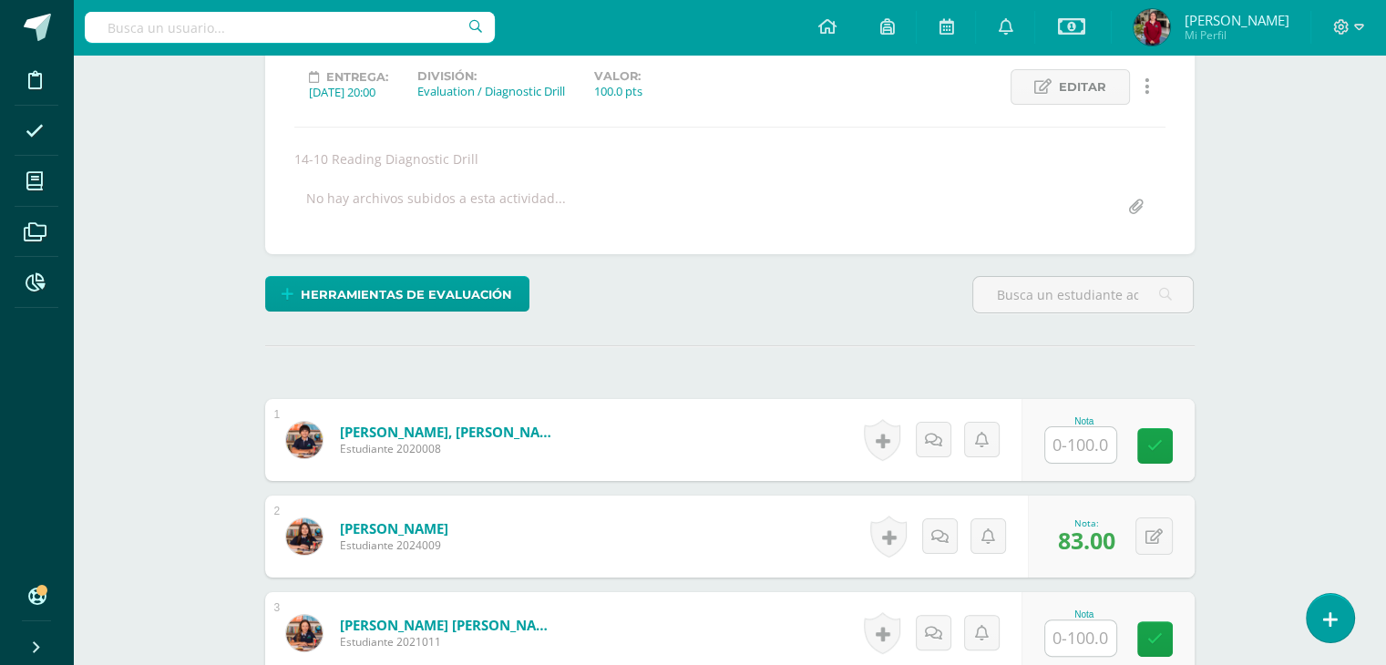
scroll to position [0, 0]
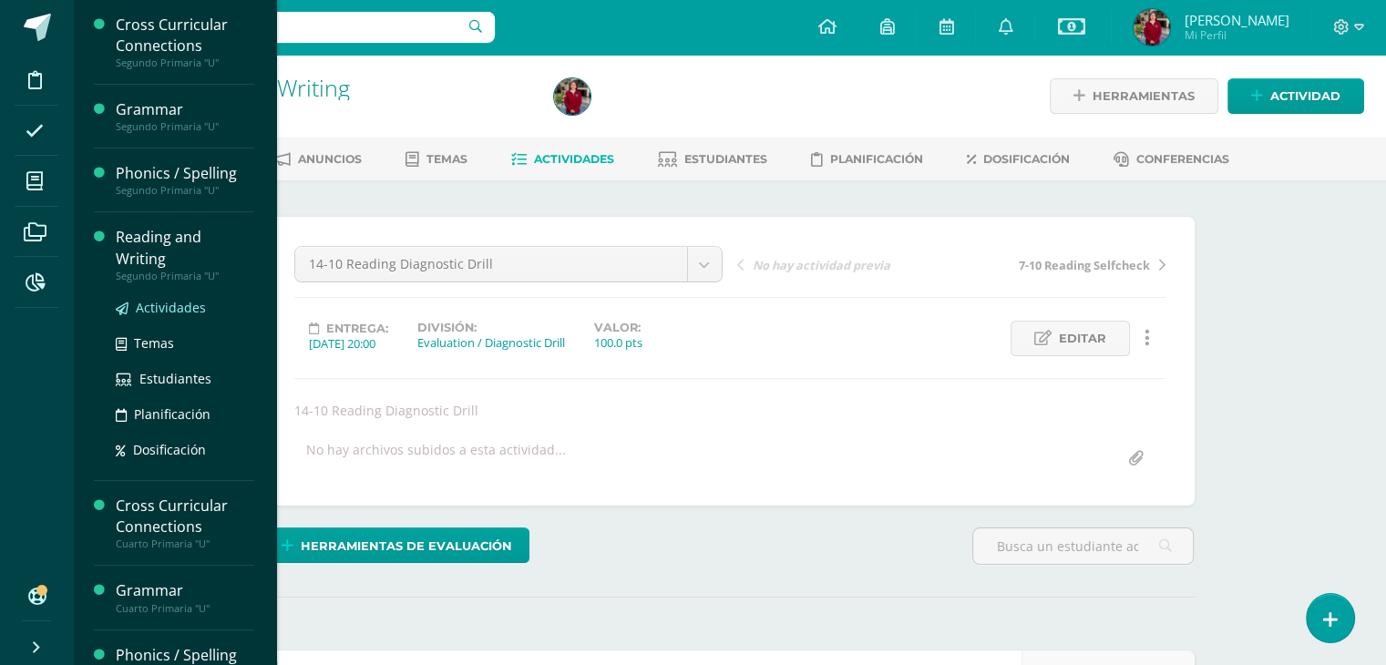
click at [145, 307] on span "Actividades" at bounding box center [171, 307] width 70 height 17
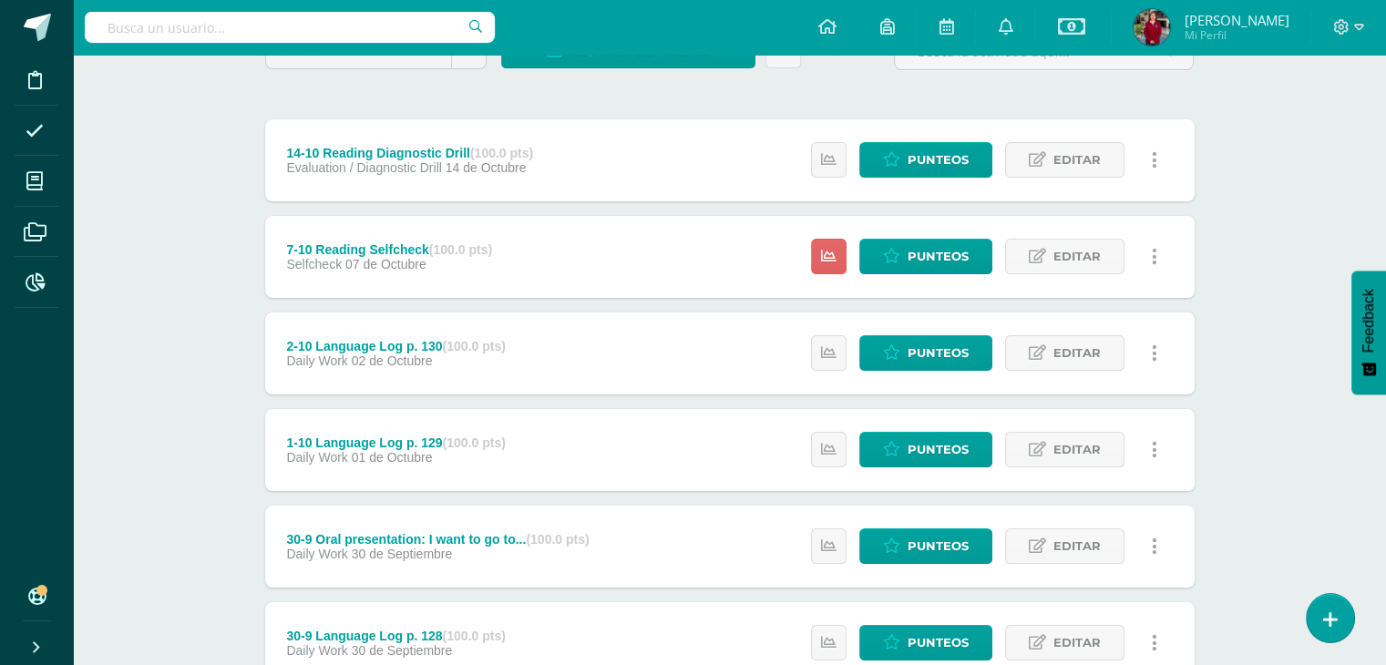
scroll to position [185, 0]
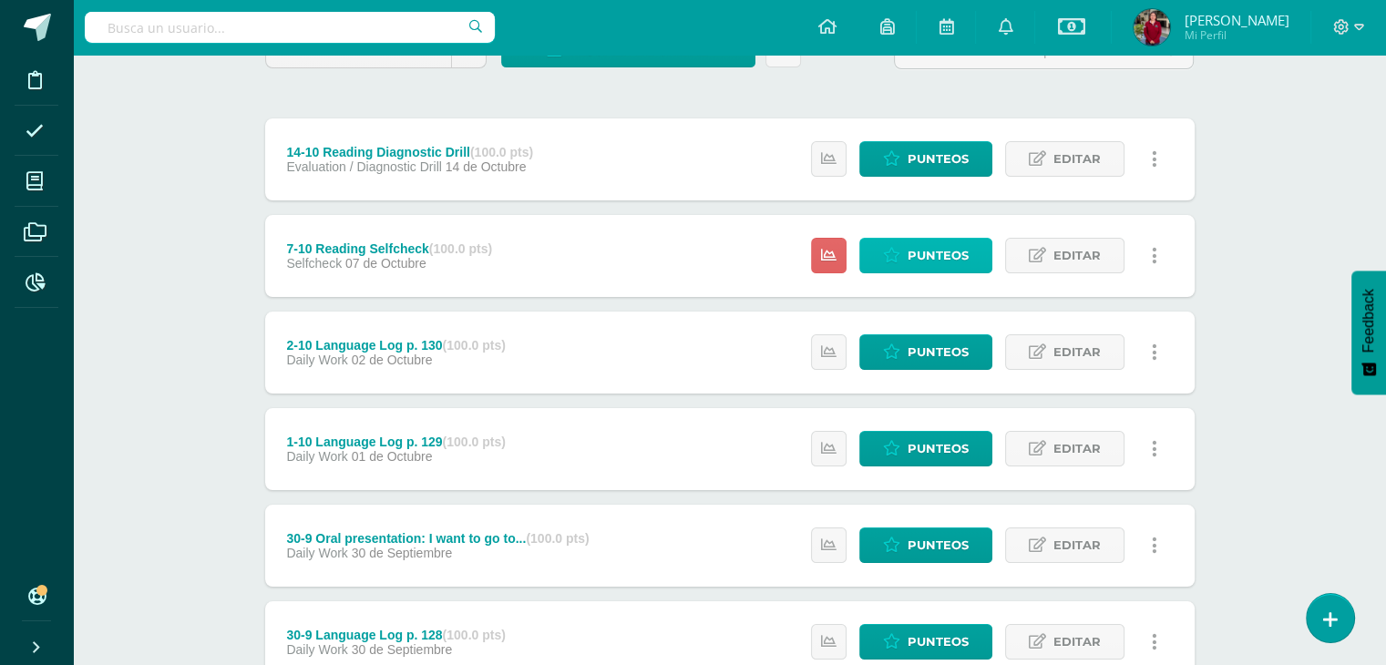
click at [926, 252] on span "Punteos" at bounding box center [938, 256] width 61 height 34
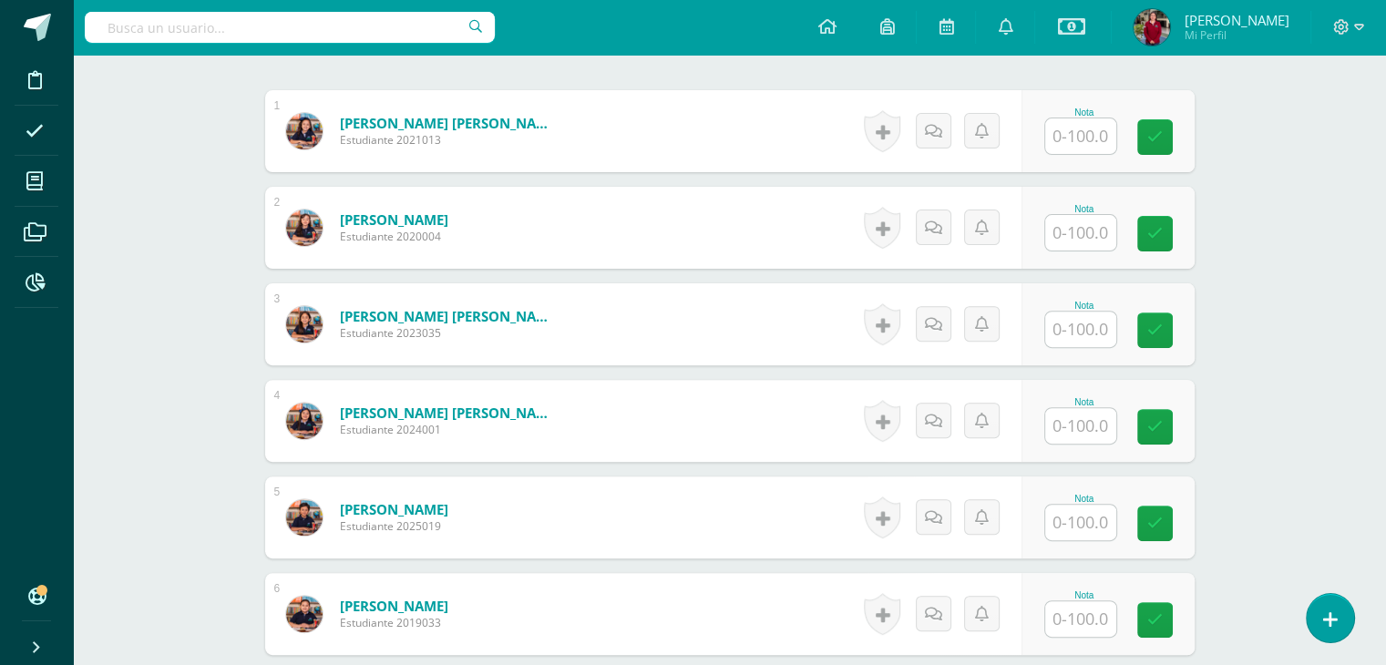
scroll to position [561, 0]
click at [1065, 420] on input "text" at bounding box center [1080, 425] width 71 height 36
type input "100"
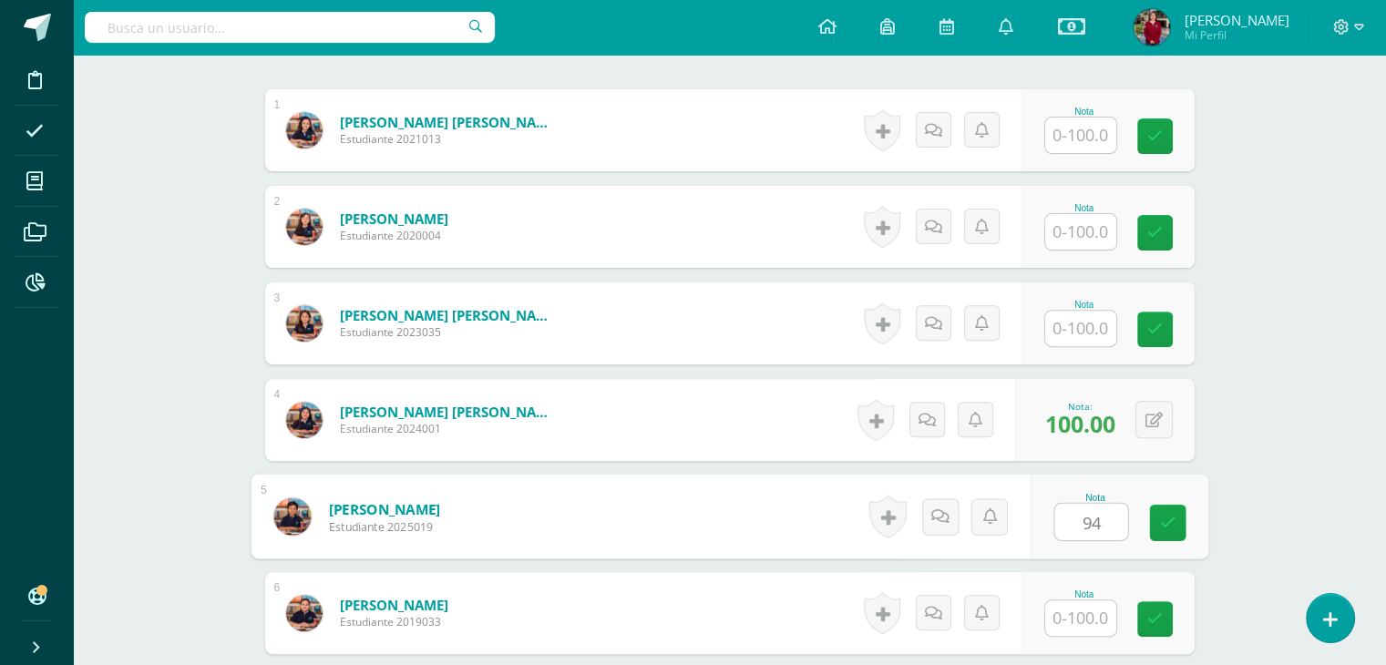
type input "94"
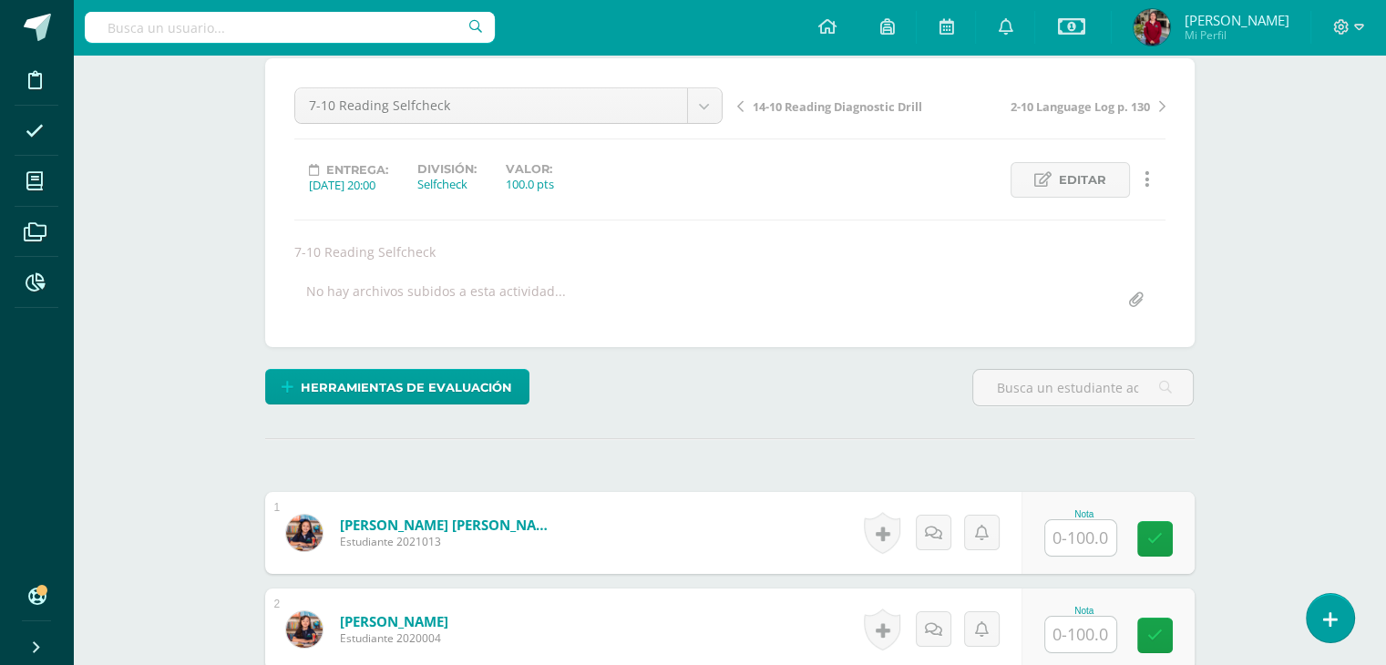
scroll to position [0, 0]
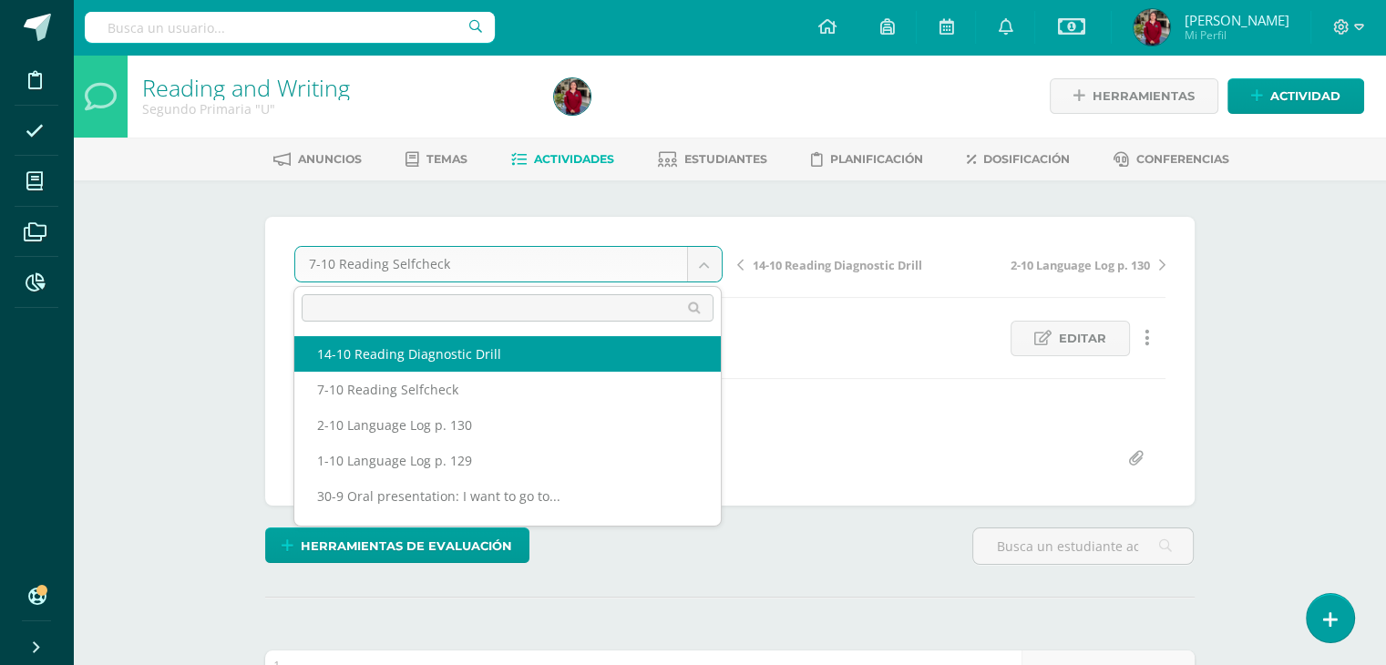
select select "/dashboard/teacher/grade-activity/221954/"
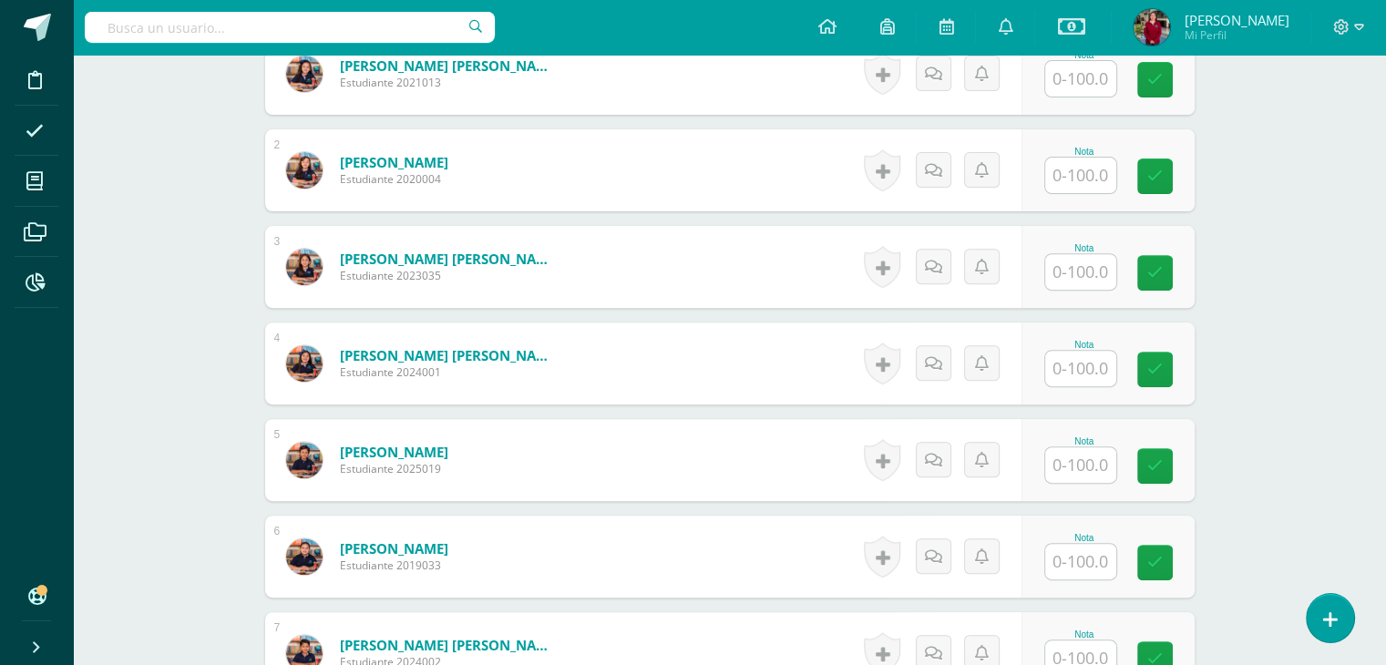
scroll to position [620, 0]
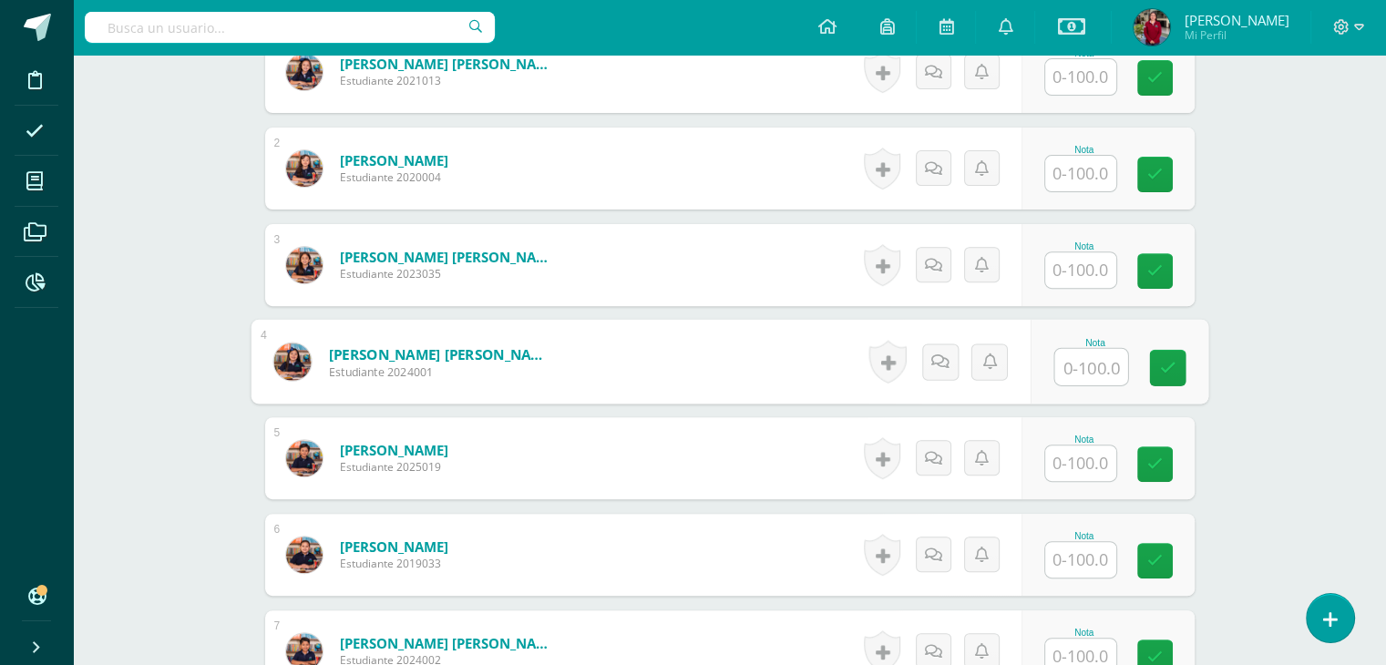
click at [1093, 363] on input "text" at bounding box center [1090, 367] width 73 height 36
type input "74"
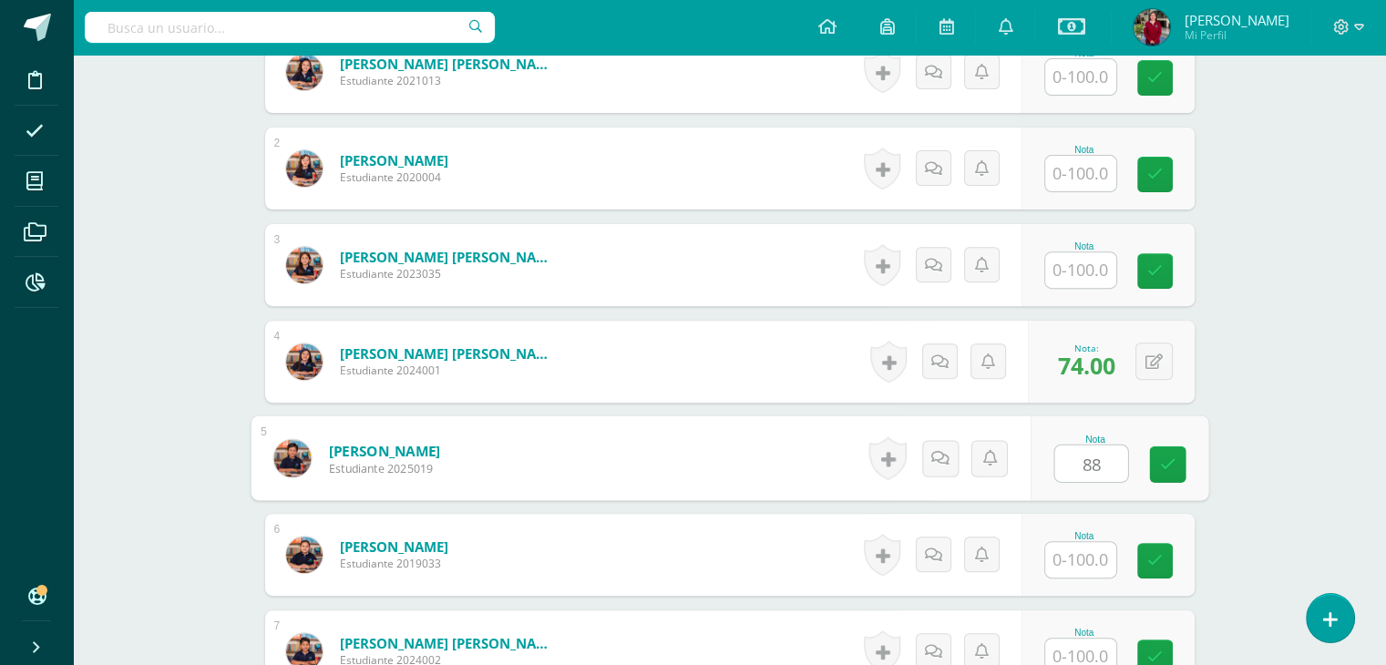
type input "88"
